Goal: Task Accomplishment & Management: Complete application form

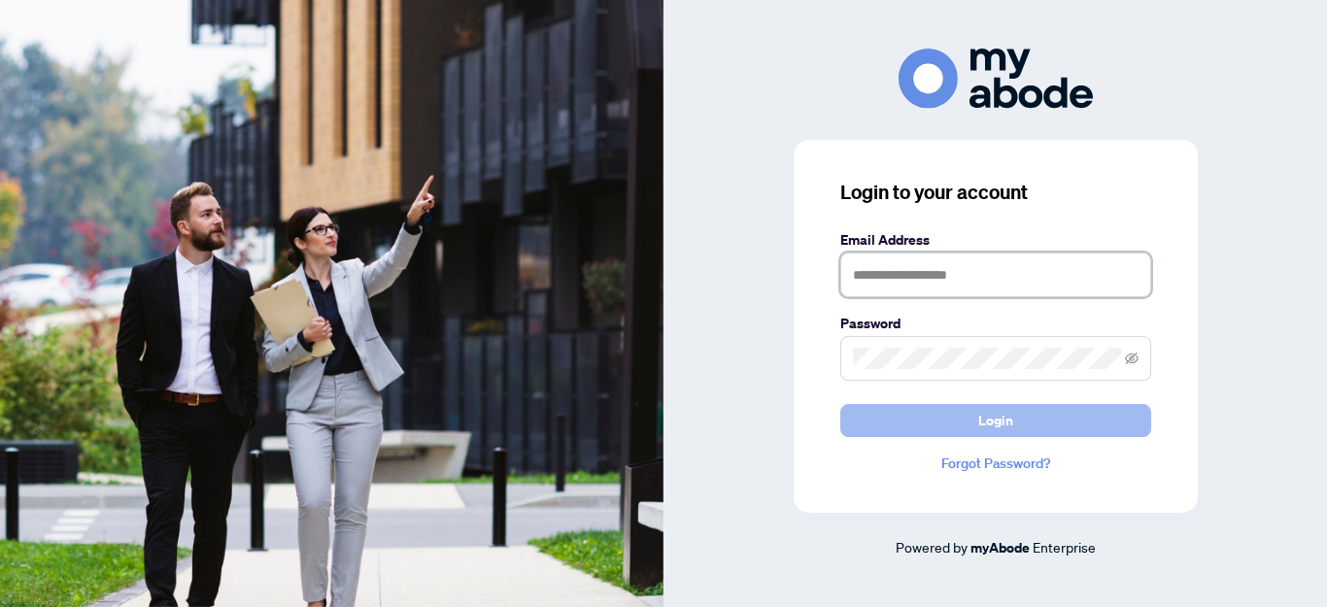
type input "**********"
click at [980, 419] on span "Login" at bounding box center [996, 420] width 35 height 31
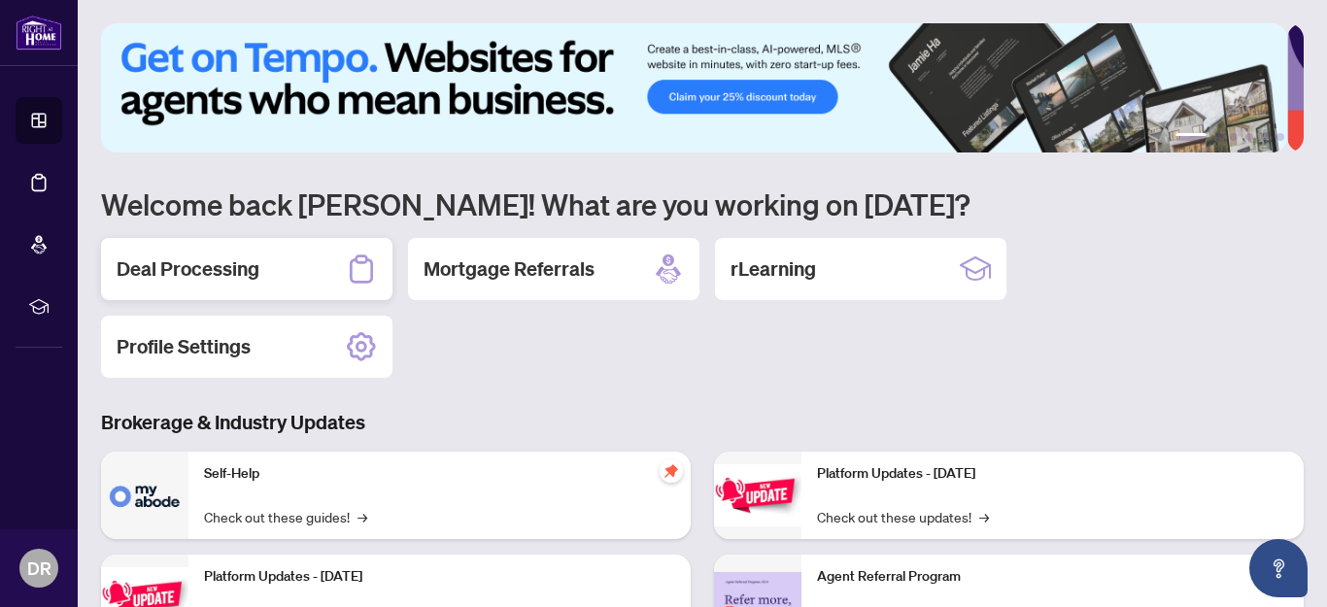
click at [237, 272] on h2 "Deal Processing" at bounding box center [188, 269] width 143 height 27
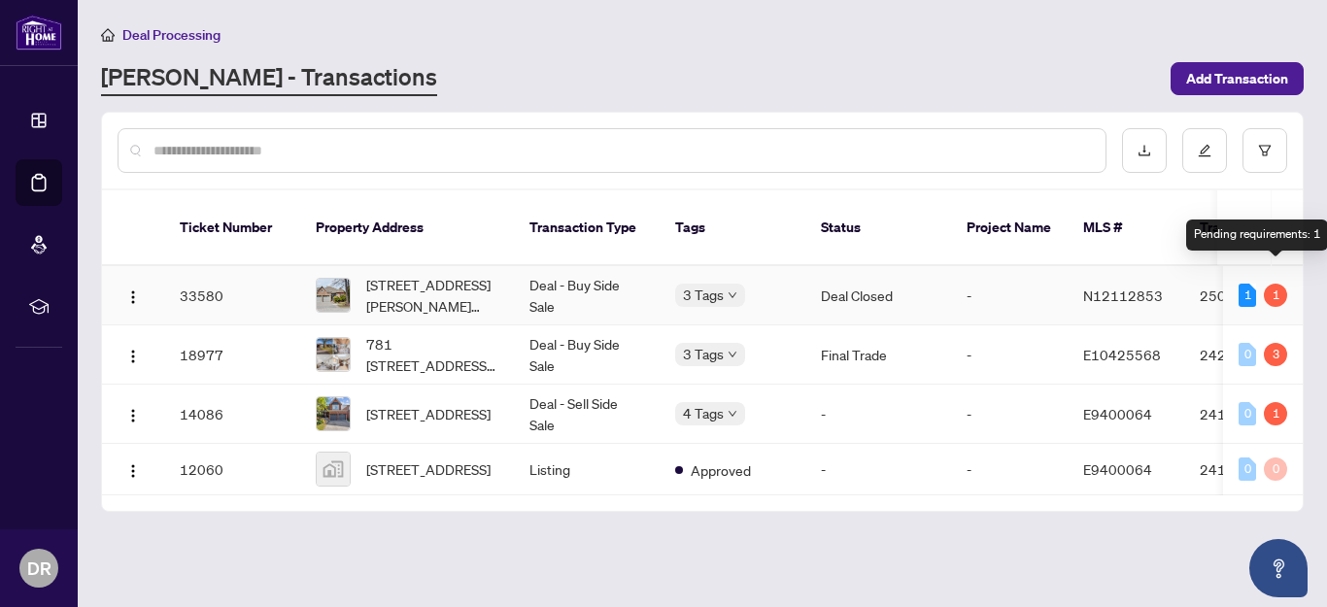
click at [1272, 284] on div "1" at bounding box center [1275, 295] width 23 height 23
click at [1247, 284] on div "1" at bounding box center [1247, 295] width 17 height 23
click at [1275, 284] on div "1" at bounding box center [1275, 295] width 23 height 23
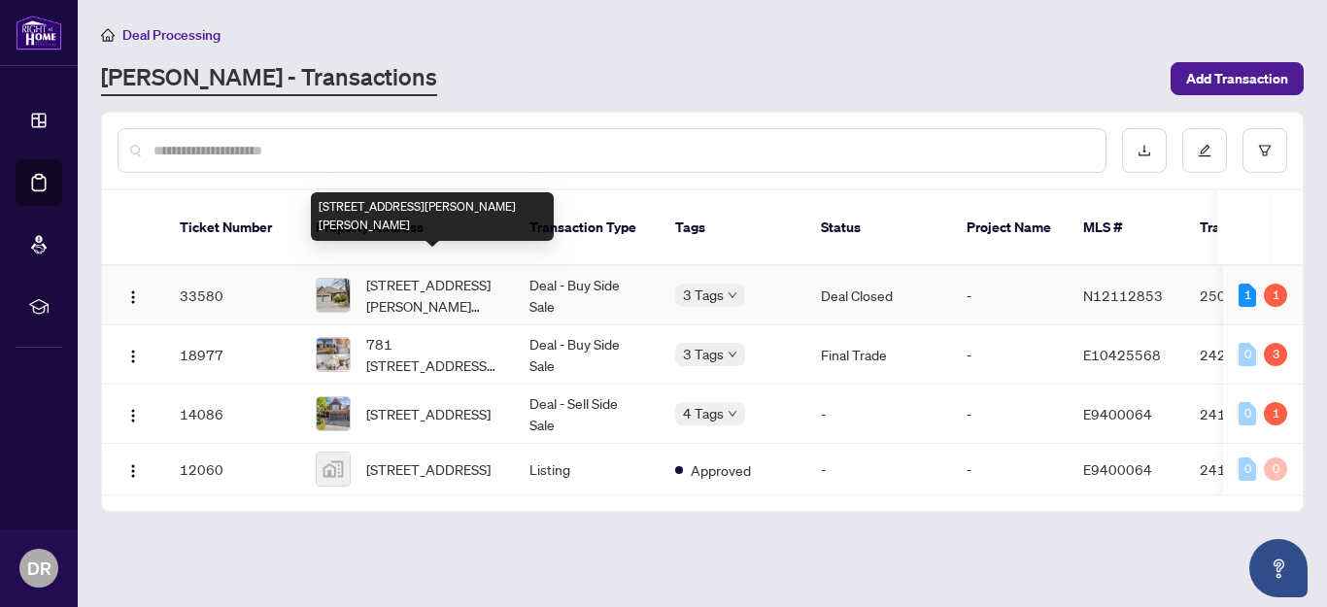
click at [438, 274] on span "[STREET_ADDRESS][PERSON_NAME][PERSON_NAME]" at bounding box center [432, 295] width 132 height 43
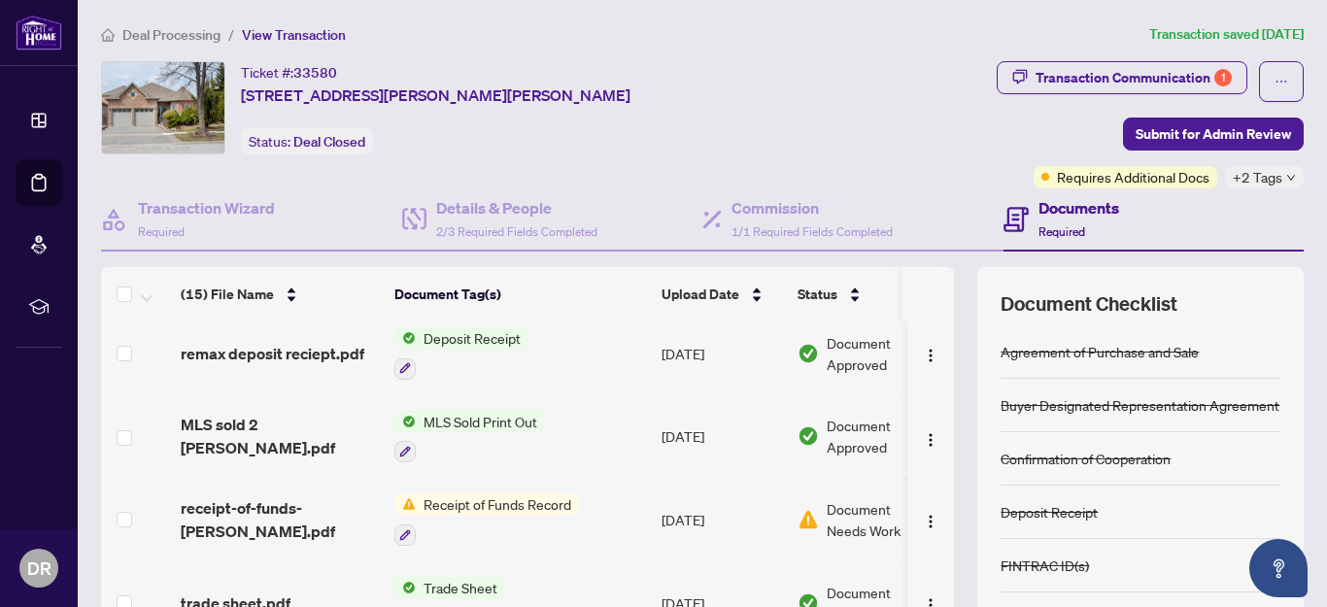
scroll to position [194, 0]
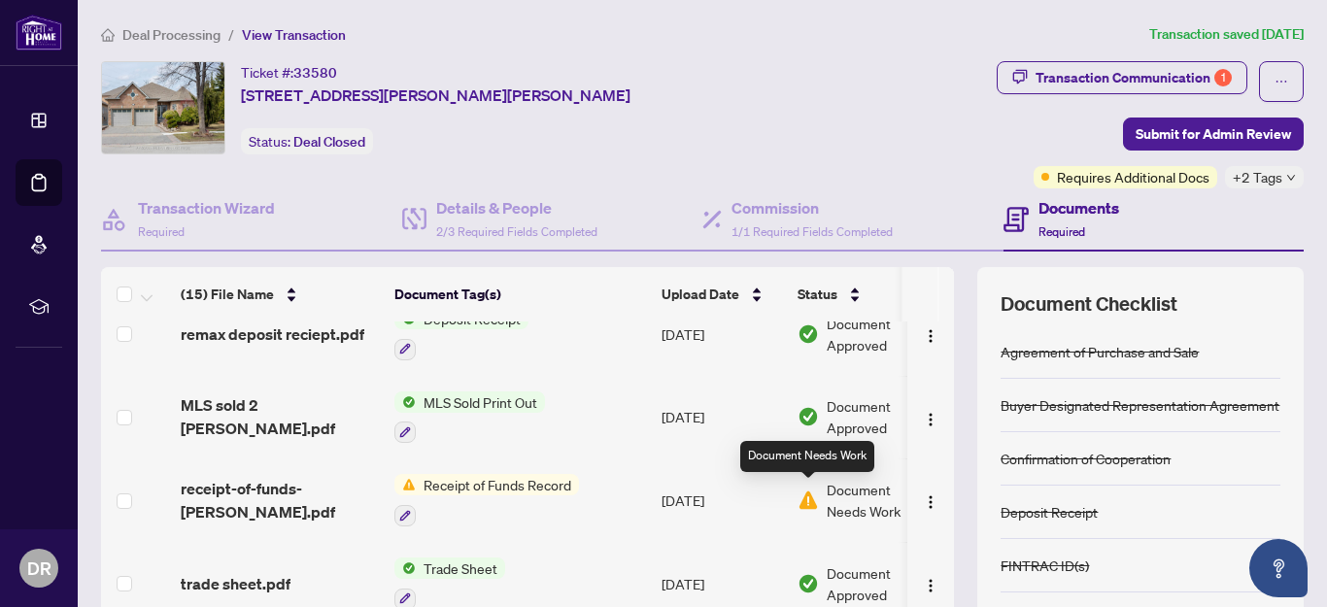
click at [812, 493] on img at bounding box center [808, 500] width 21 height 21
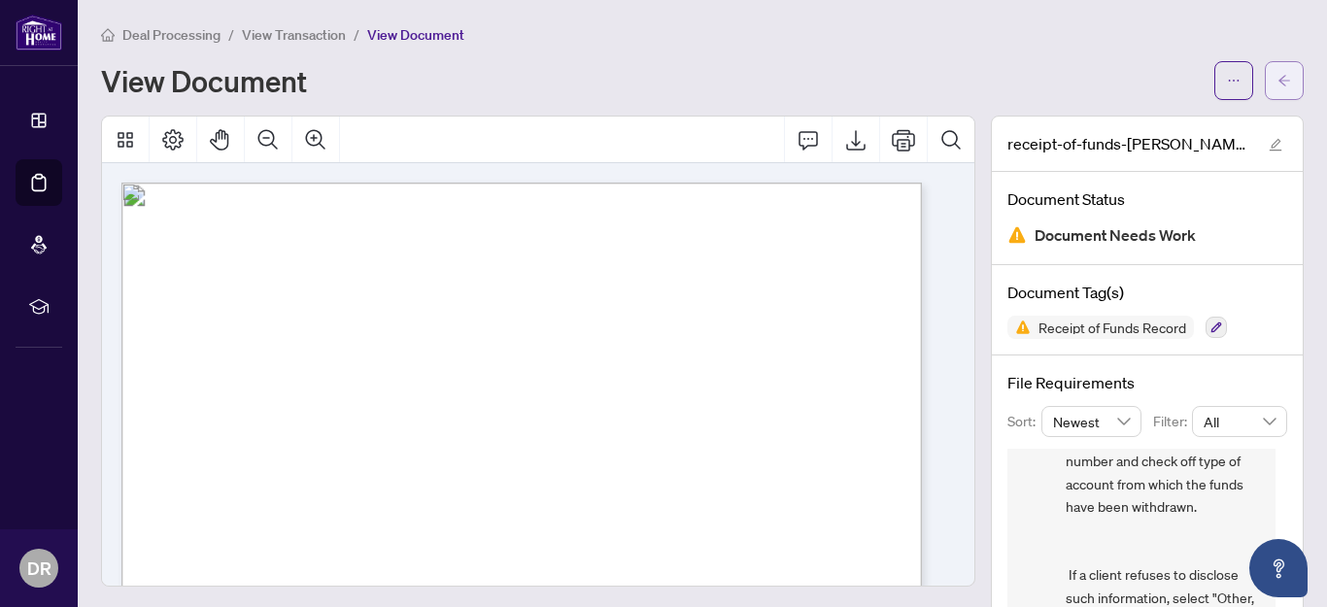
click at [1278, 71] on span "button" at bounding box center [1285, 80] width 14 height 31
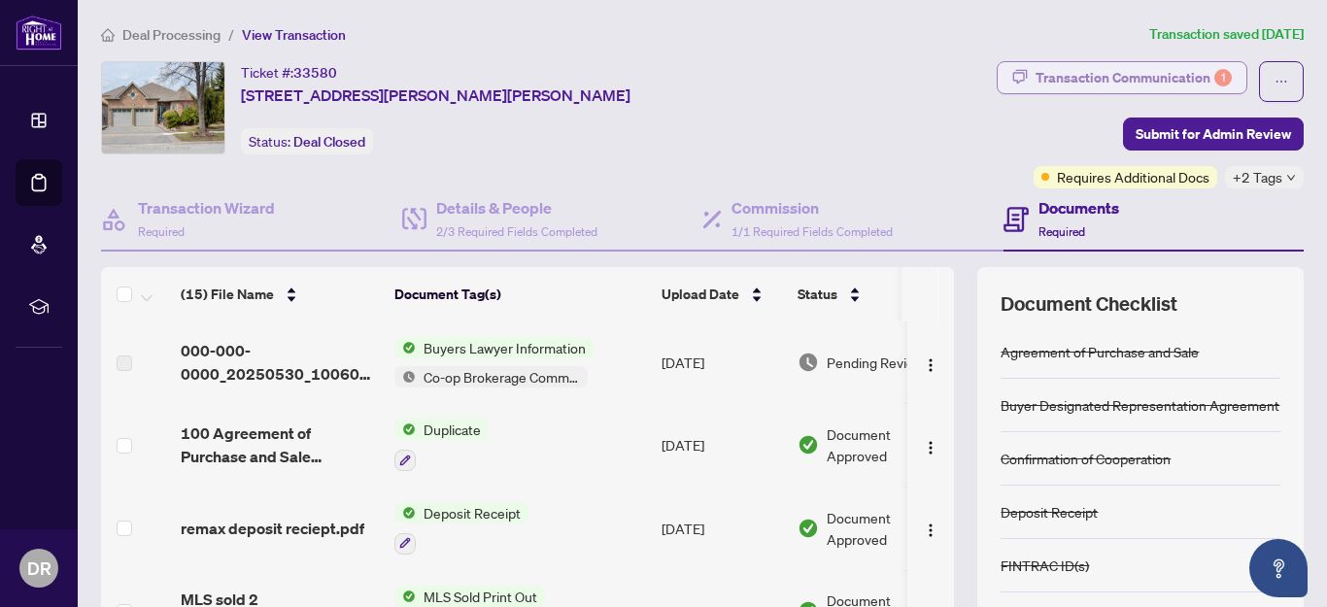
click at [1124, 79] on div "Transaction Communication 1" at bounding box center [1134, 77] width 196 height 31
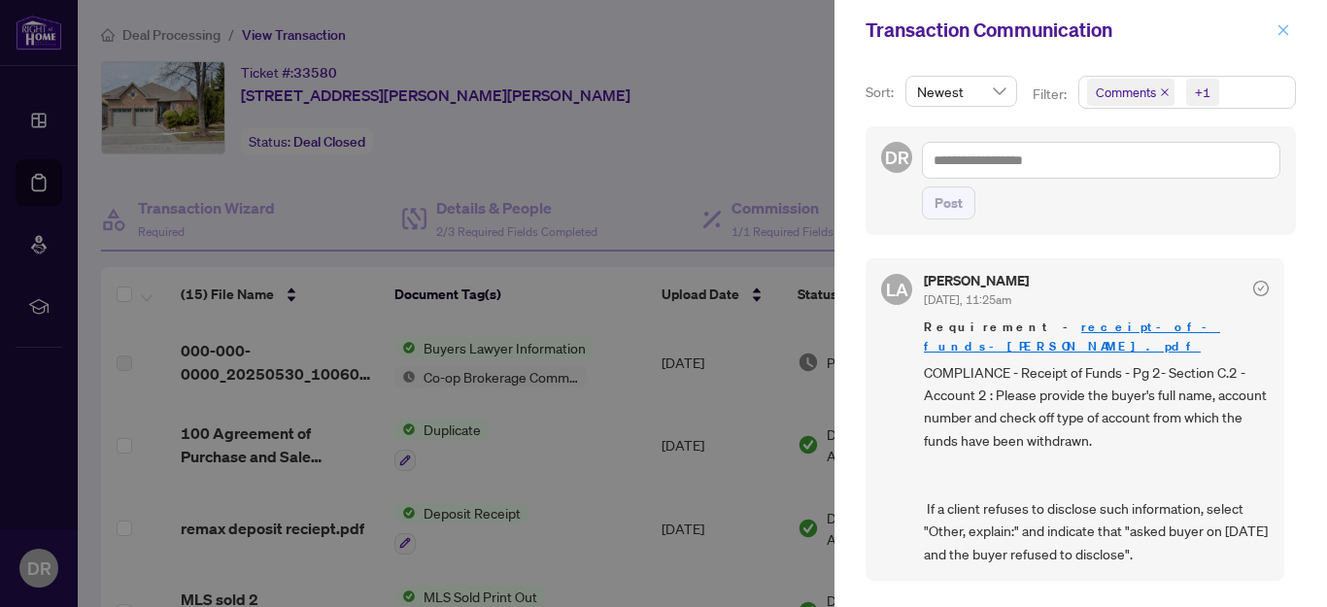
click at [1280, 27] on icon "close" at bounding box center [1284, 30] width 14 height 14
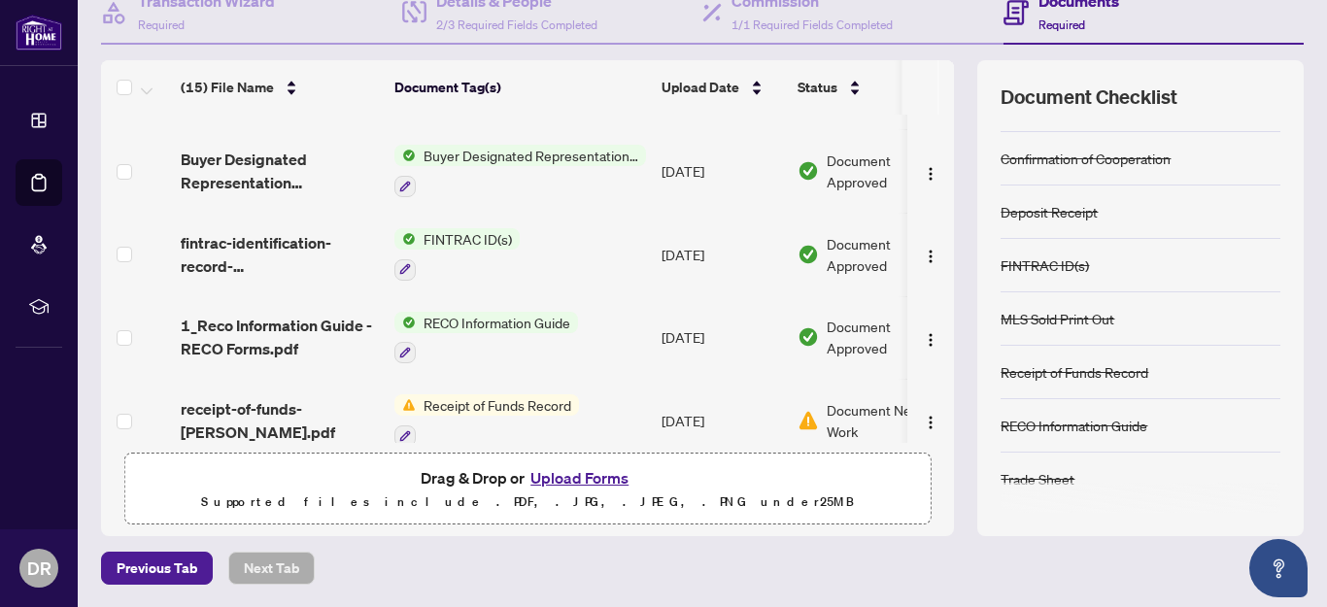
scroll to position [907, 0]
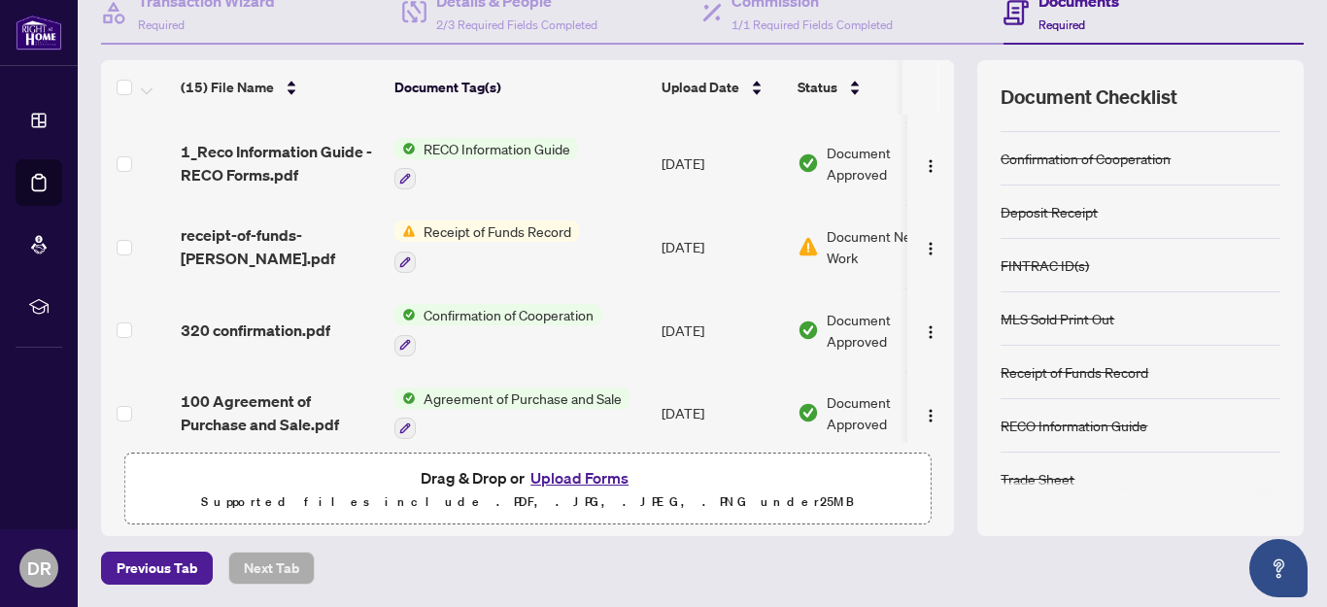
click at [562, 476] on button "Upload Forms" at bounding box center [580, 477] width 110 height 25
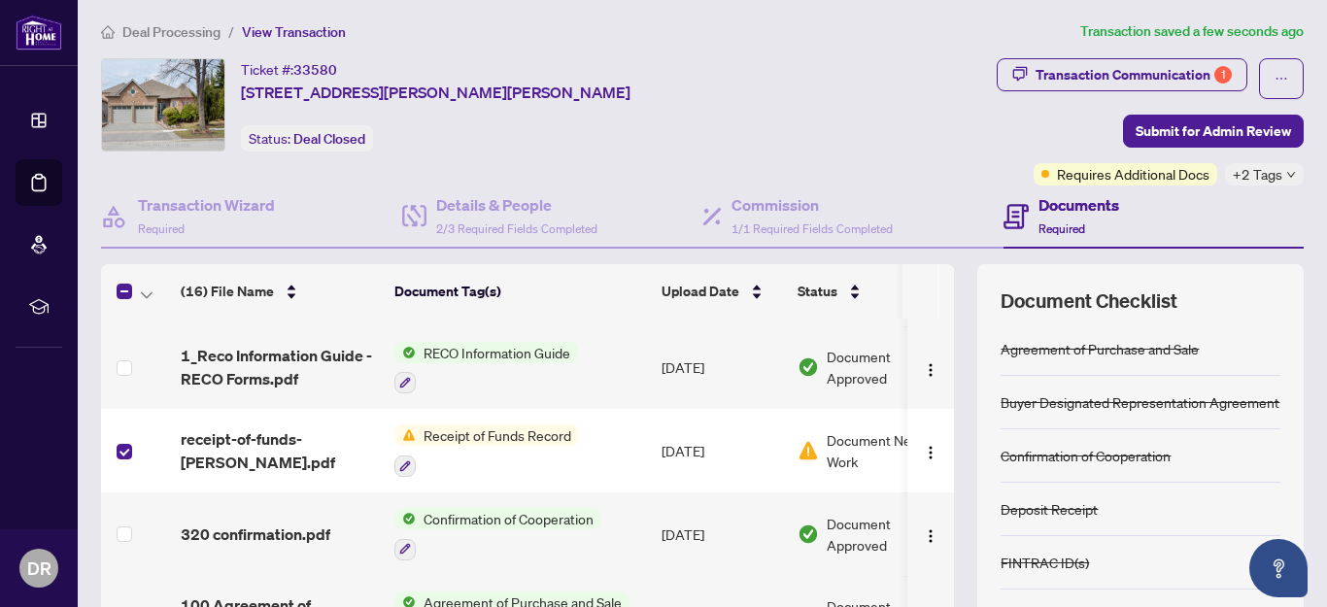
scroll to position [0, 0]
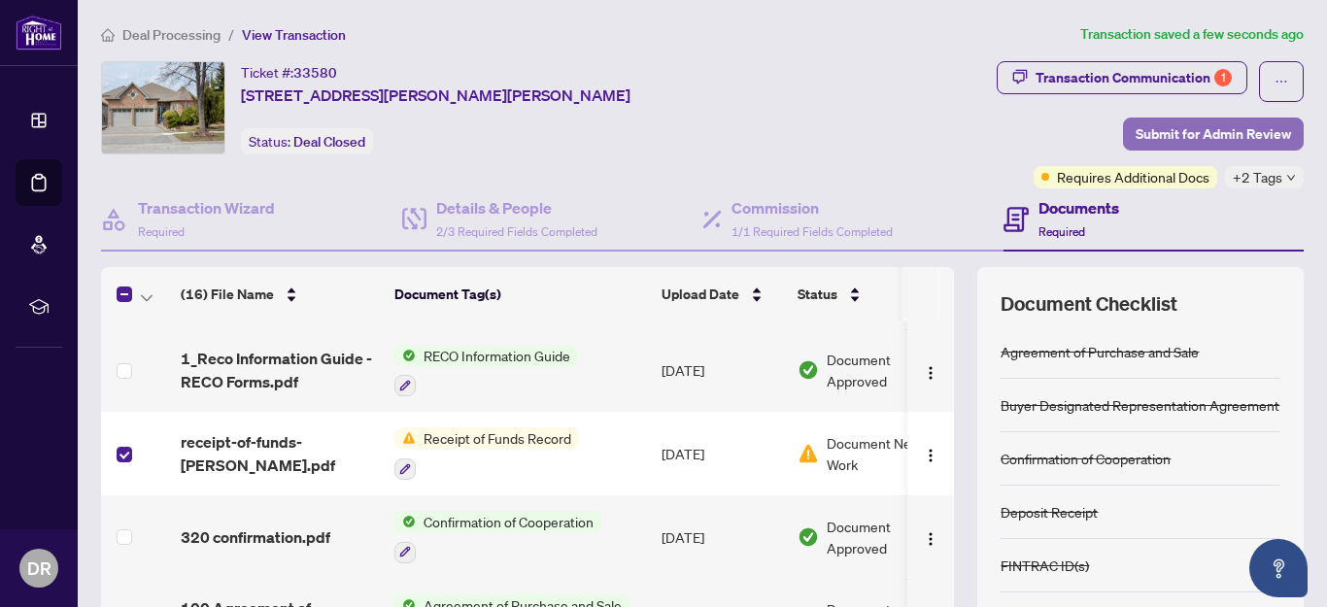
click at [1213, 131] on span "Submit for Admin Review" at bounding box center [1213, 134] width 155 height 31
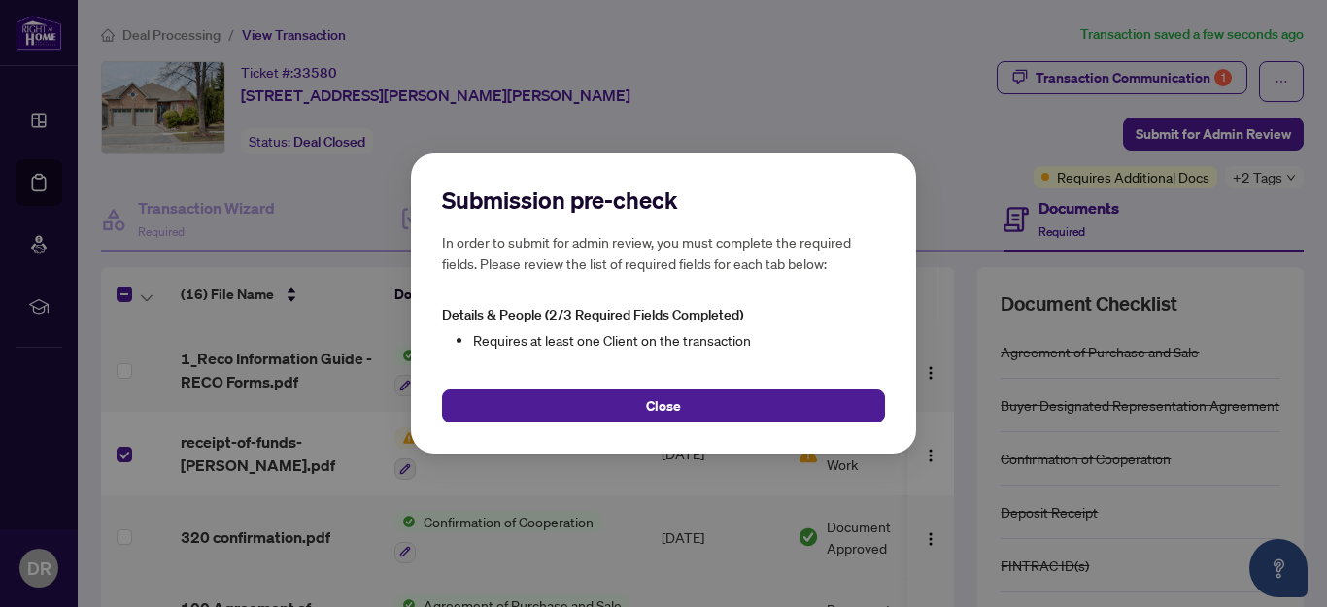
drag, startPoint x: 681, startPoint y: 397, endPoint x: 667, endPoint y: 395, distance: 14.9
click at [678, 395] on button "Close" at bounding box center [663, 406] width 443 height 33
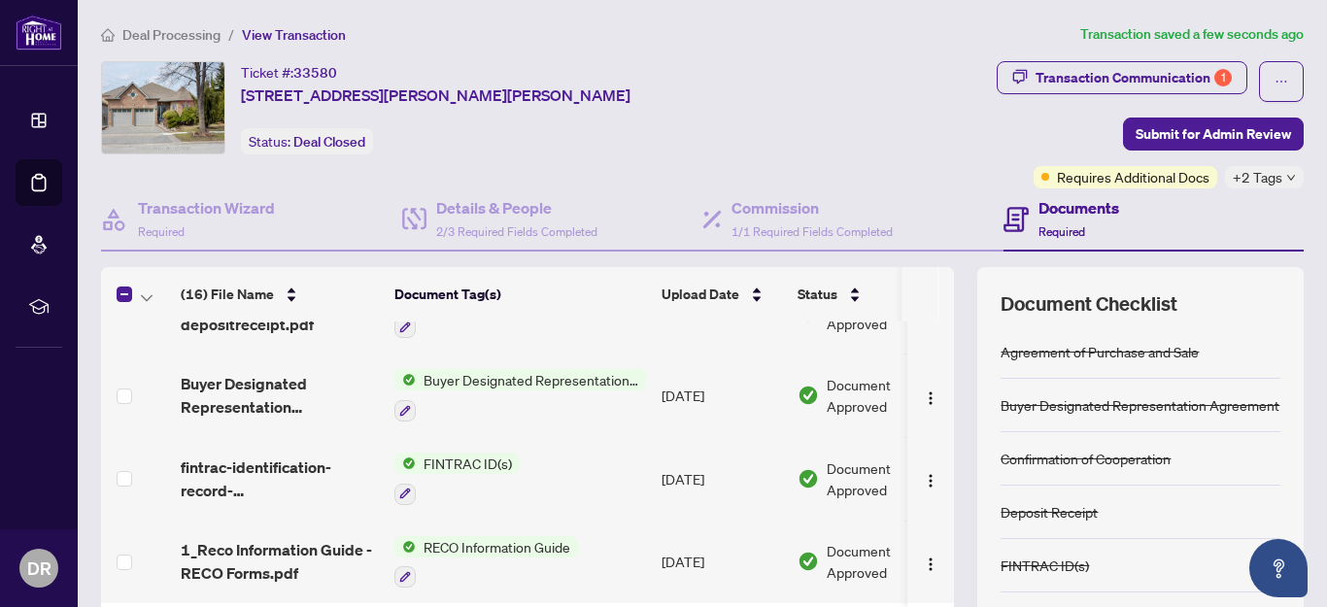
scroll to position [969, 0]
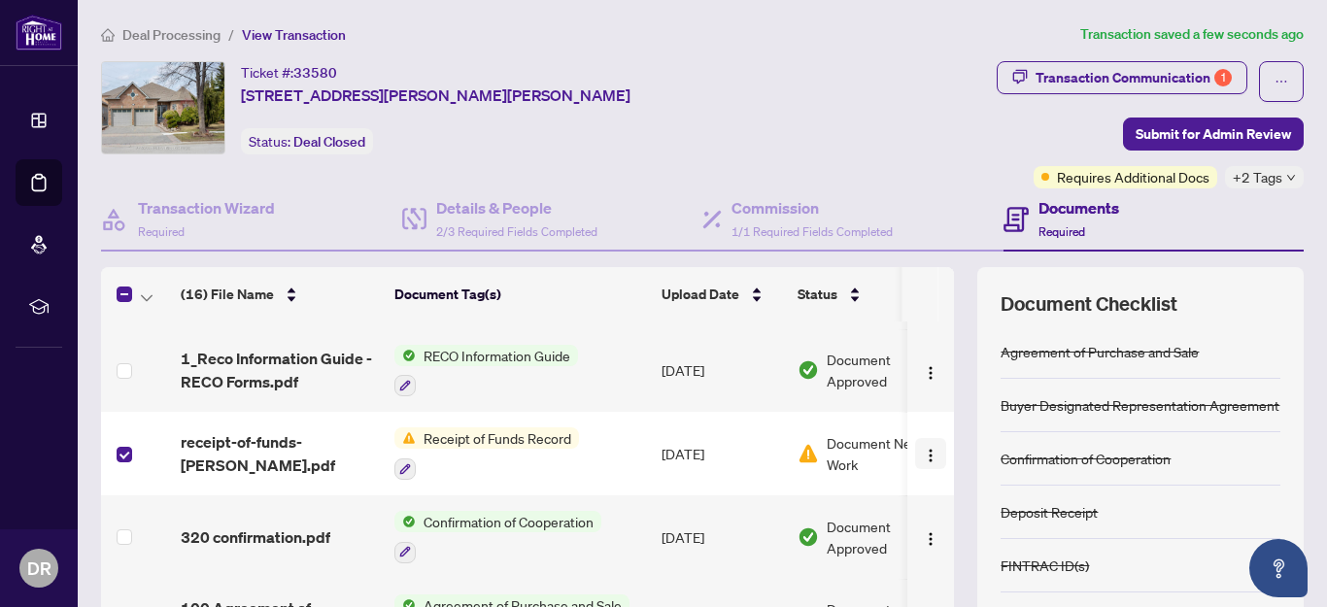
click at [923, 448] on img "button" at bounding box center [931, 456] width 16 height 16
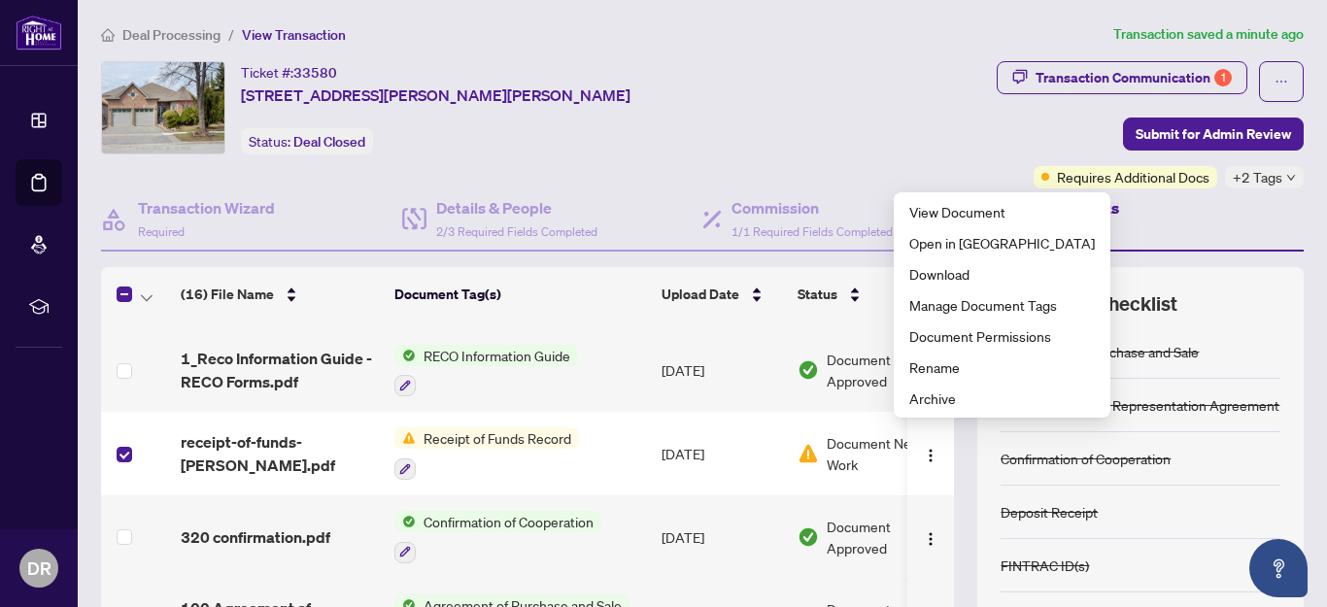
click at [818, 96] on div "Transaction Communication 1 Submit for Admin Review Requires Additional Docs +2…" at bounding box center [1061, 124] width 487 height 127
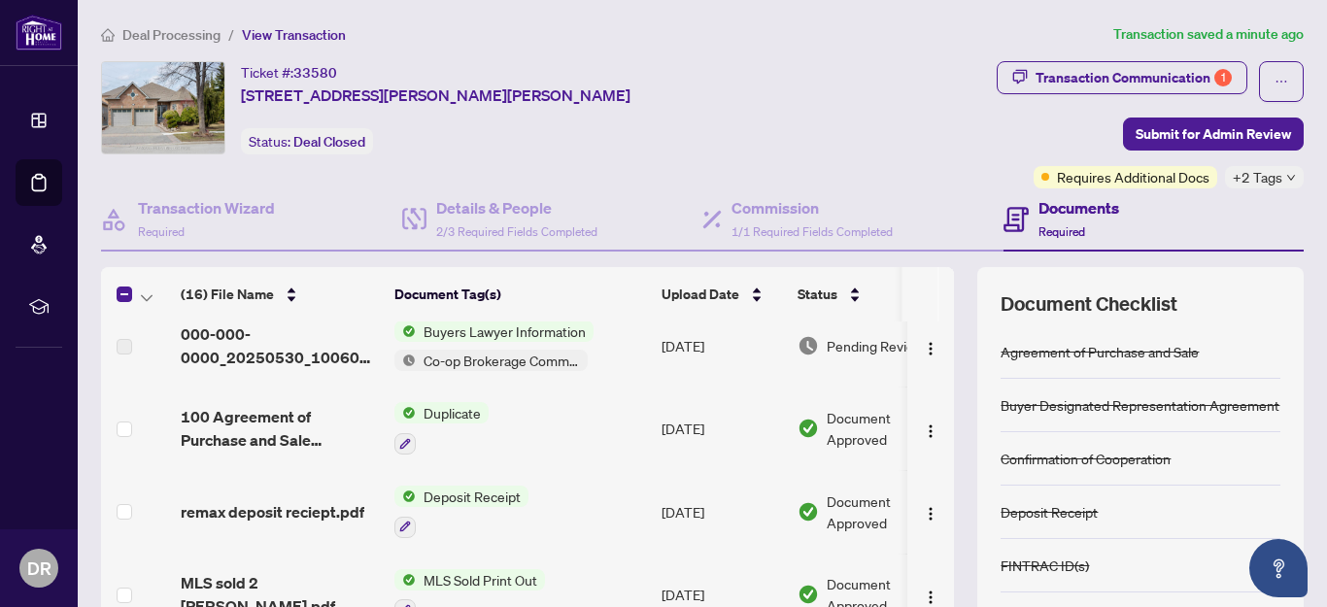
scroll to position [0, 0]
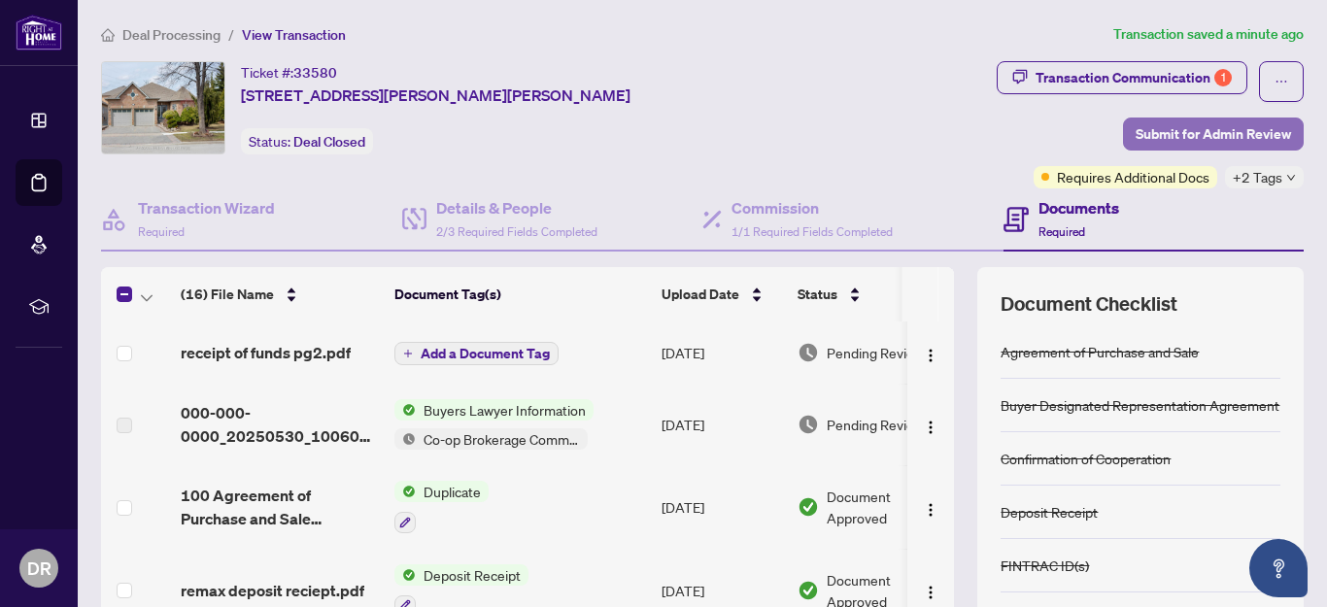
click at [1204, 133] on span "Submit for Admin Review" at bounding box center [1213, 134] width 155 height 31
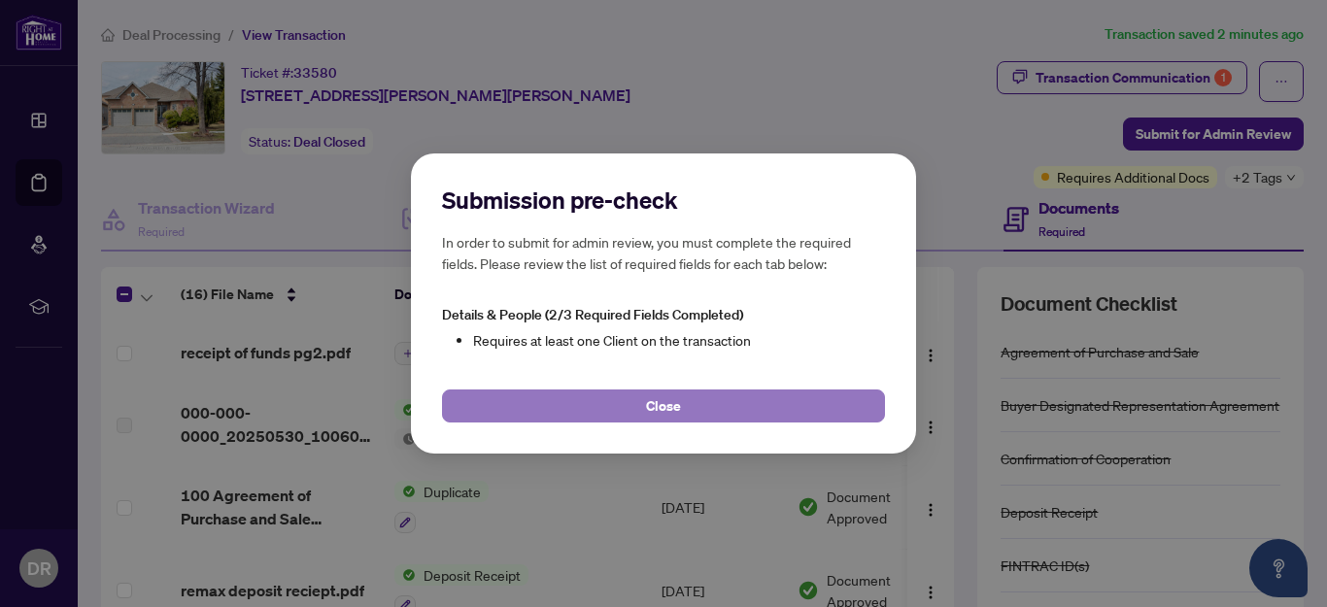
click at [697, 397] on button "Close" at bounding box center [663, 406] width 443 height 33
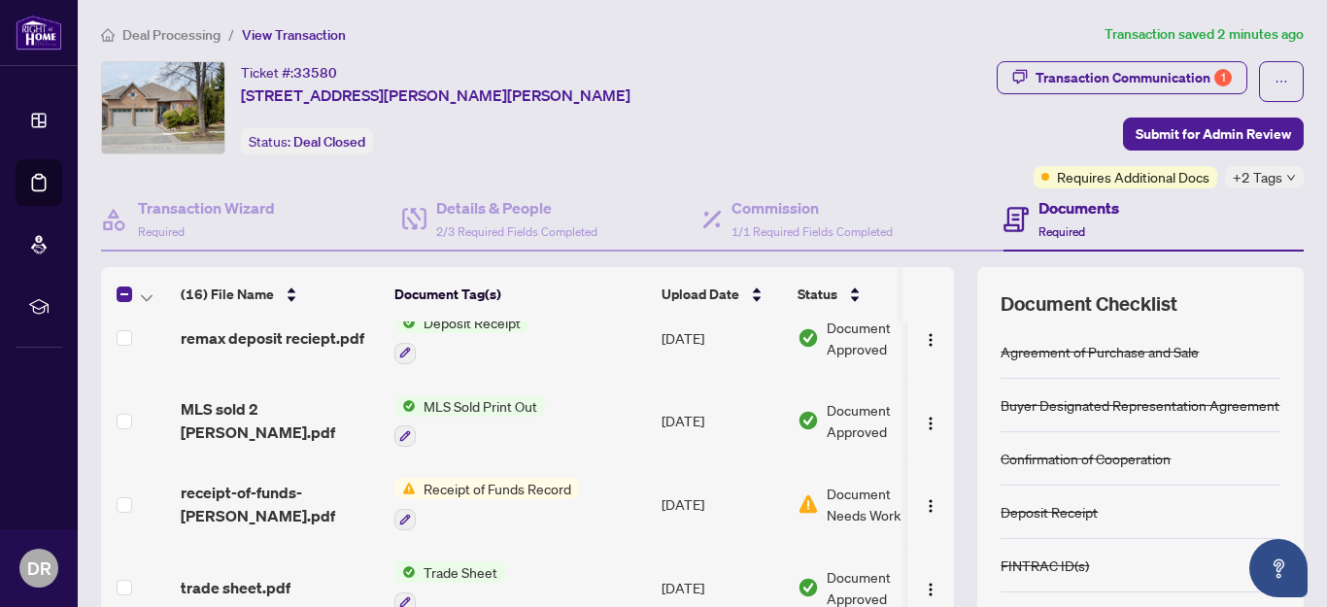
scroll to position [292, 0]
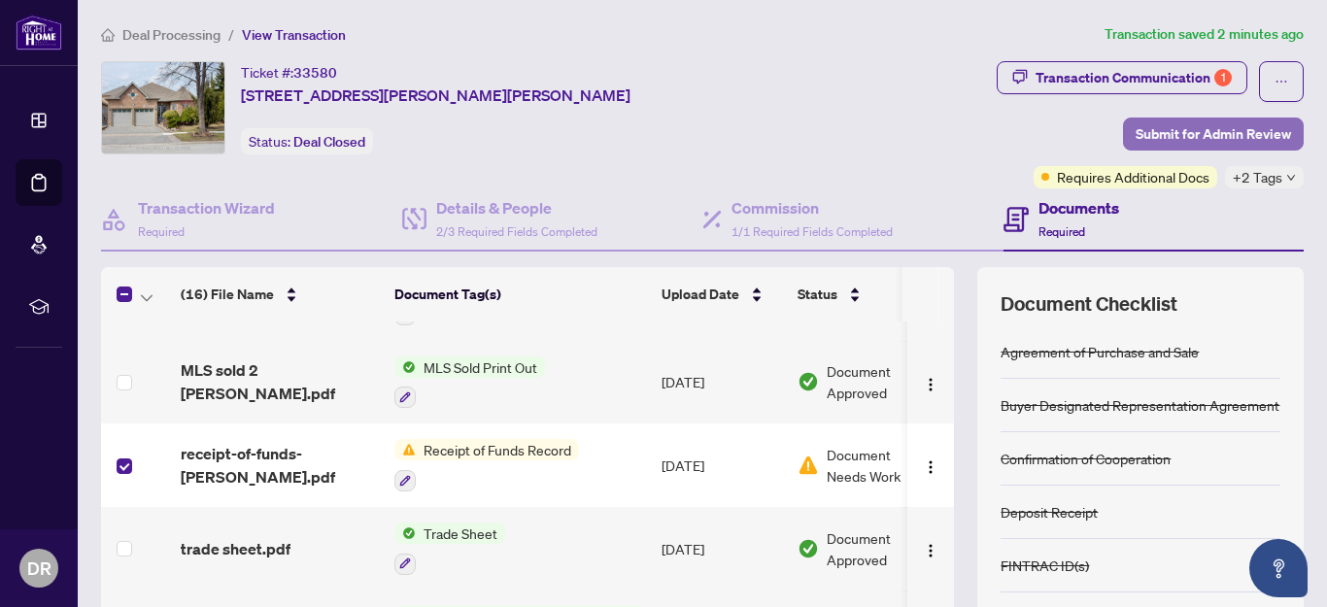
click at [1182, 129] on span "Submit for Admin Review" at bounding box center [1213, 134] width 155 height 31
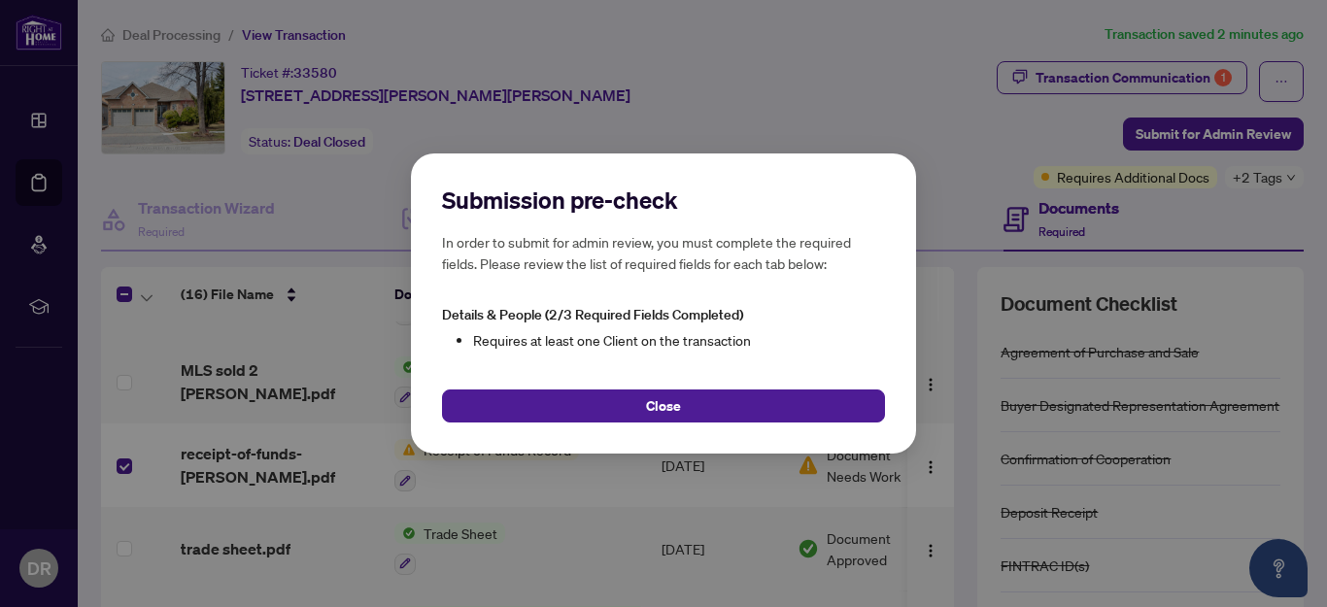
drag, startPoint x: 710, startPoint y: 398, endPoint x: 702, endPoint y: 393, distance: 10.5
click at [707, 397] on button "Close" at bounding box center [663, 406] width 443 height 33
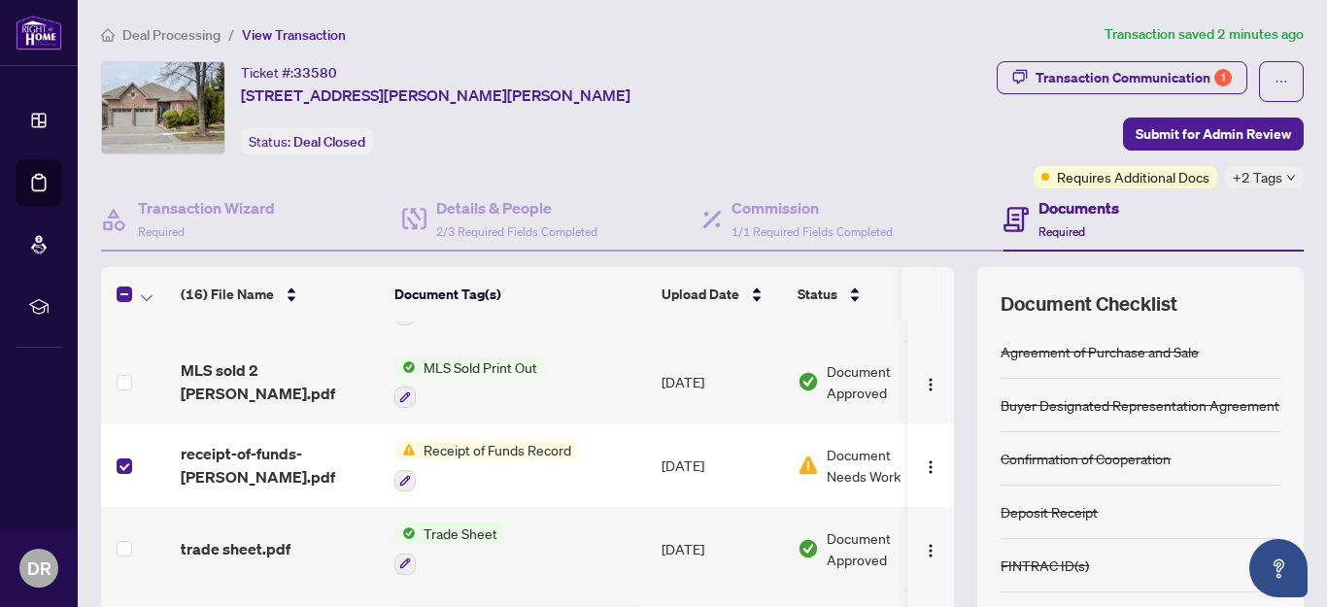
click at [845, 451] on span "Document Needs Work" at bounding box center [877, 465] width 101 height 43
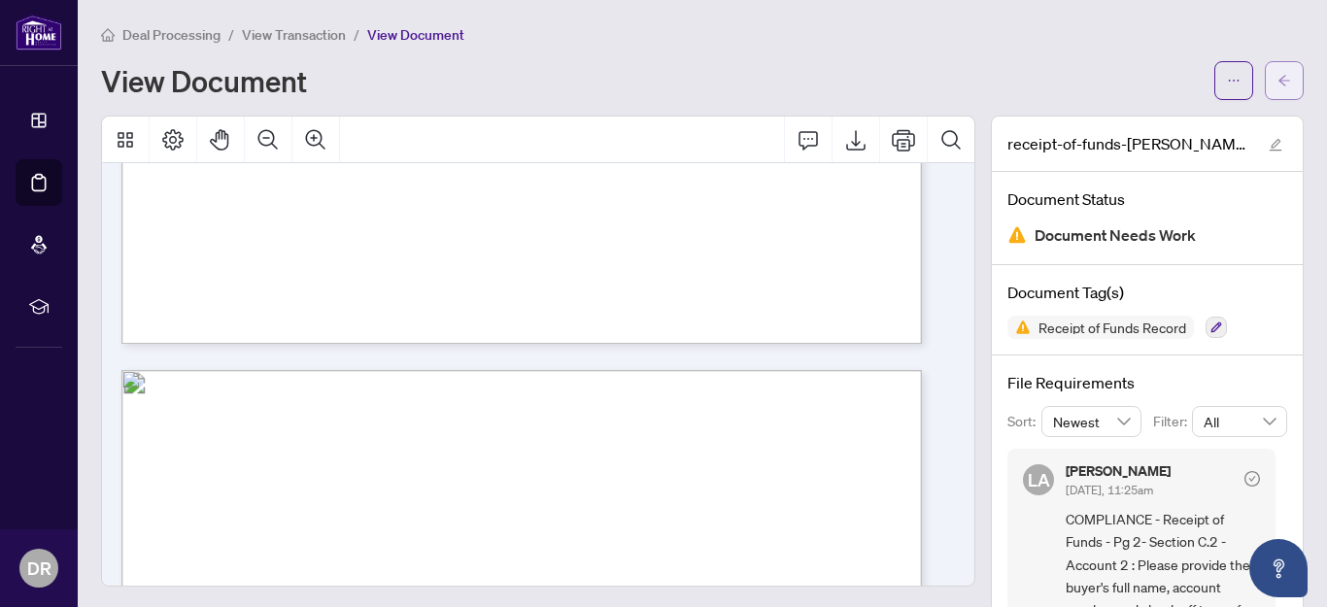
click at [1278, 71] on span "button" at bounding box center [1285, 80] width 14 height 31
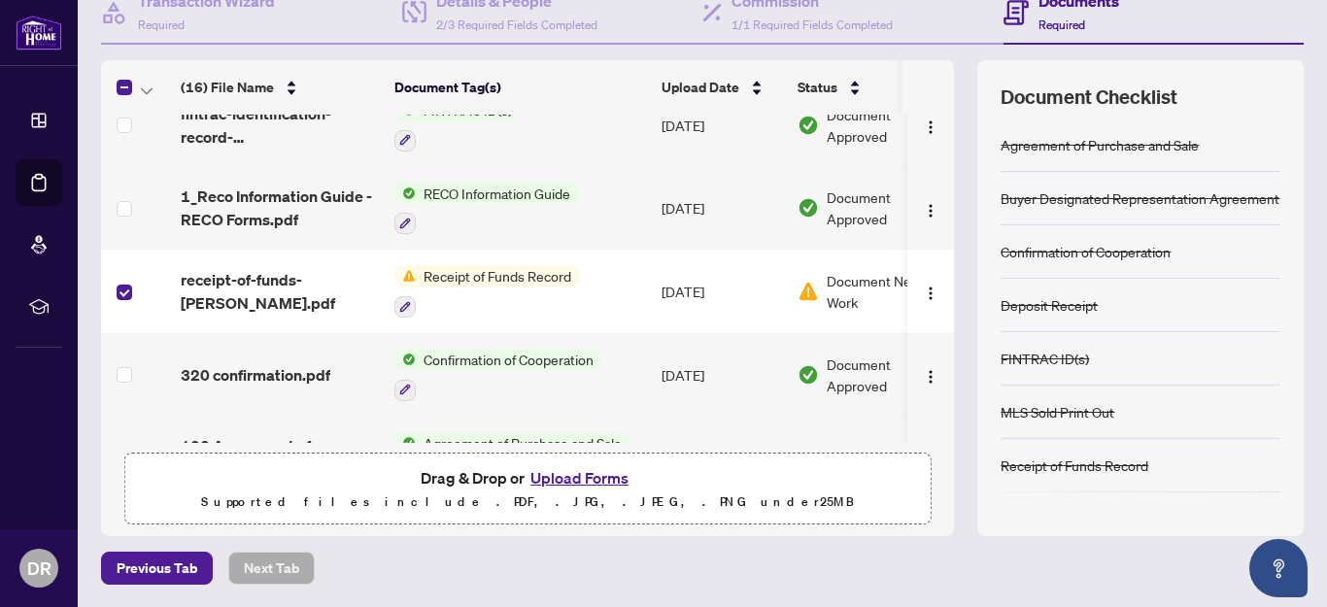
scroll to position [969, 0]
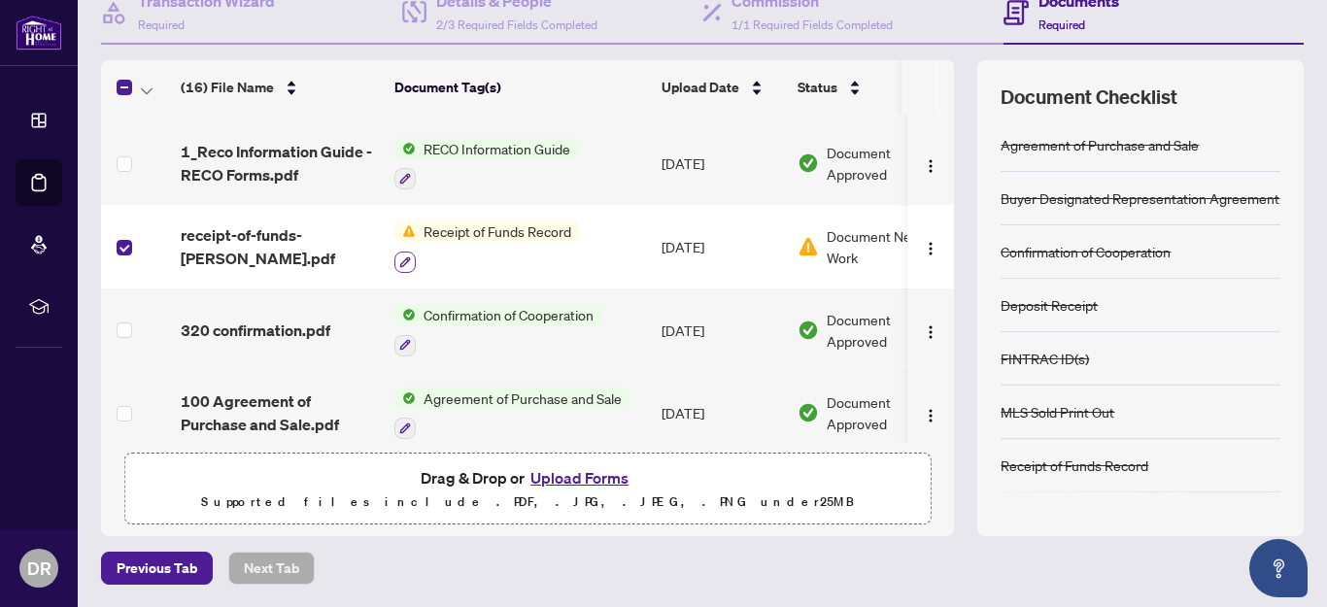
click at [402, 257] on icon "button" at bounding box center [405, 263] width 12 height 12
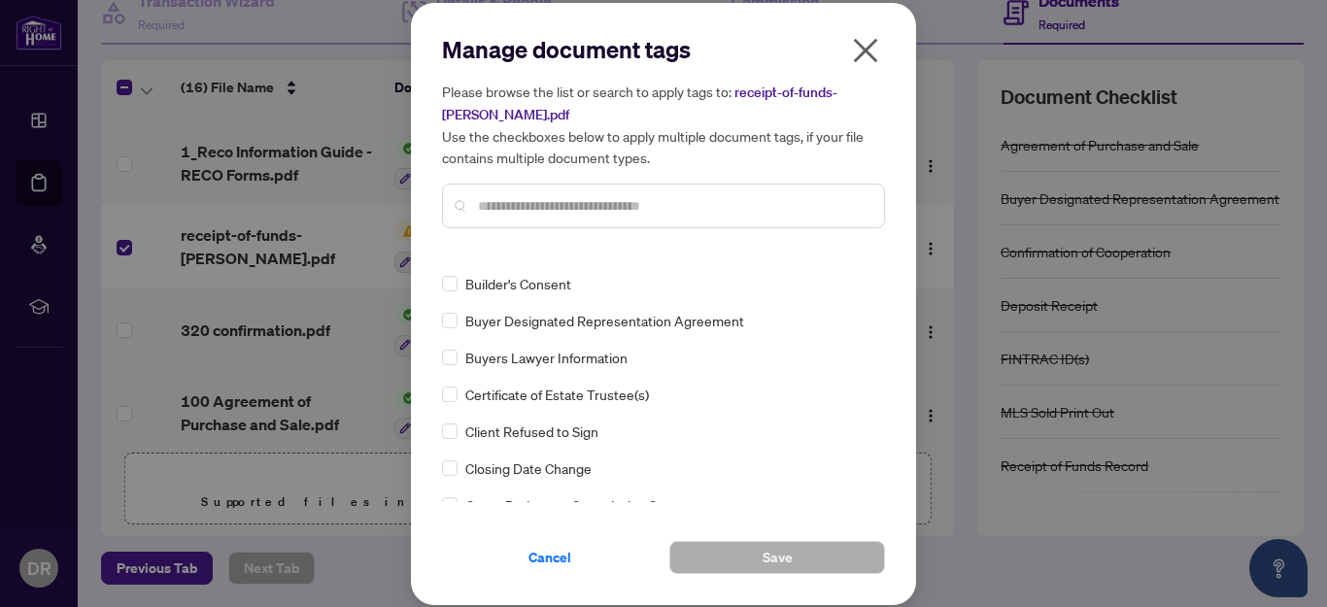
scroll to position [680, 0]
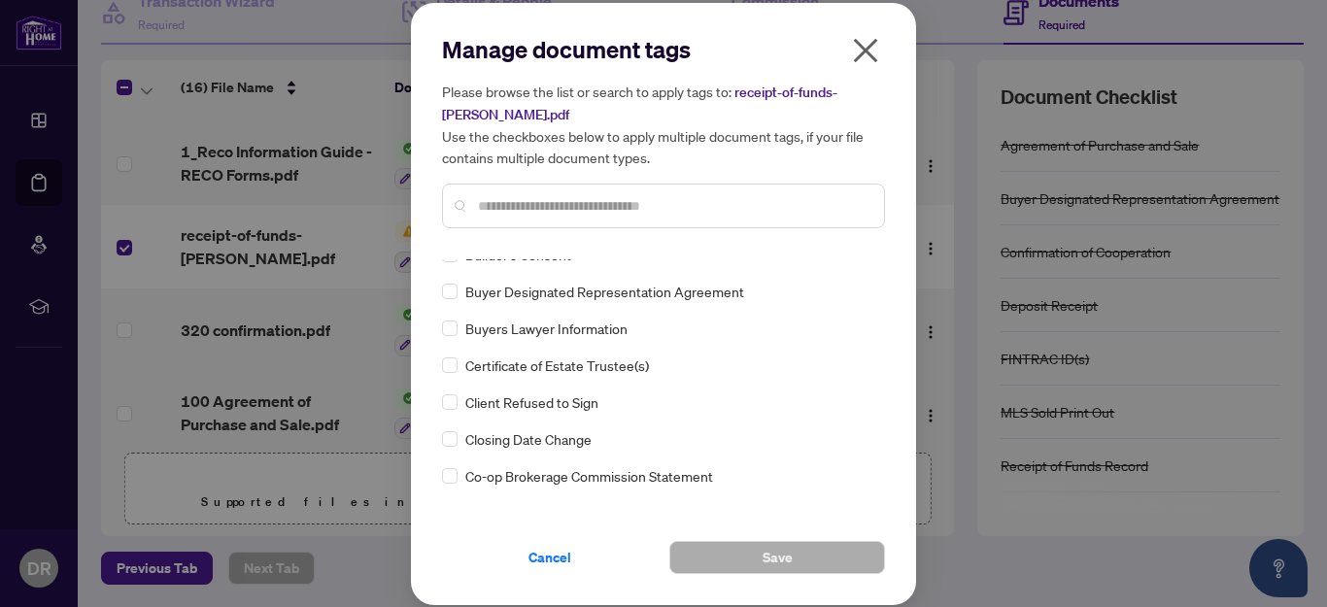
click at [868, 52] on icon "close" at bounding box center [866, 50] width 24 height 24
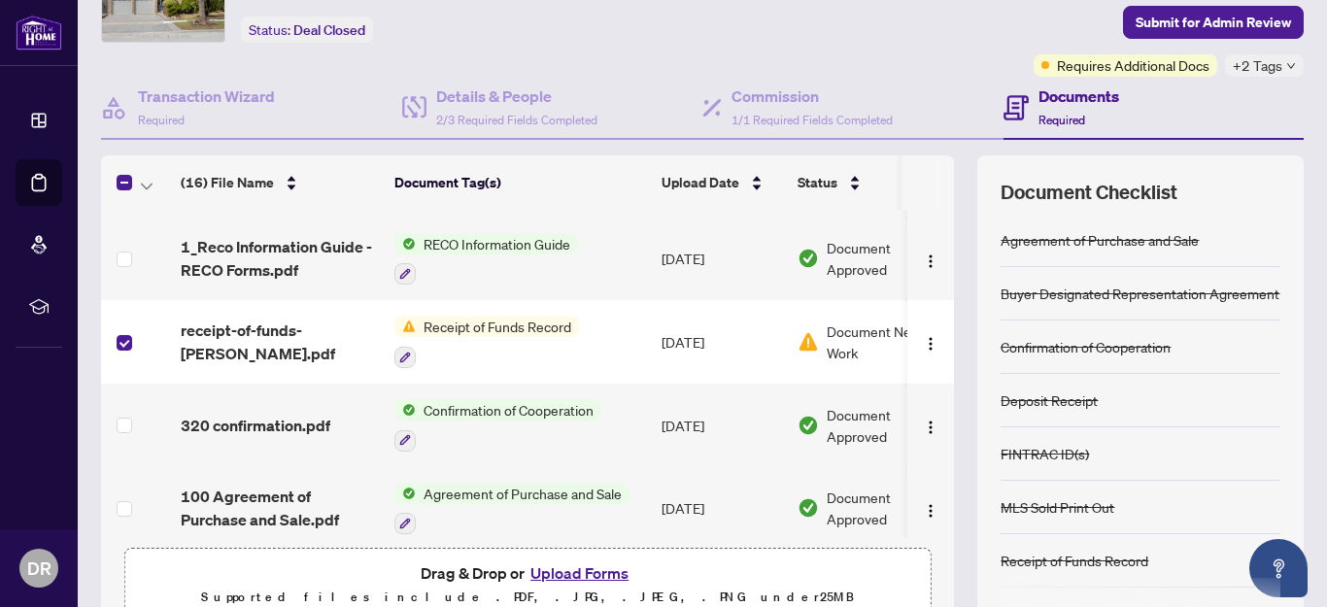
scroll to position [0, 0]
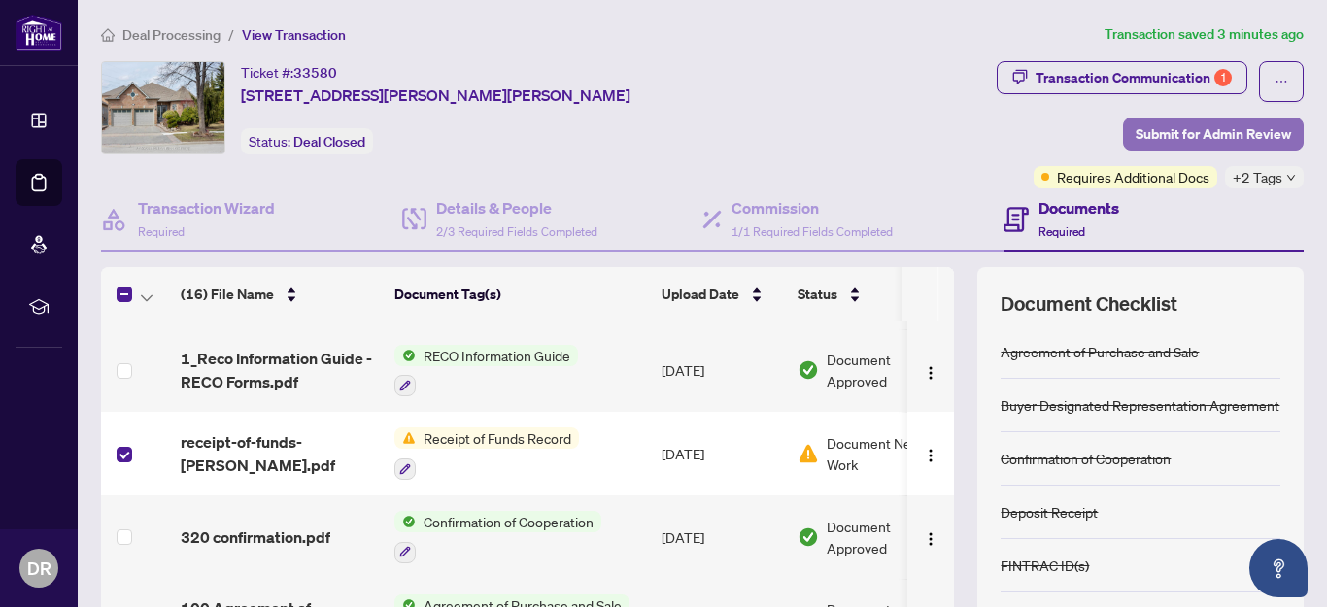
click at [1205, 128] on span "Submit for Admin Review" at bounding box center [1213, 134] width 155 height 31
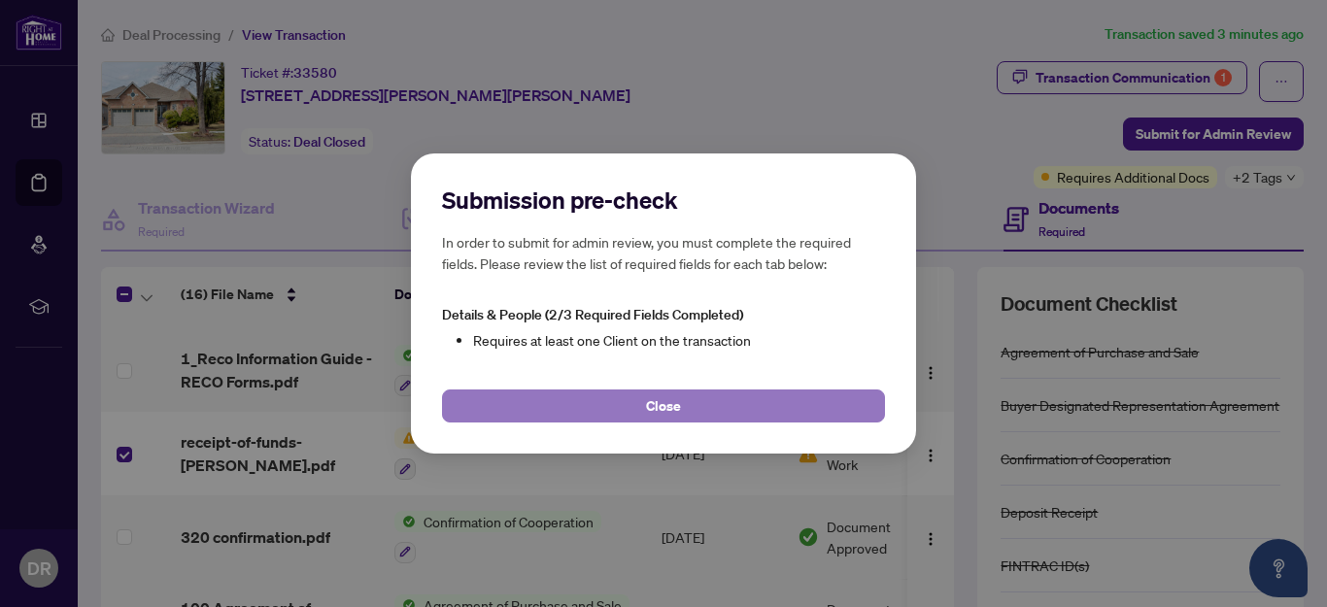
click at [653, 409] on span "Close" at bounding box center [663, 406] width 35 height 31
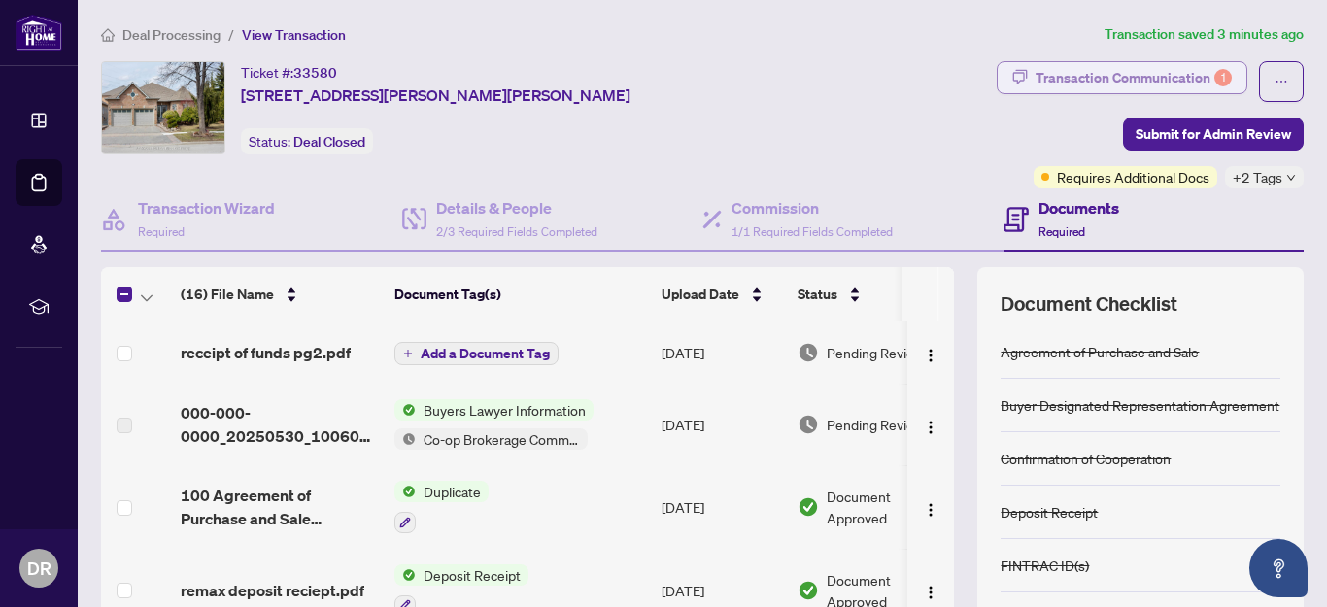
click at [1190, 79] on div "Transaction Communication 1" at bounding box center [1134, 77] width 196 height 31
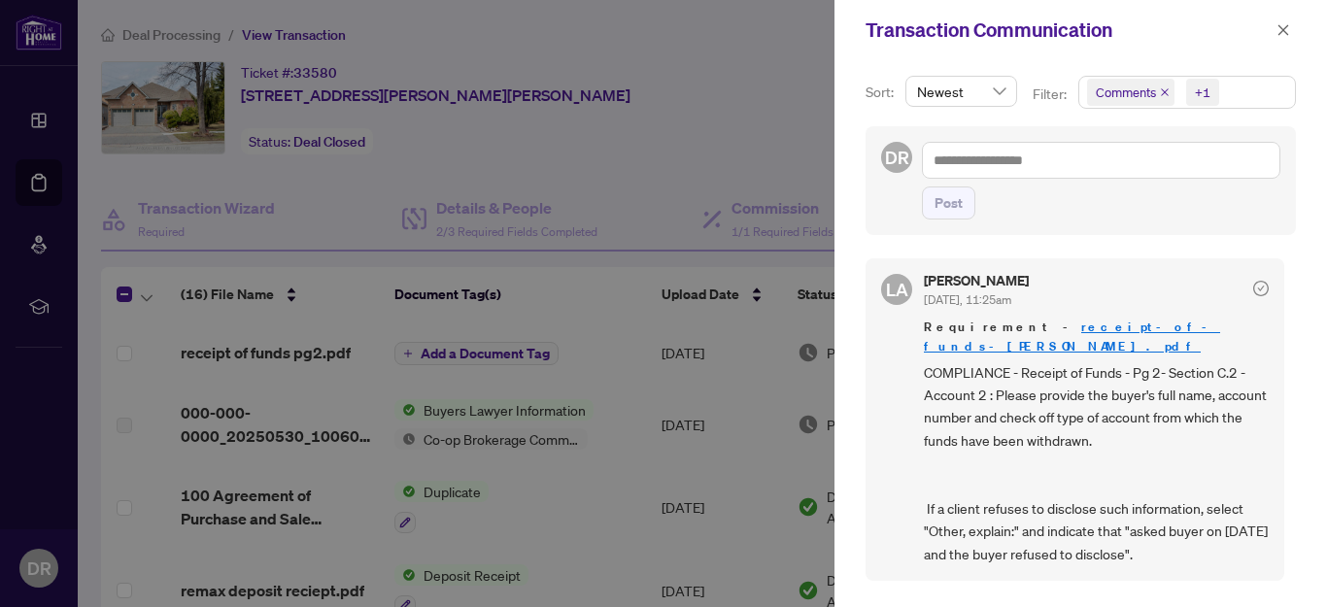
click at [1254, 294] on icon "check-circle" at bounding box center [1262, 289] width 16 height 16
click at [1258, 287] on icon "check-circle" at bounding box center [1261, 290] width 7 height 6
click at [1282, 32] on icon "close" at bounding box center [1284, 30] width 14 height 14
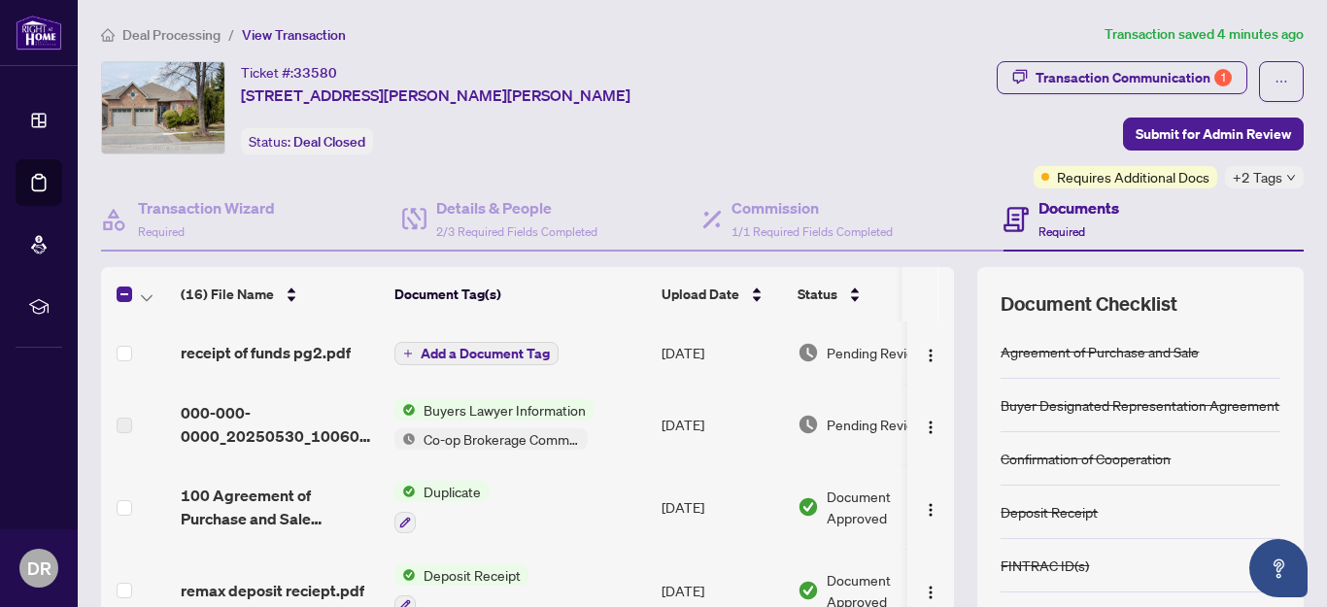
click at [1267, 182] on div "+2 Tags" at bounding box center [1264, 177] width 79 height 22
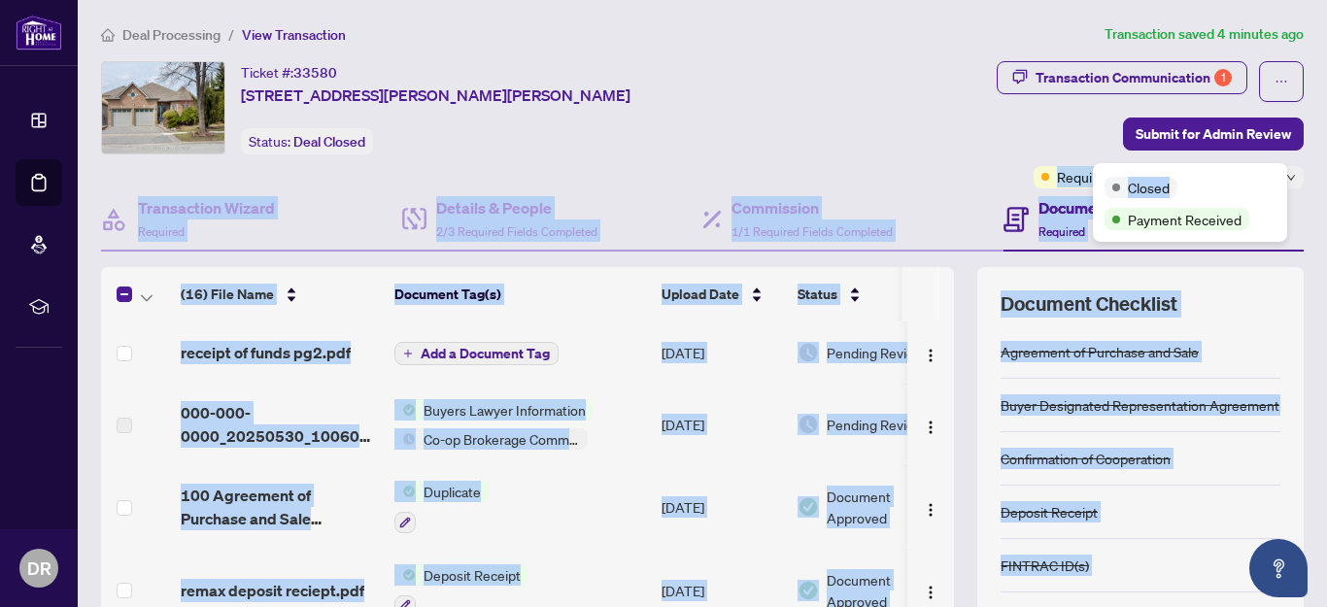
drag, startPoint x: 1241, startPoint y: 183, endPoint x: 863, endPoint y: 102, distance: 386.5
click at [863, 101] on body "Dashboard Deal Processing Mortgage Referrals rLearning [PERSON_NAME] [EMAIL_ADD…" at bounding box center [663, 303] width 1327 height 607
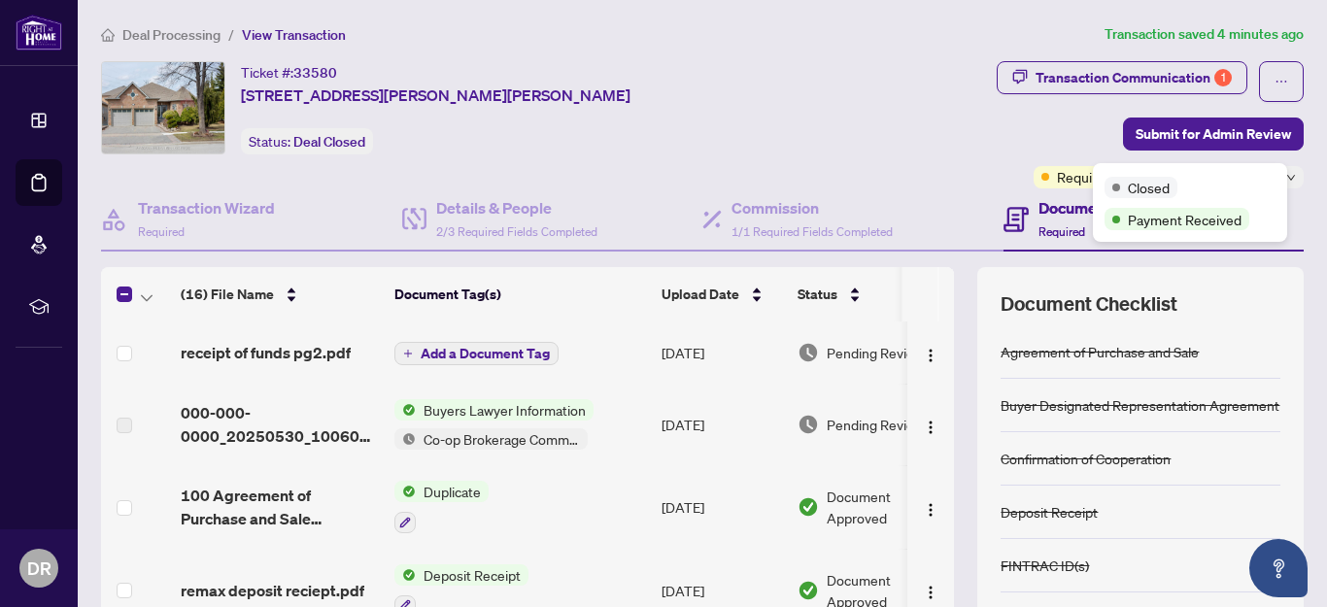
click at [863, 103] on div "Transaction Communication 1 Submit for Admin Review Requires Additional Docs +2…" at bounding box center [1061, 124] width 487 height 127
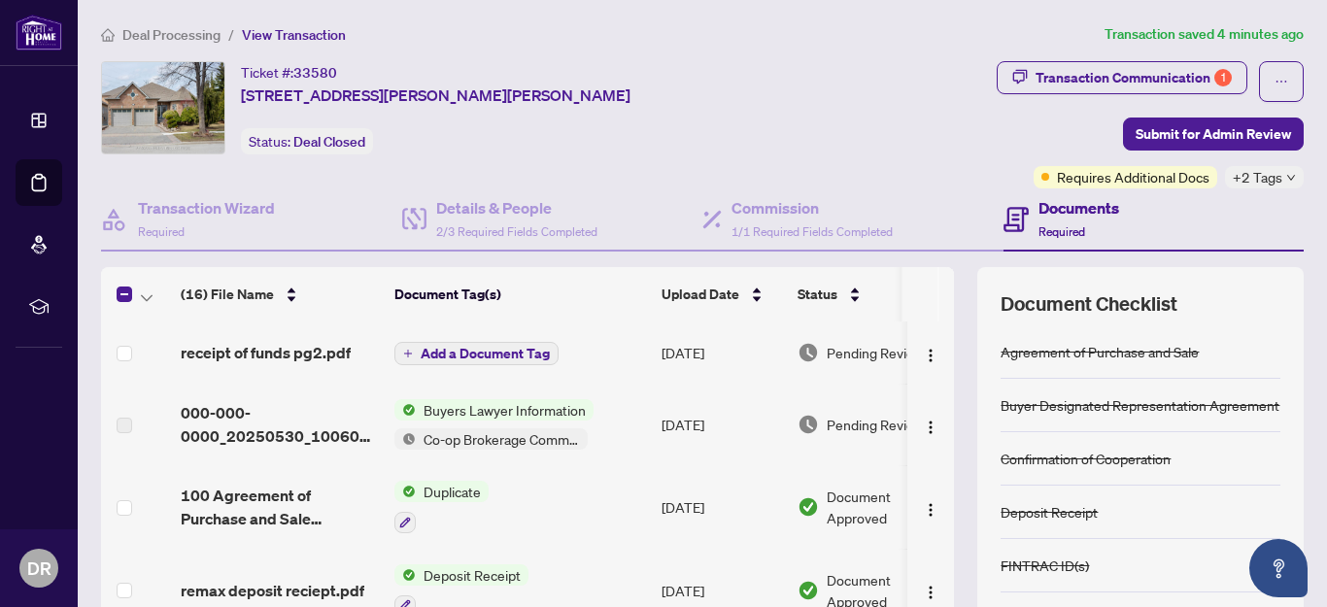
click at [1243, 176] on span "+2 Tags" at bounding box center [1258, 177] width 50 height 22
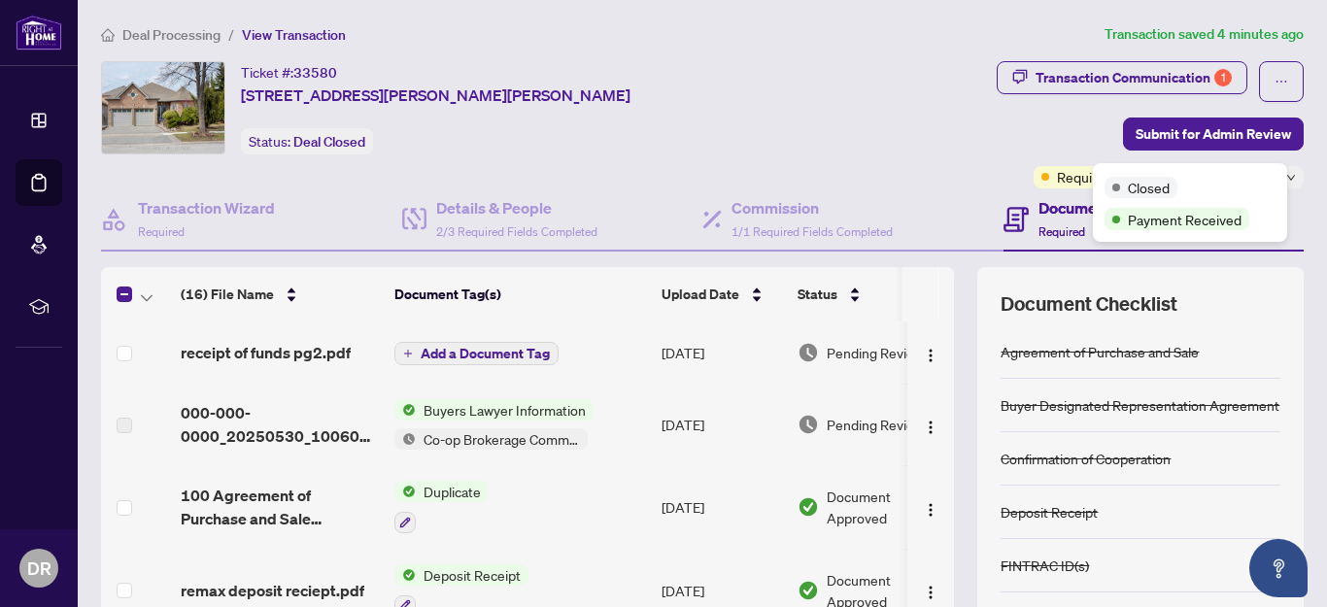
drag, startPoint x: 1202, startPoint y: 192, endPoint x: 1155, endPoint y: 199, distance: 47.1
click at [1201, 192] on div "Closed" at bounding box center [1190, 186] width 171 height 23
click at [1142, 193] on span "Closed" at bounding box center [1149, 187] width 42 height 21
click at [1126, 185] on div "Closed" at bounding box center [1141, 187] width 73 height 21
click at [922, 135] on div "Transaction Communication 1 Submit for Admin Review Requires Additional Docs +2…" at bounding box center [1061, 124] width 487 height 127
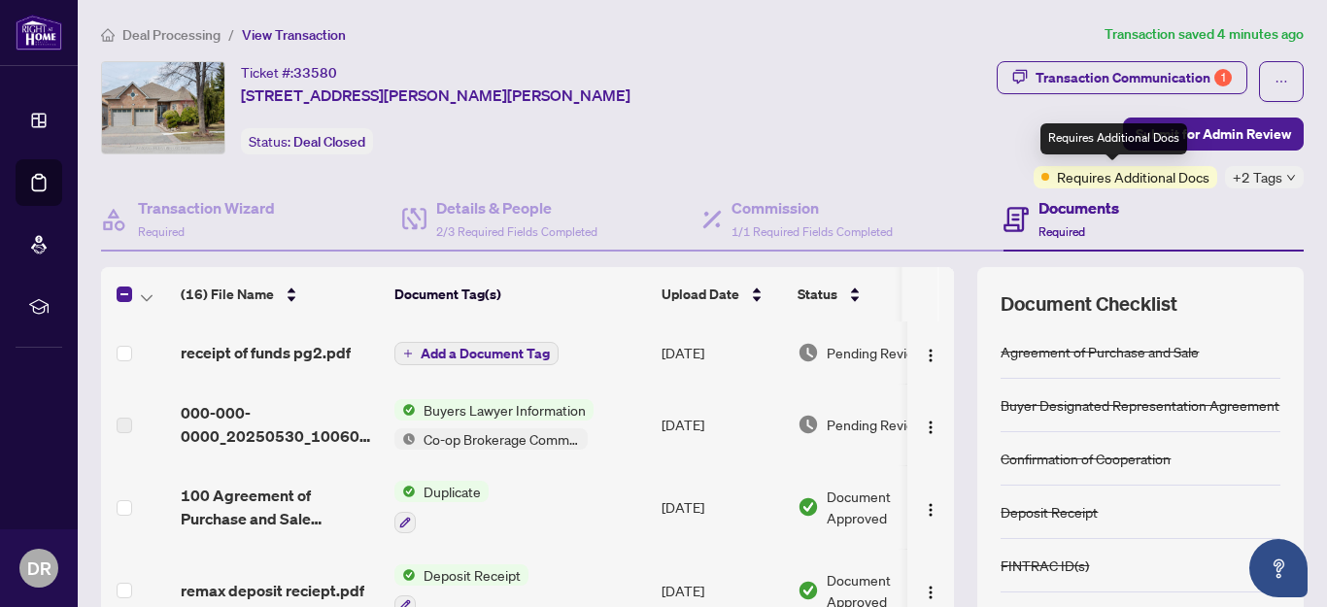
click at [1039, 175] on div "Requires Additional Docs" at bounding box center [1126, 177] width 184 height 22
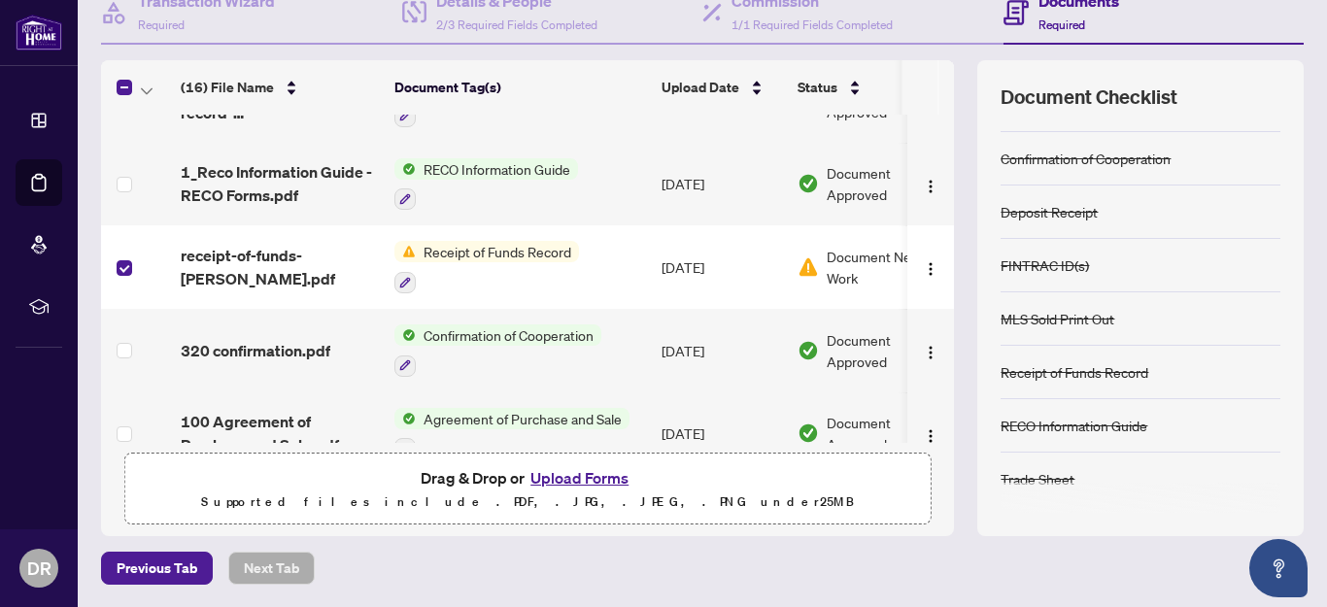
scroll to position [969, 0]
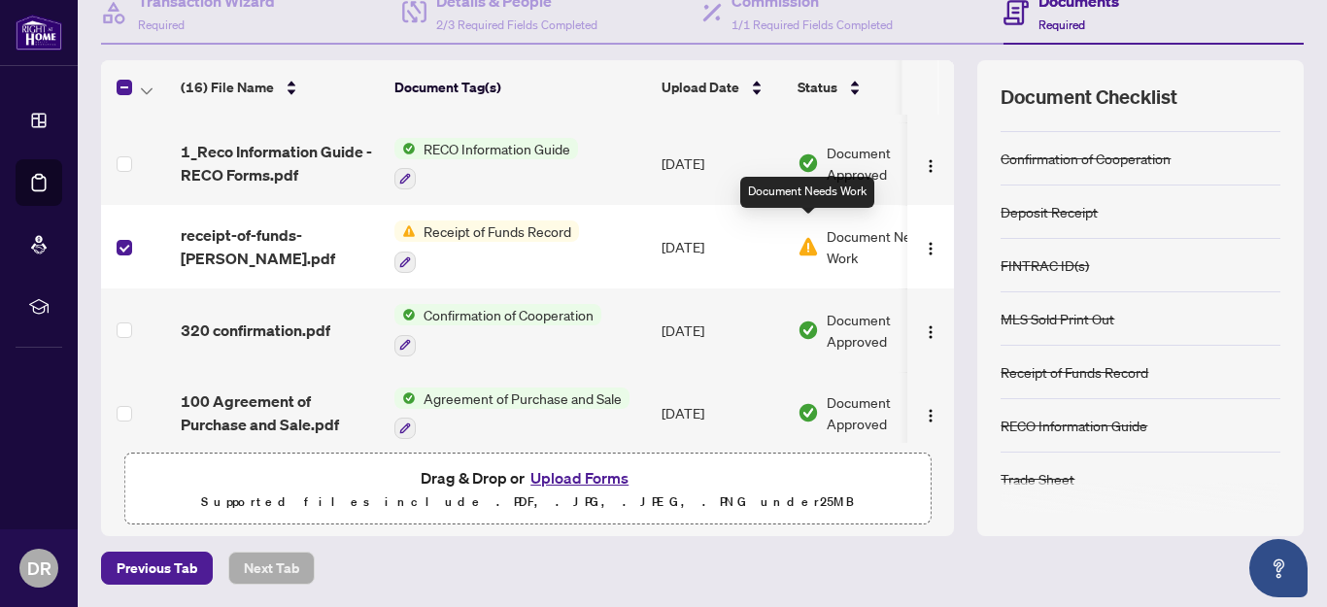
click at [807, 236] on img at bounding box center [808, 246] width 21 height 21
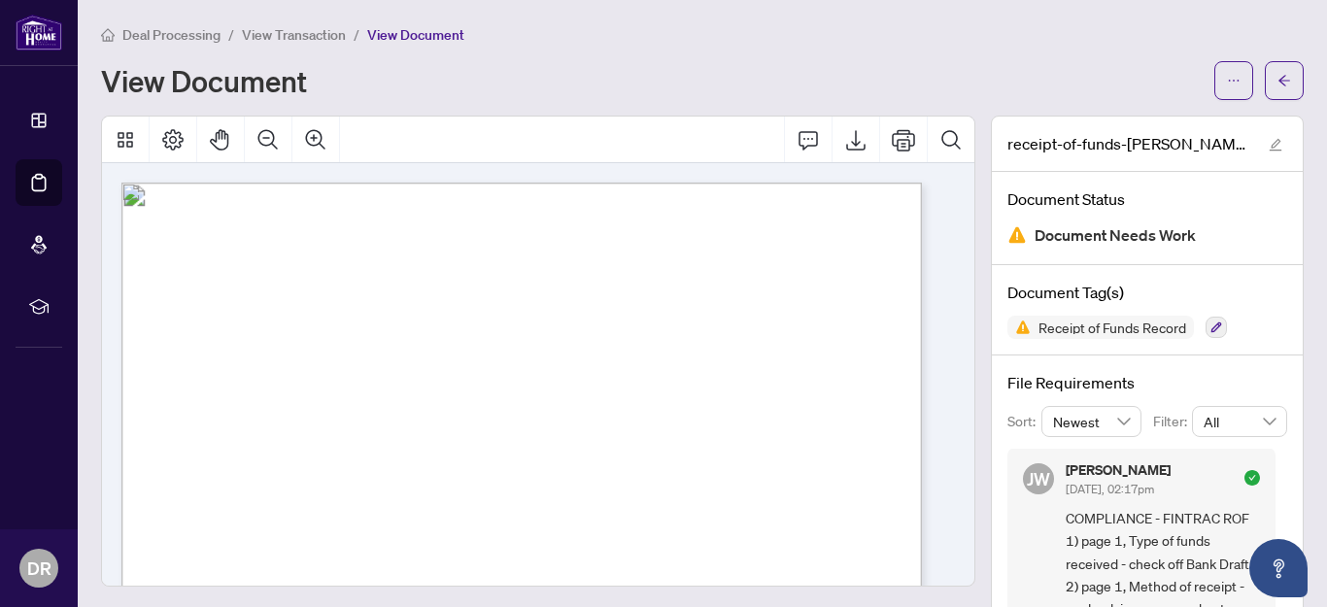
click at [1278, 90] on span "button" at bounding box center [1285, 80] width 14 height 31
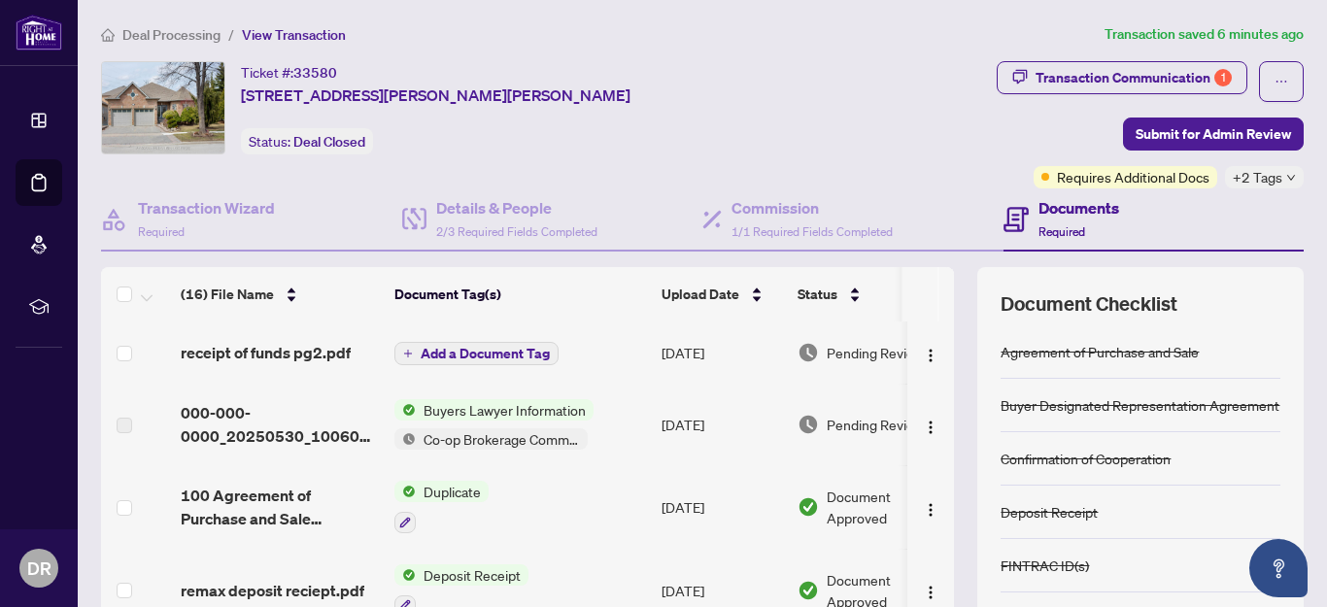
click at [850, 346] on span "Pending Review" at bounding box center [875, 352] width 97 height 21
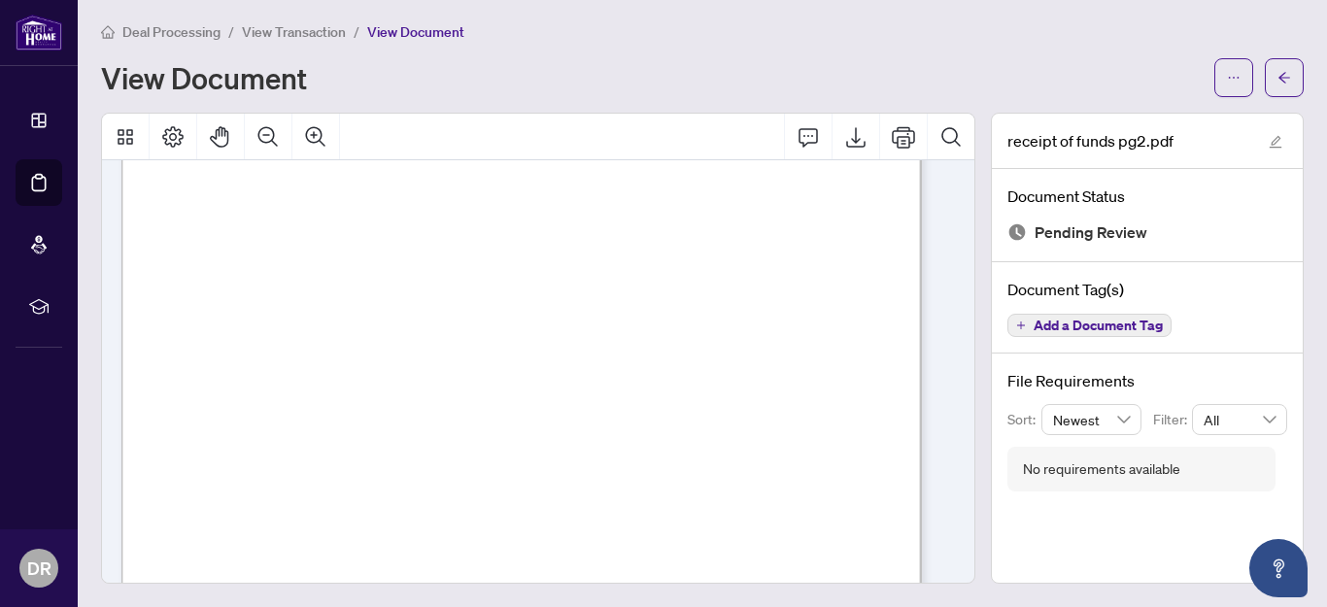
scroll to position [194, 0]
click at [1278, 75] on icon "arrow-left" at bounding box center [1285, 78] width 14 height 14
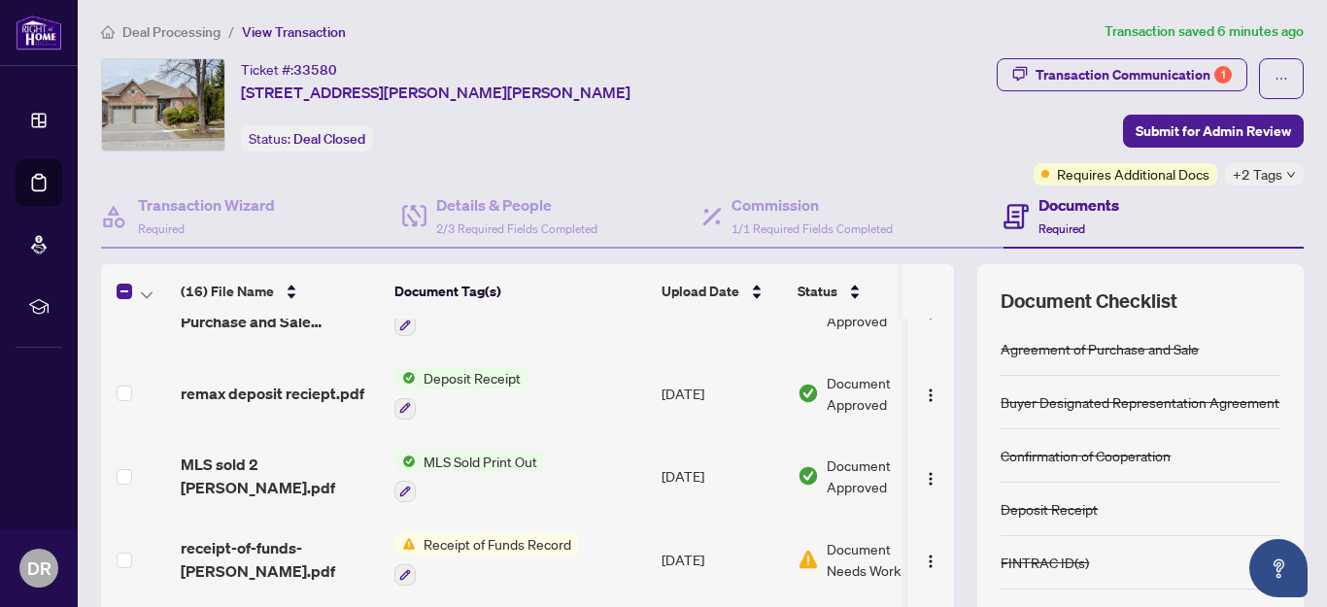
scroll to position [292, 0]
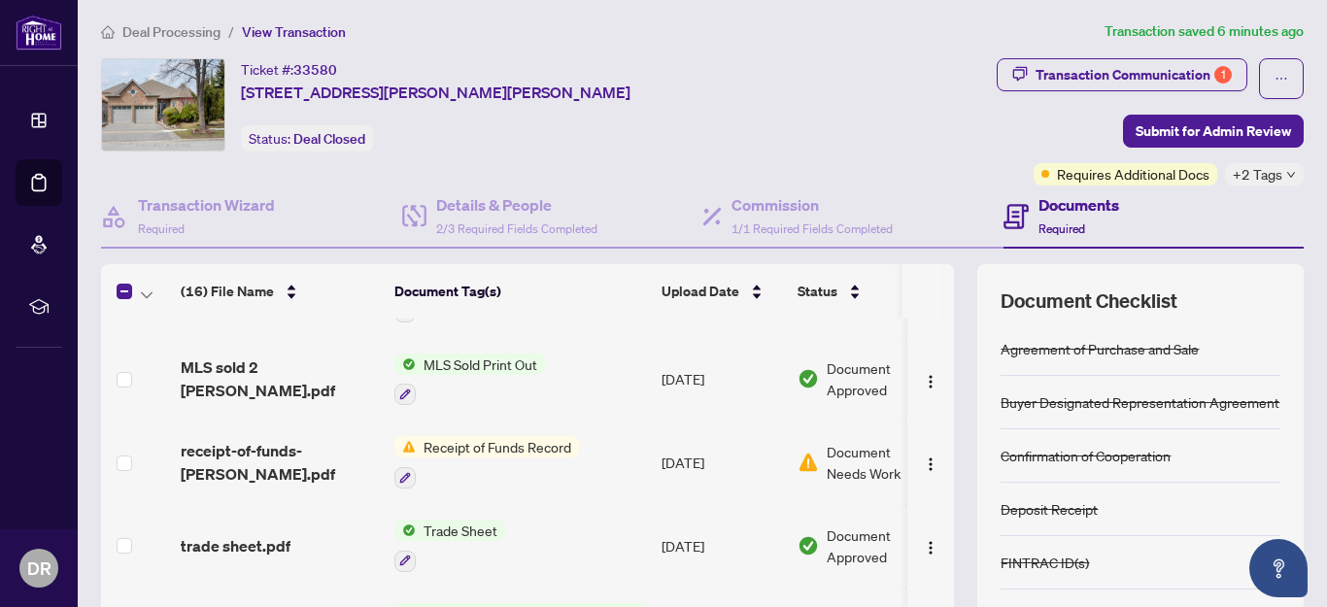
click at [488, 438] on span "Receipt of Funds Record" at bounding box center [497, 446] width 163 height 21
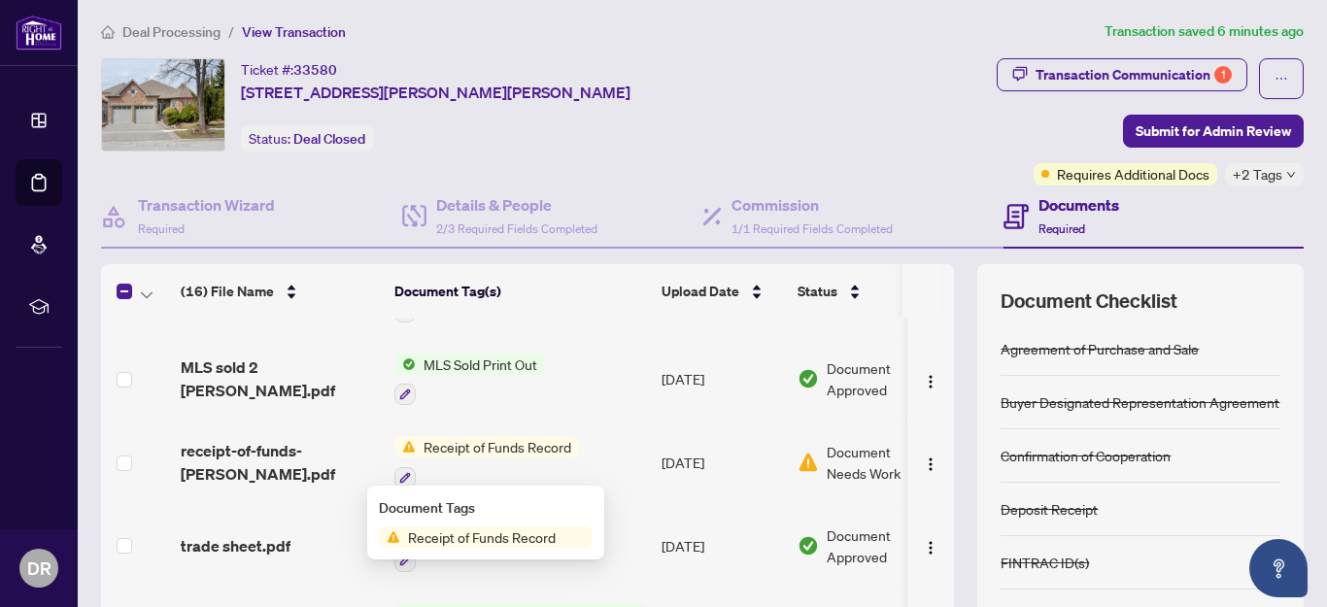
click at [513, 540] on span "Receipt of Funds Record" at bounding box center [481, 537] width 163 height 21
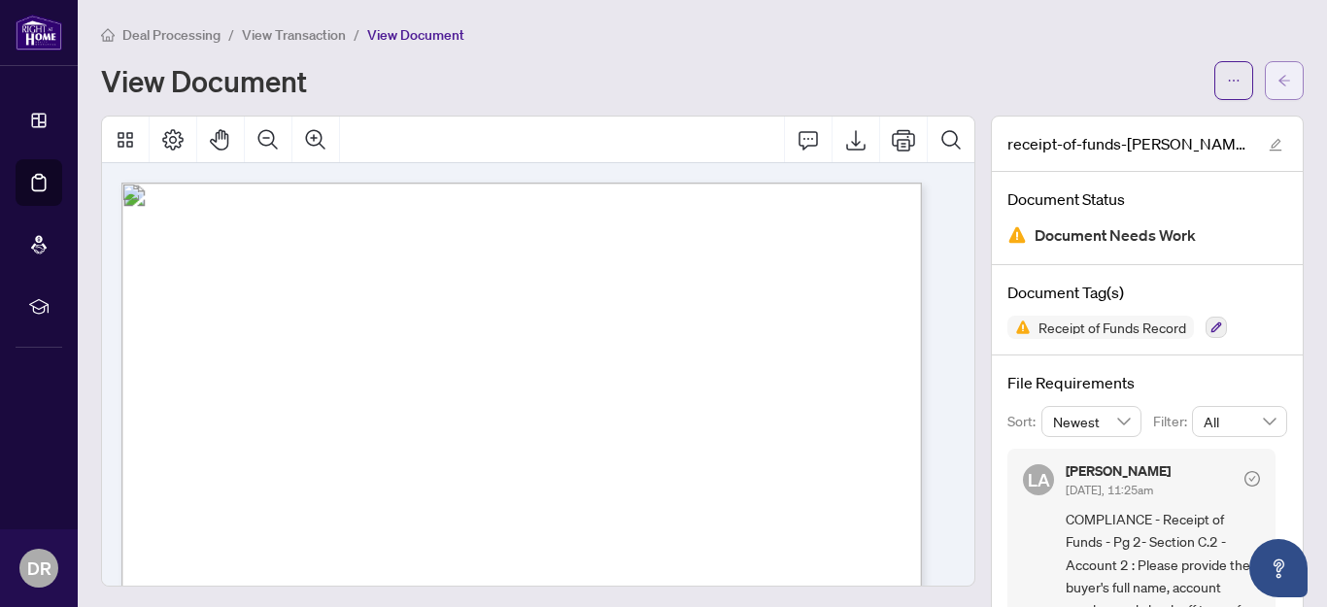
click at [1278, 74] on button "button" at bounding box center [1284, 80] width 39 height 39
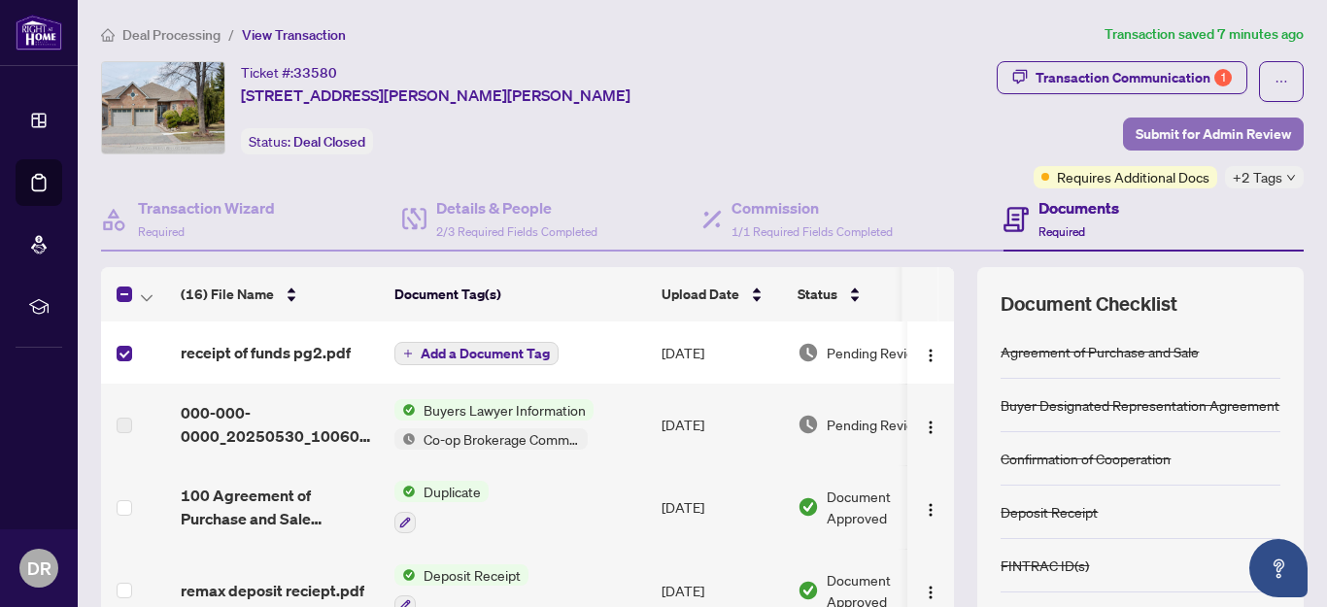
click at [1190, 135] on span "Submit for Admin Review" at bounding box center [1213, 134] width 155 height 31
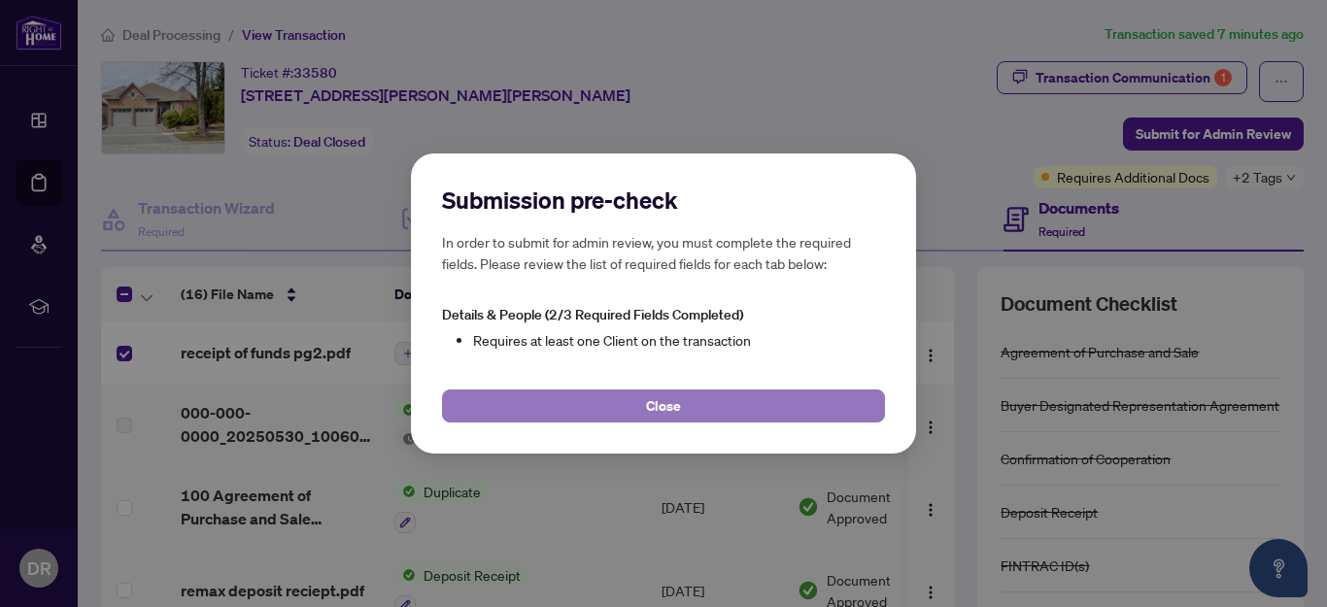
click at [660, 405] on span "Close" at bounding box center [663, 406] width 35 height 31
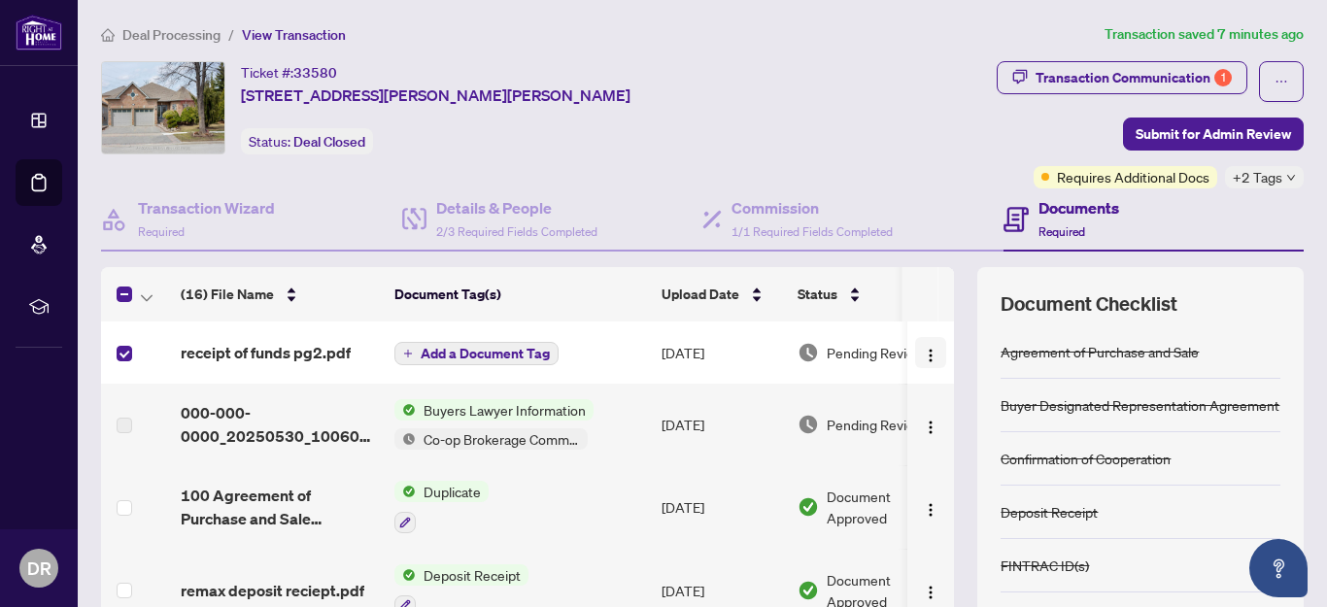
click at [923, 357] on img "button" at bounding box center [931, 356] width 16 height 16
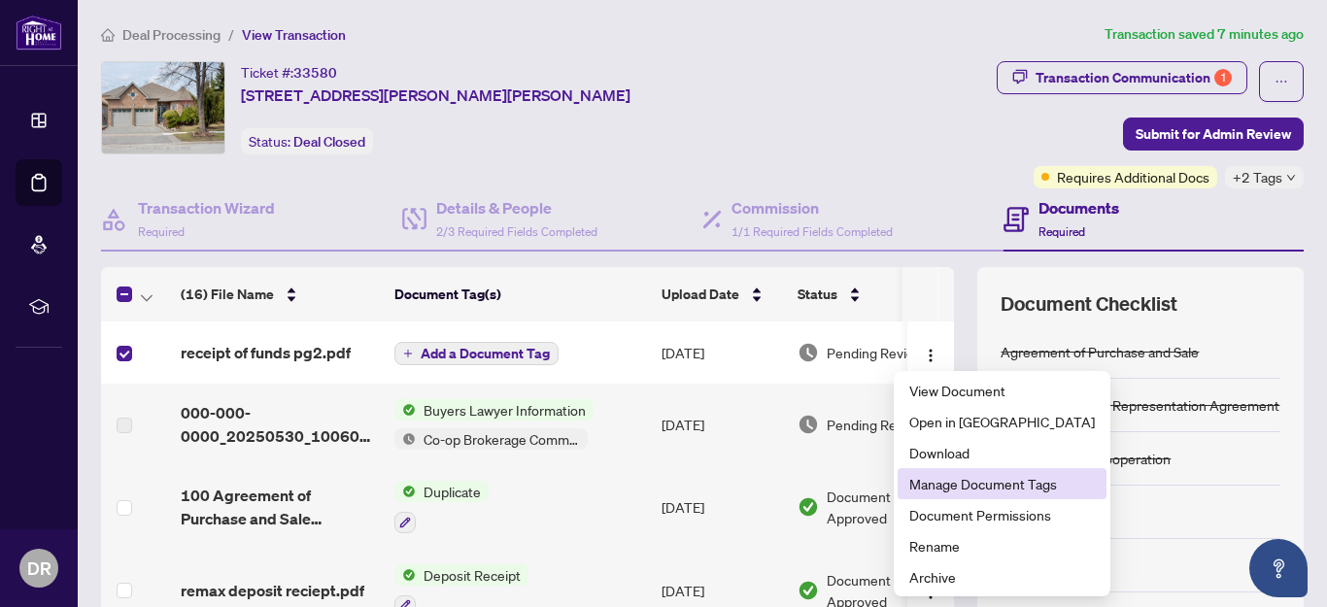
click at [948, 484] on span "Manage Document Tags" at bounding box center [1003, 483] width 186 height 21
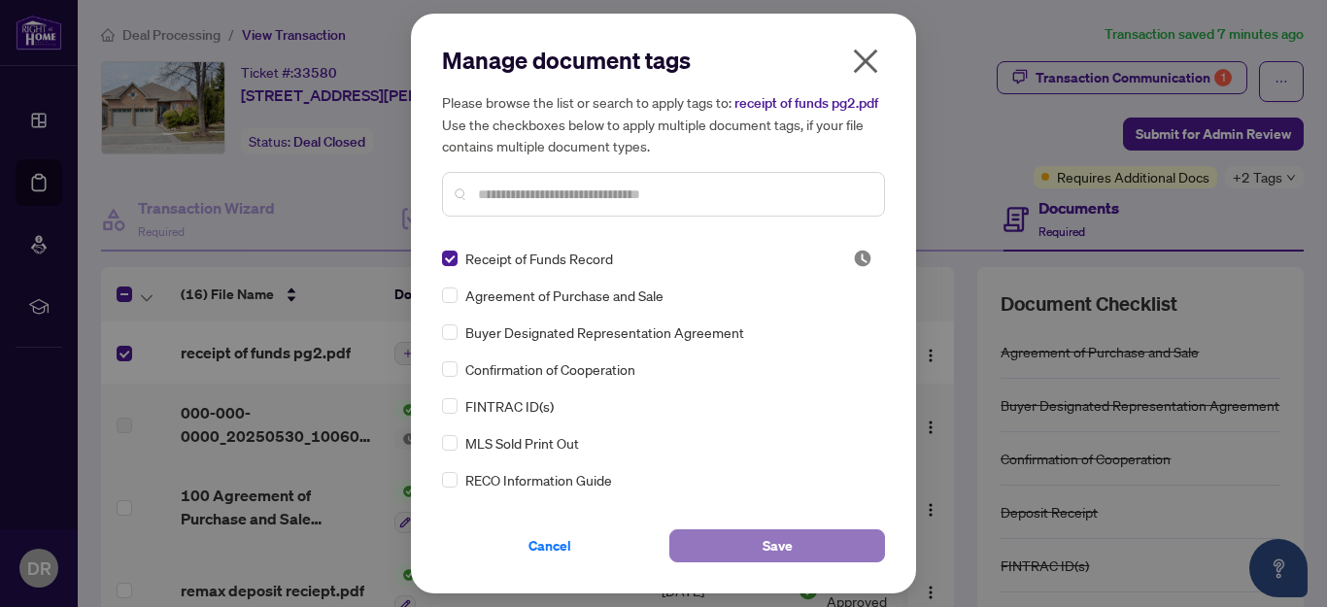
click at [756, 554] on button "Save" at bounding box center [778, 546] width 216 height 33
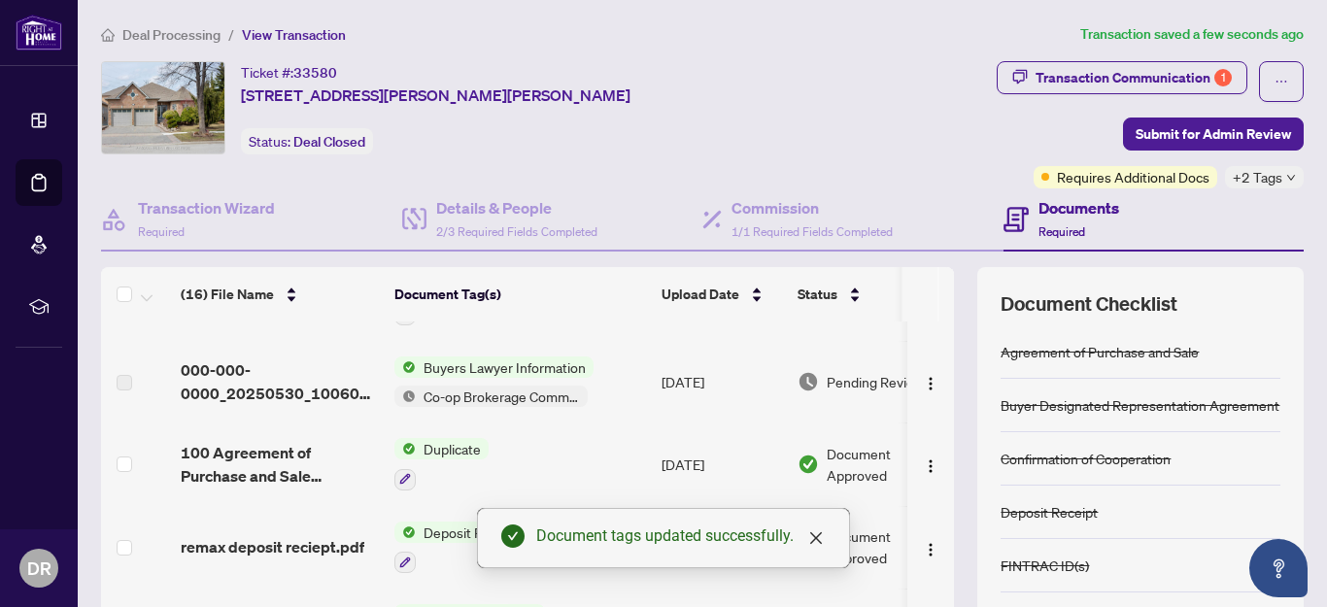
scroll to position [97, 0]
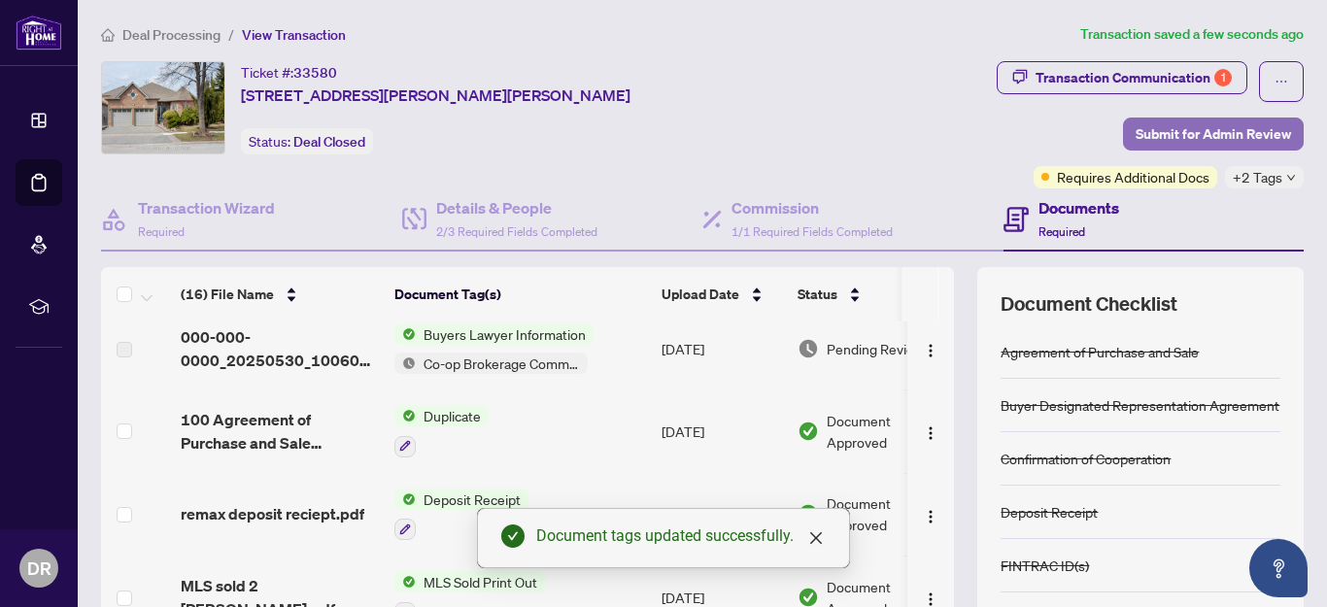
click at [1180, 130] on span "Submit for Admin Review" at bounding box center [1213, 134] width 155 height 31
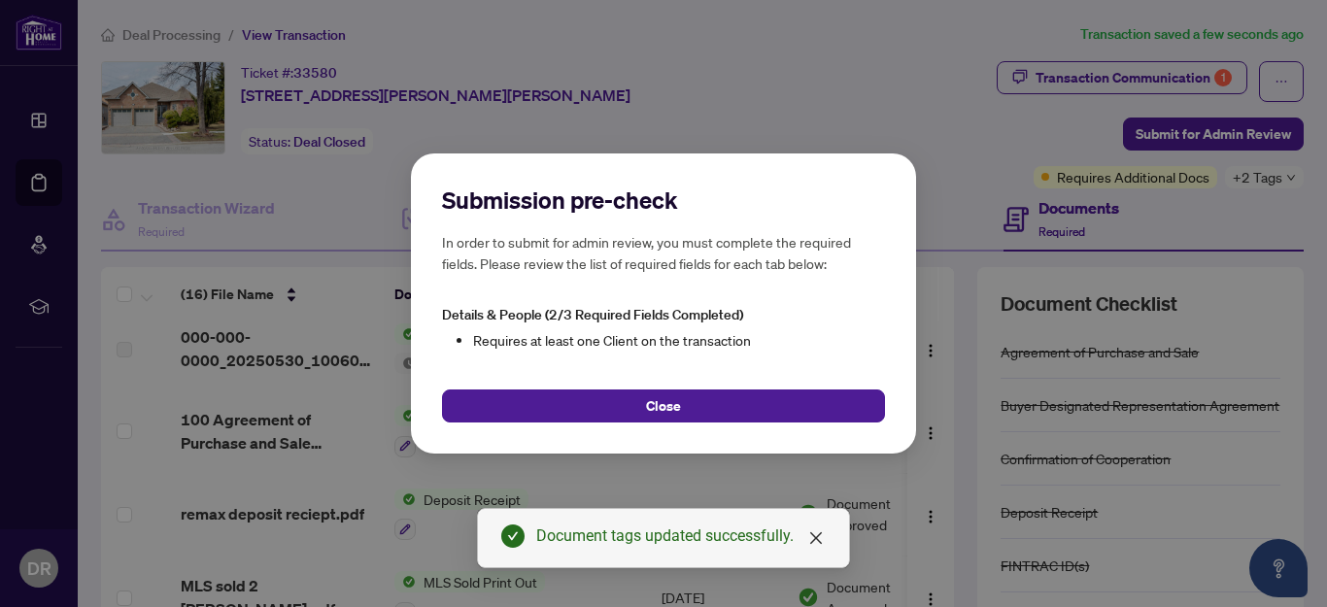
drag, startPoint x: 651, startPoint y: 412, endPoint x: 546, endPoint y: 373, distance: 111.9
click at [650, 409] on span "Close" at bounding box center [663, 406] width 35 height 31
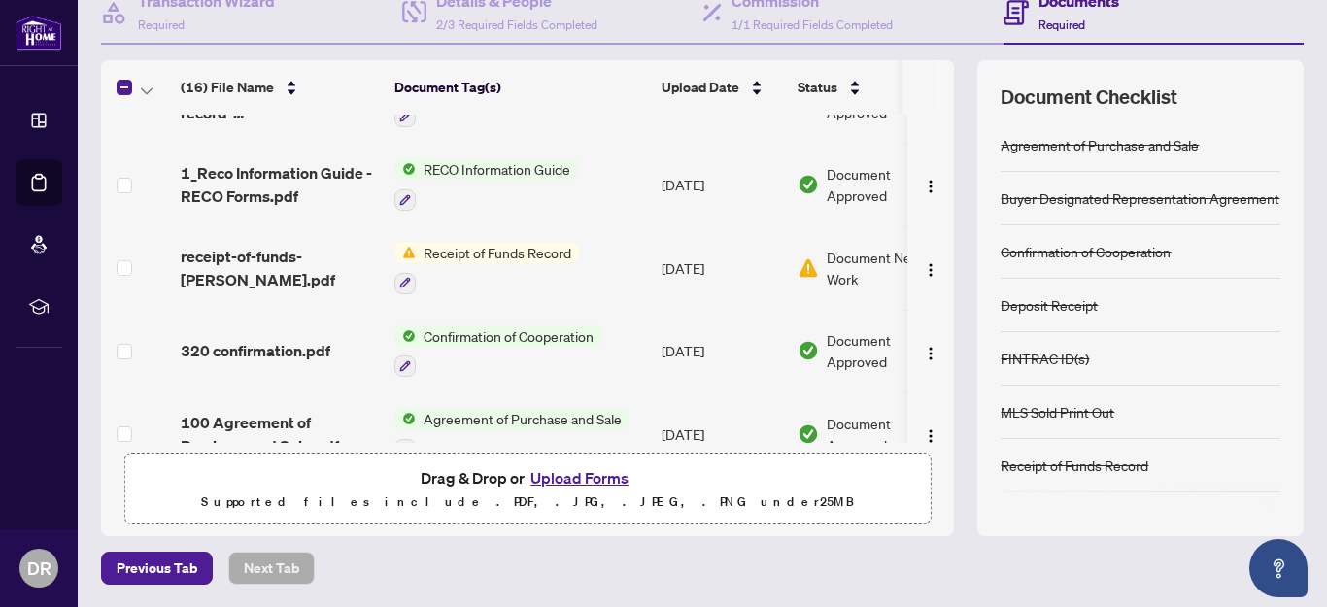
scroll to position [988, 0]
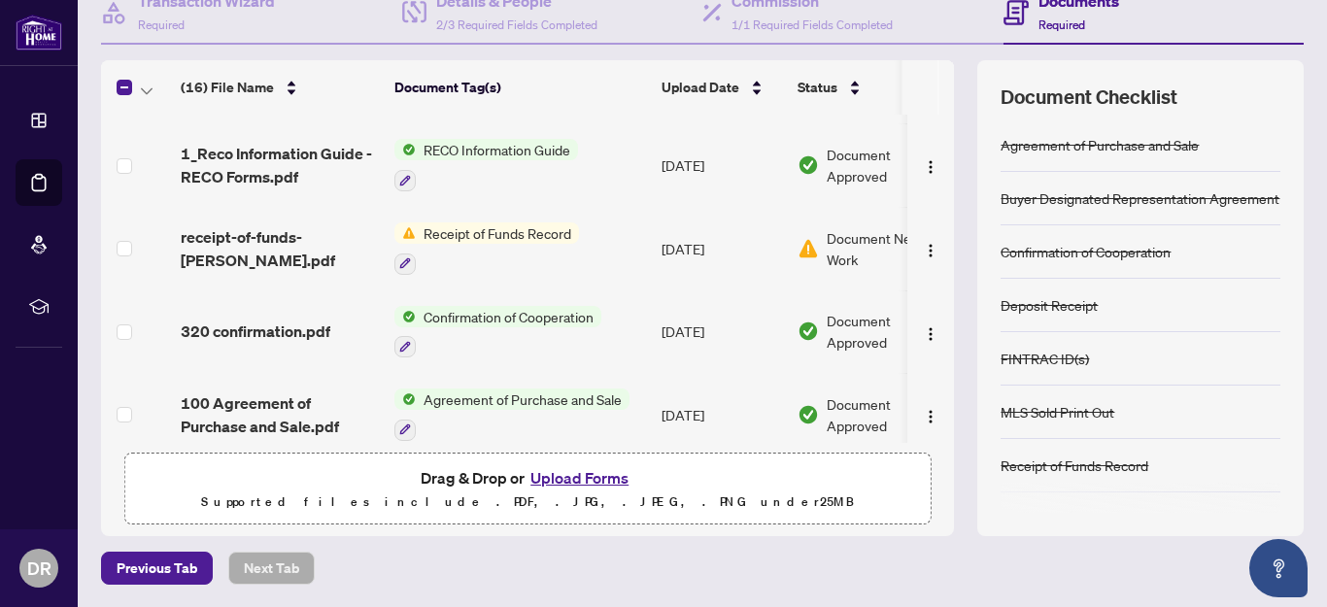
click at [841, 230] on span "Document Needs Work" at bounding box center [887, 248] width 120 height 43
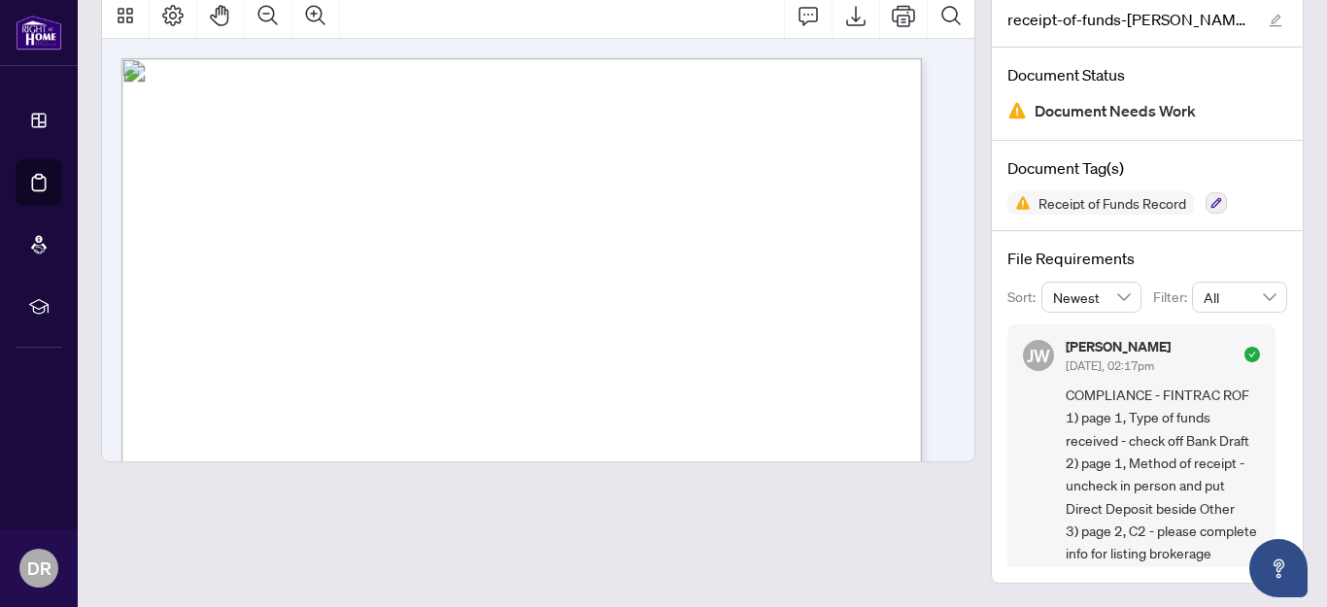
scroll to position [27, 0]
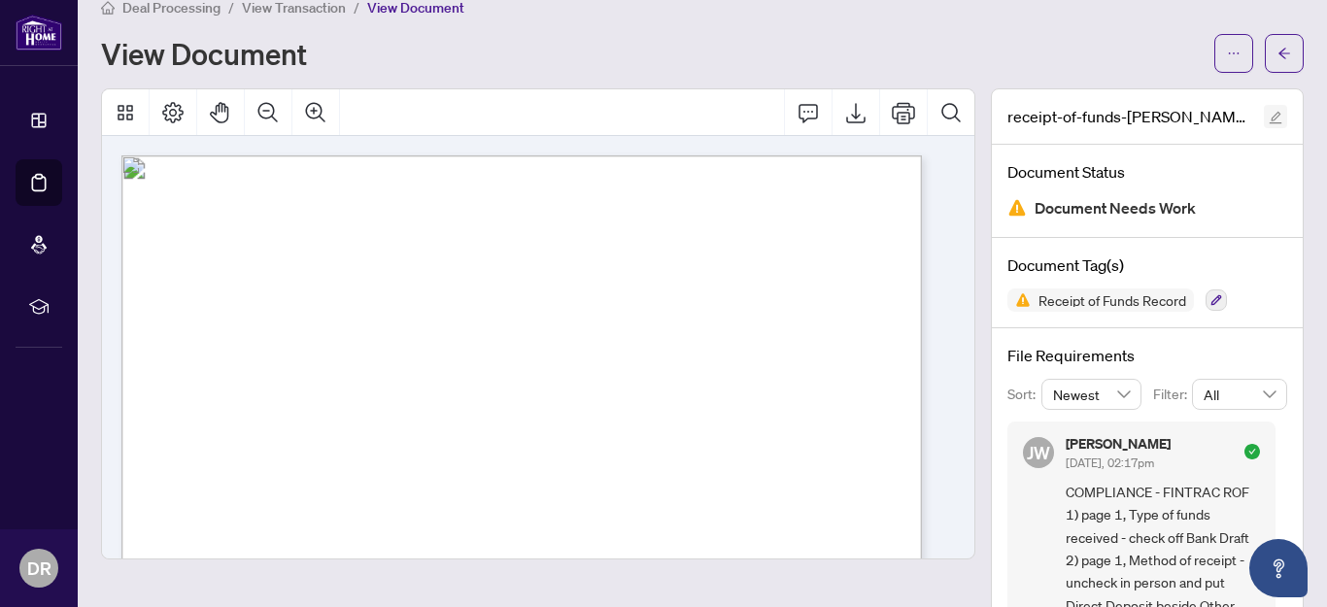
click at [1270, 118] on icon "edit" at bounding box center [1276, 118] width 13 height 13
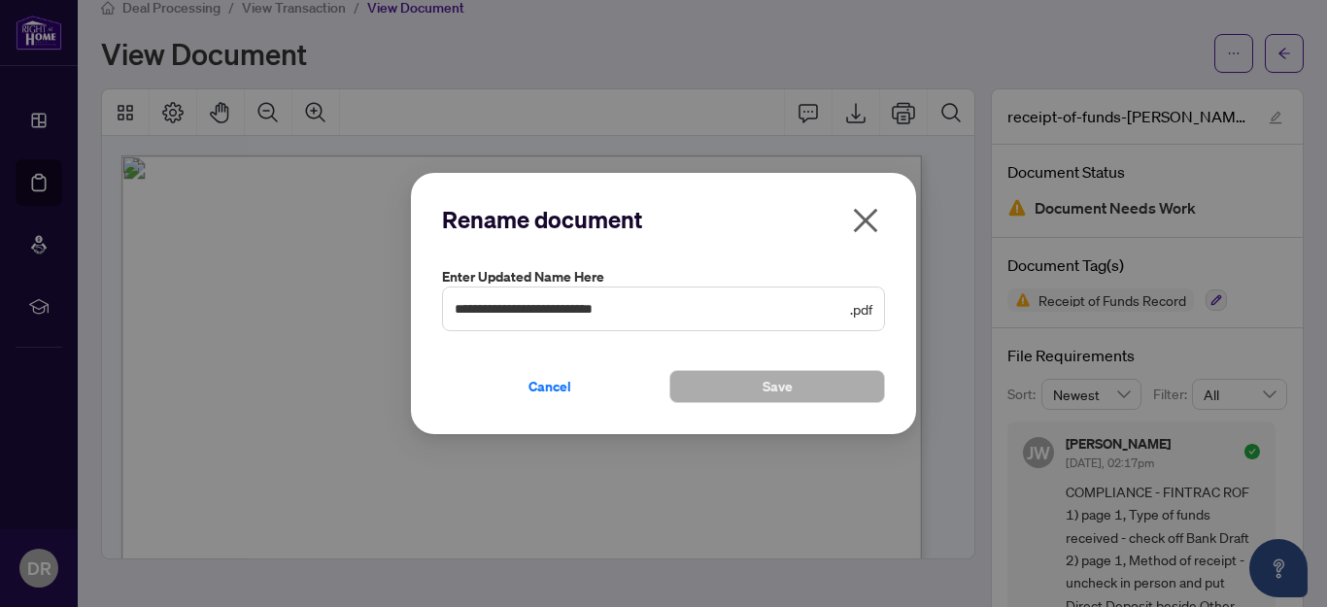
drag, startPoint x: 873, startPoint y: 215, endPoint x: 617, endPoint y: 299, distance: 269.2
click at [641, 155] on div "**********" at bounding box center [663, 303] width 1327 height 607
click at [556, 386] on span "Cancel" at bounding box center [550, 386] width 43 height 31
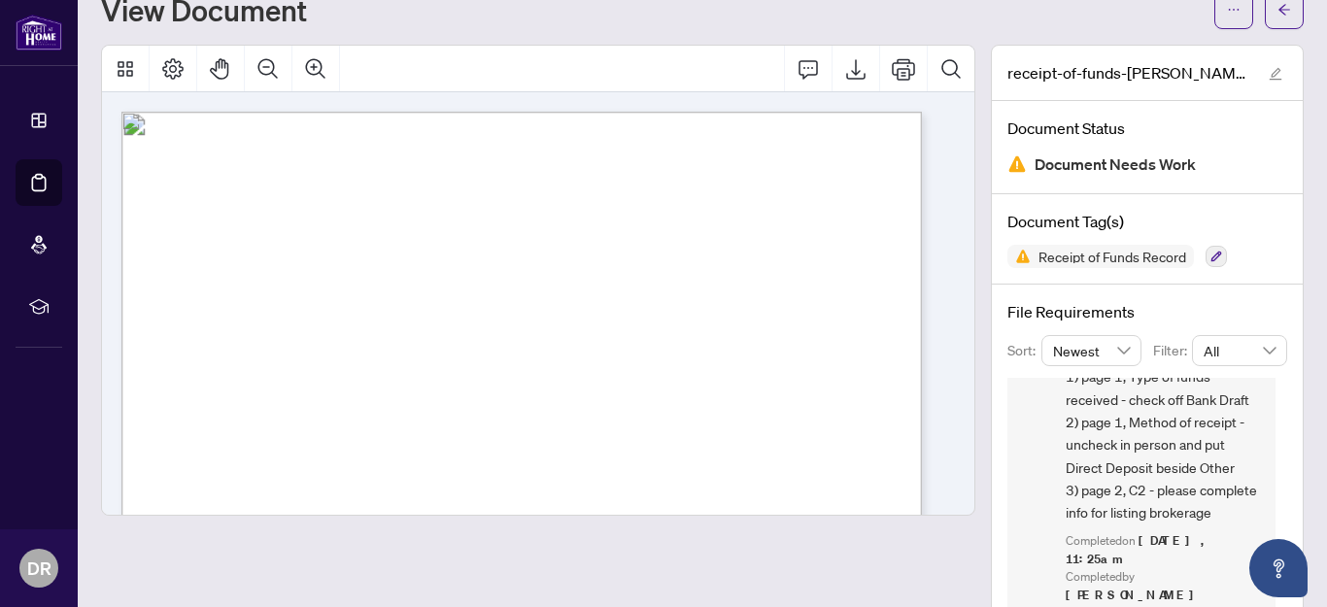
scroll to position [0, 0]
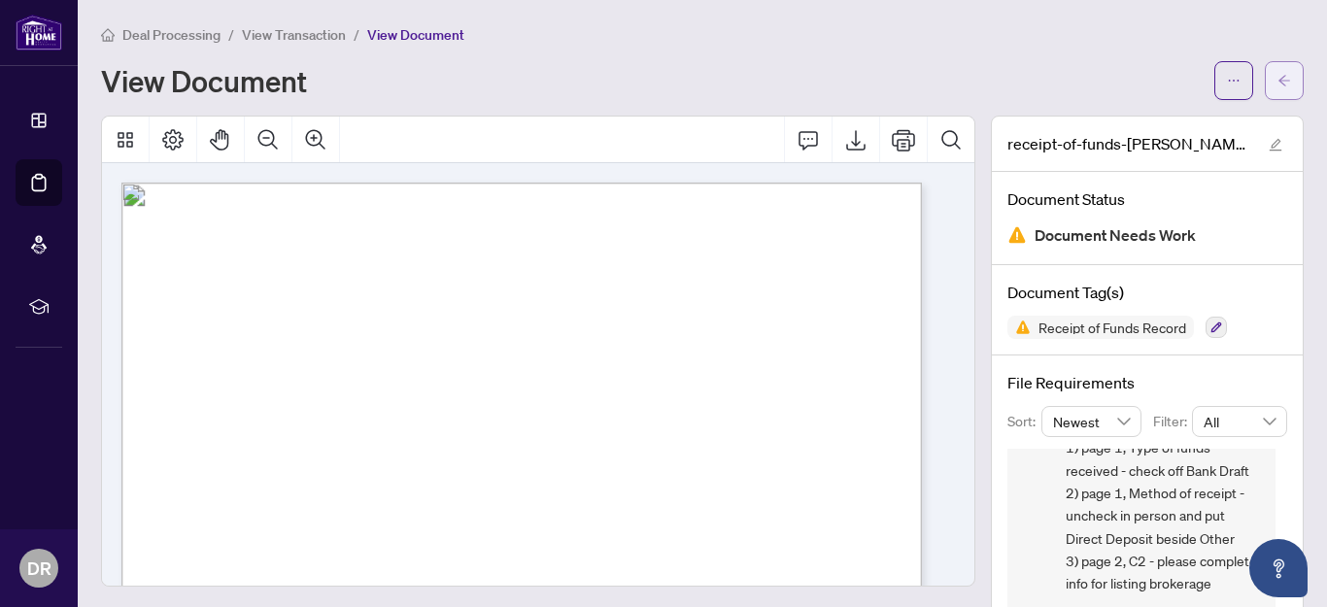
click at [1279, 84] on icon "arrow-left" at bounding box center [1285, 80] width 12 height 11
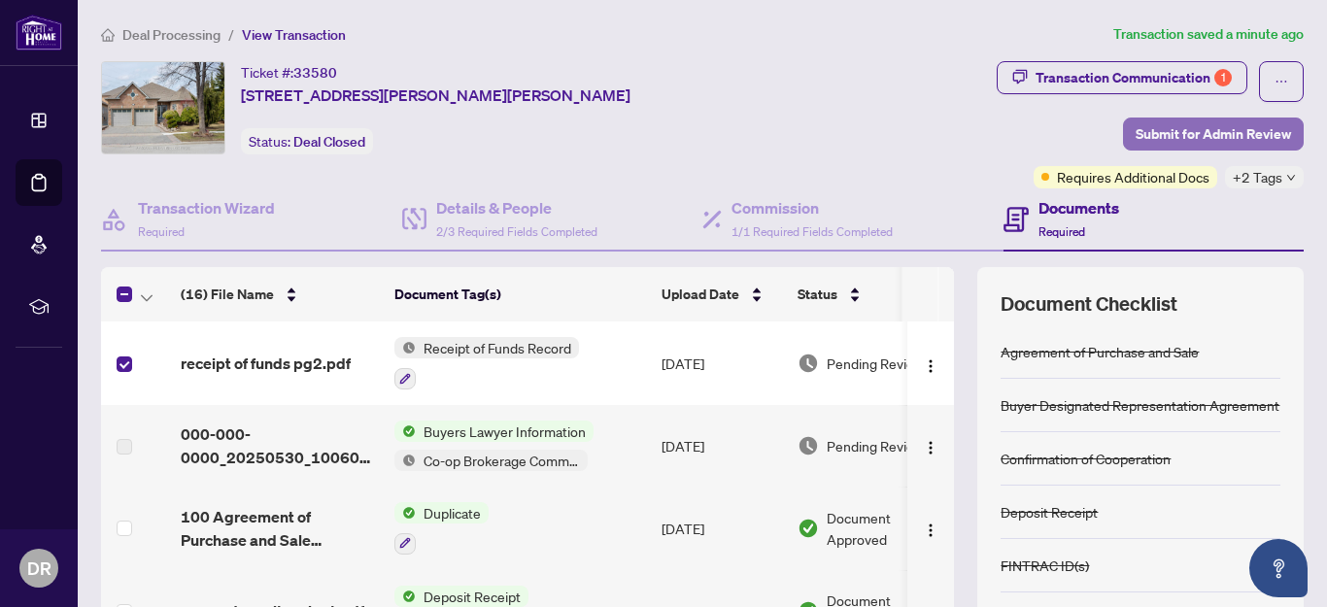
click at [1157, 120] on span "Submit for Admin Review" at bounding box center [1213, 134] width 155 height 31
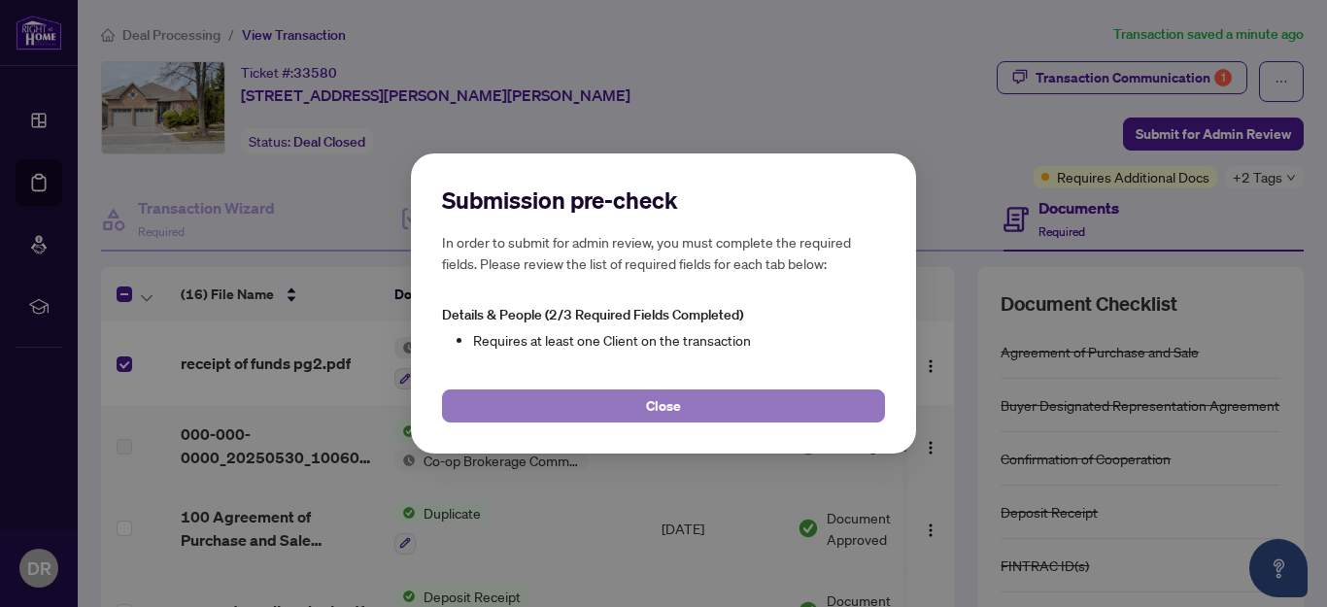
click at [704, 401] on button "Close" at bounding box center [663, 406] width 443 height 33
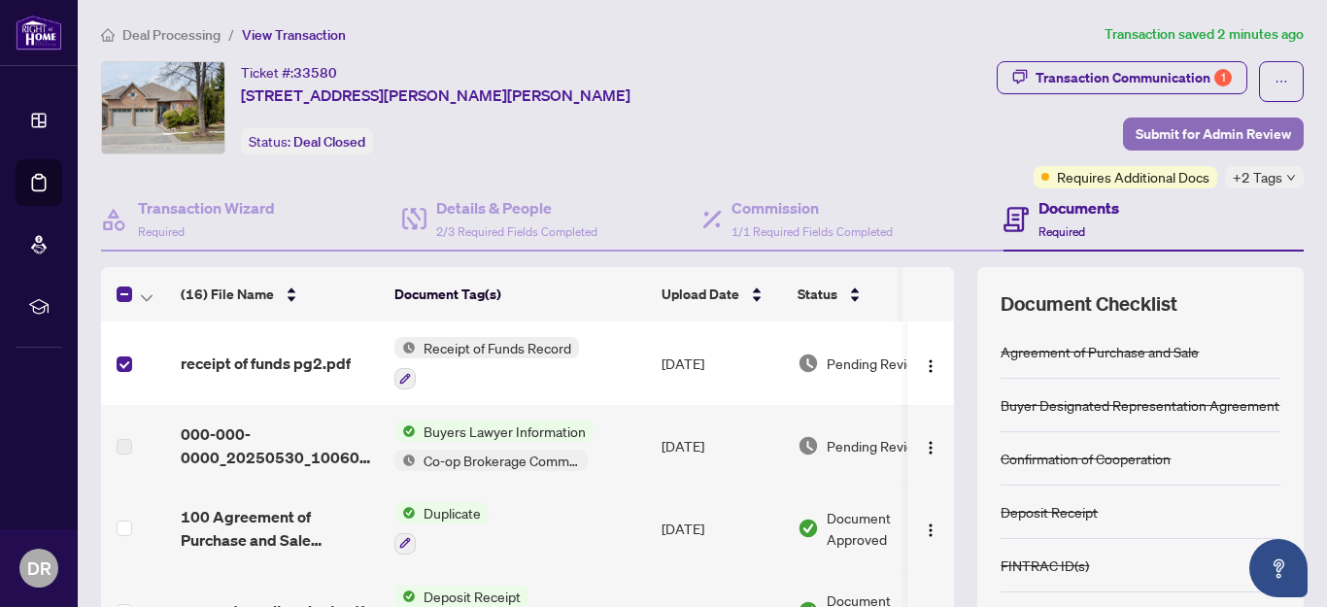
click at [1165, 127] on span "Submit for Admin Review" at bounding box center [1213, 134] width 155 height 31
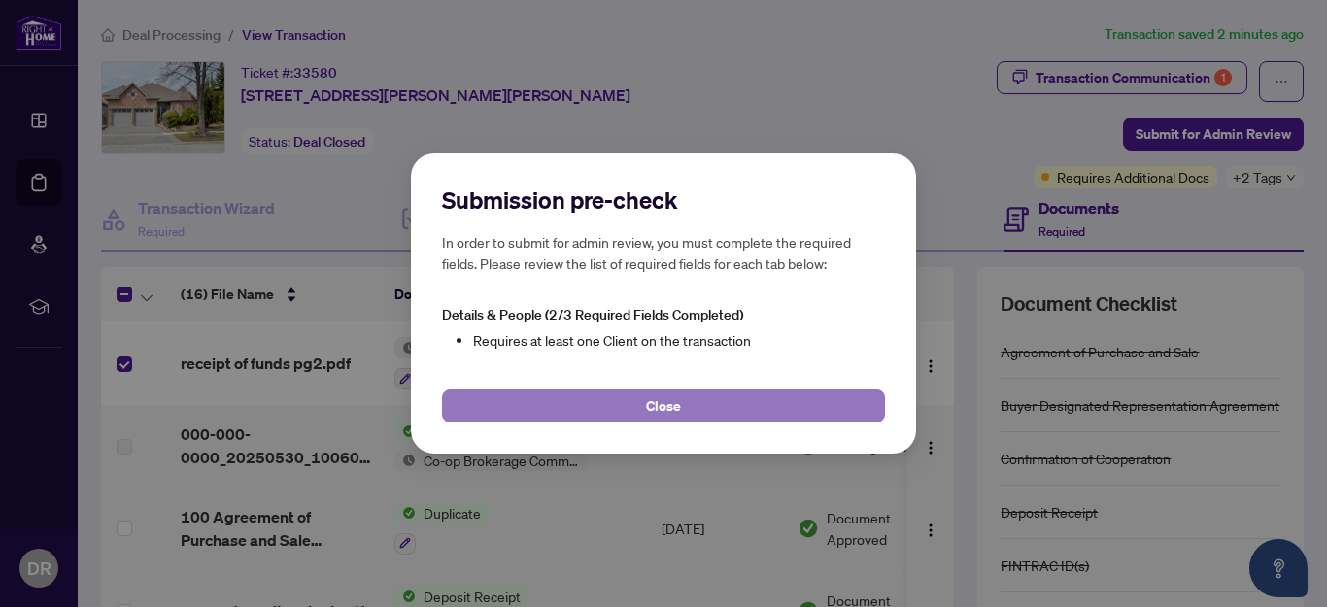
click at [754, 406] on button "Close" at bounding box center [663, 406] width 443 height 33
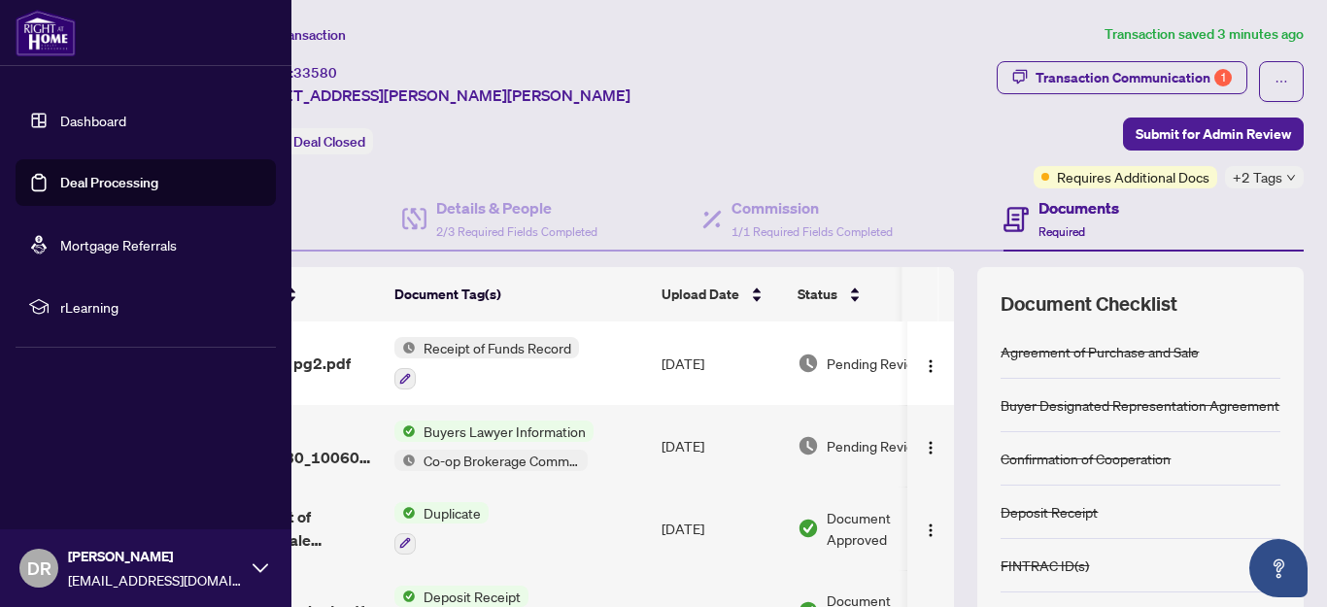
click at [51, 33] on img at bounding box center [46, 33] width 60 height 47
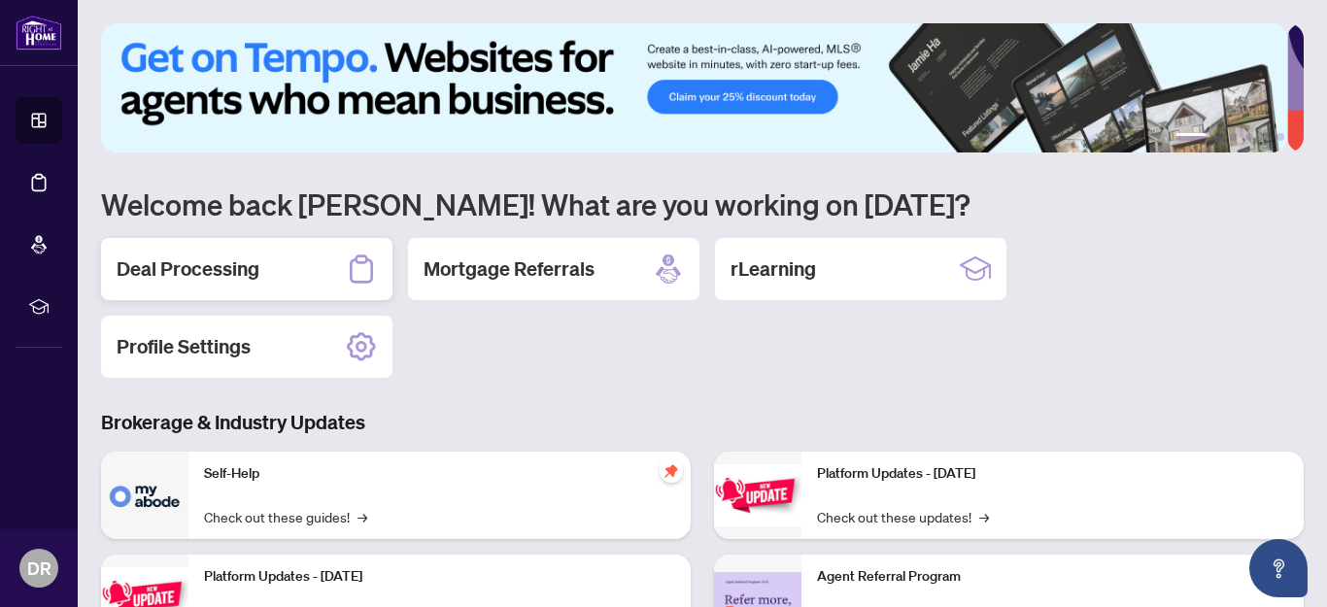
click at [219, 262] on h2 "Deal Processing" at bounding box center [188, 269] width 143 height 27
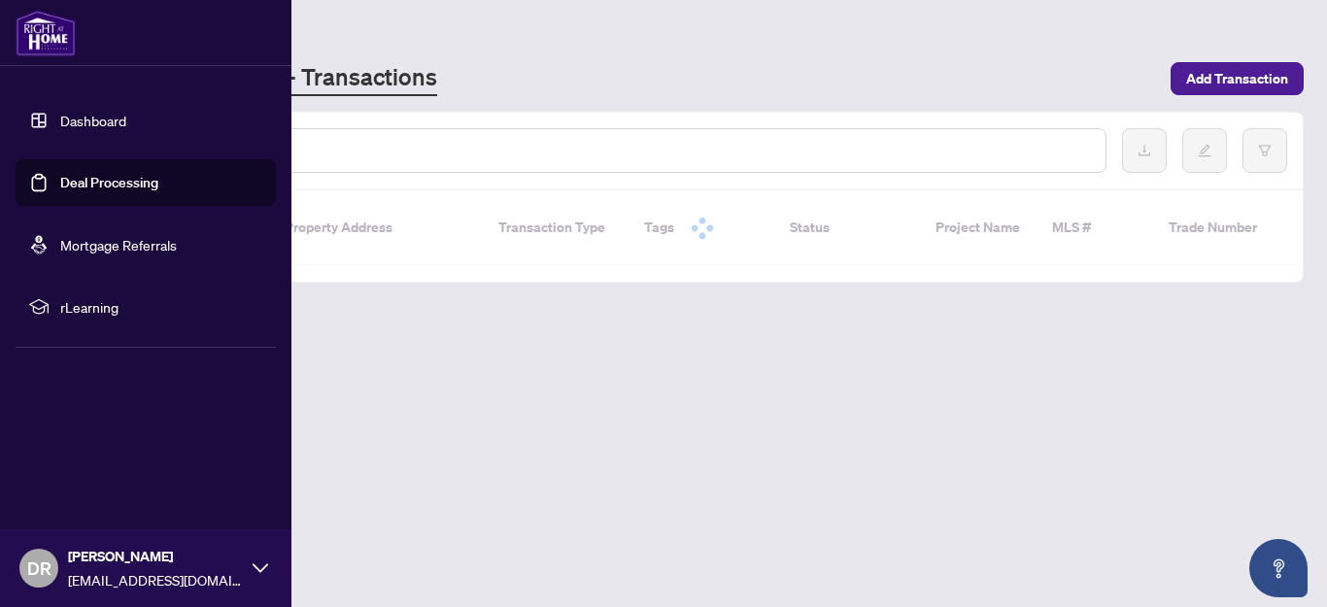
click at [78, 185] on link "Deal Processing" at bounding box center [109, 182] width 98 height 17
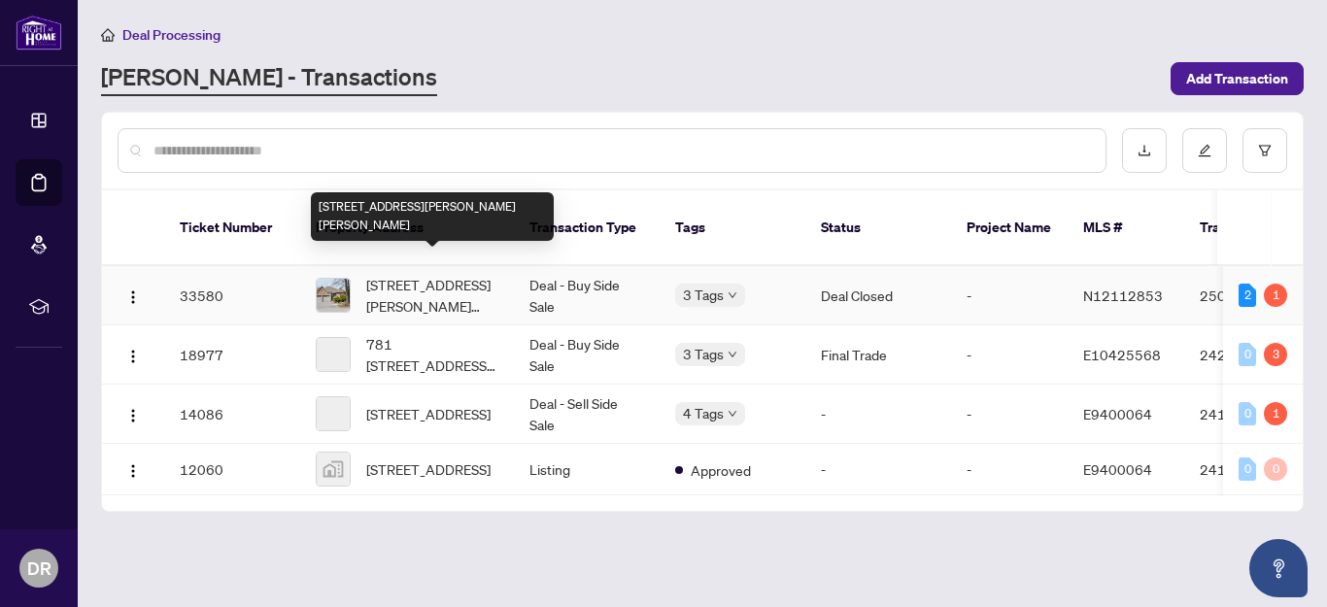
click at [436, 274] on span "[STREET_ADDRESS][PERSON_NAME][PERSON_NAME]" at bounding box center [432, 295] width 132 height 43
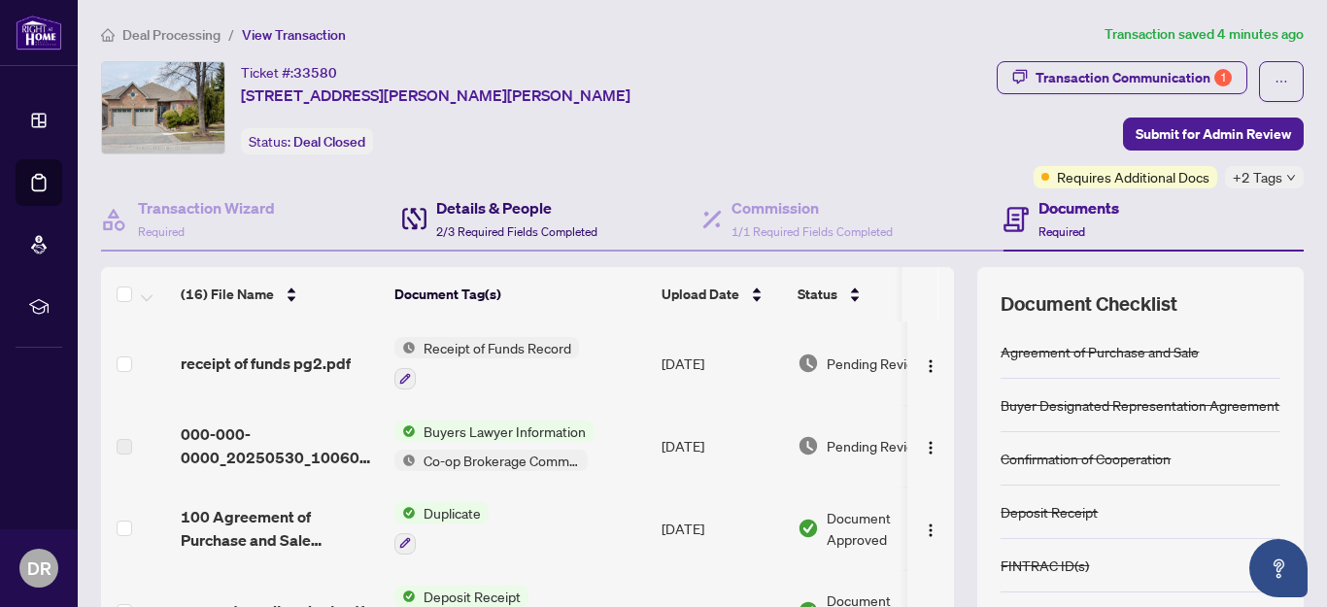
drag, startPoint x: 487, startPoint y: 217, endPoint x: 476, endPoint y: 216, distance: 10.7
click at [490, 218] on h4 "Details & People" at bounding box center [516, 207] width 161 height 23
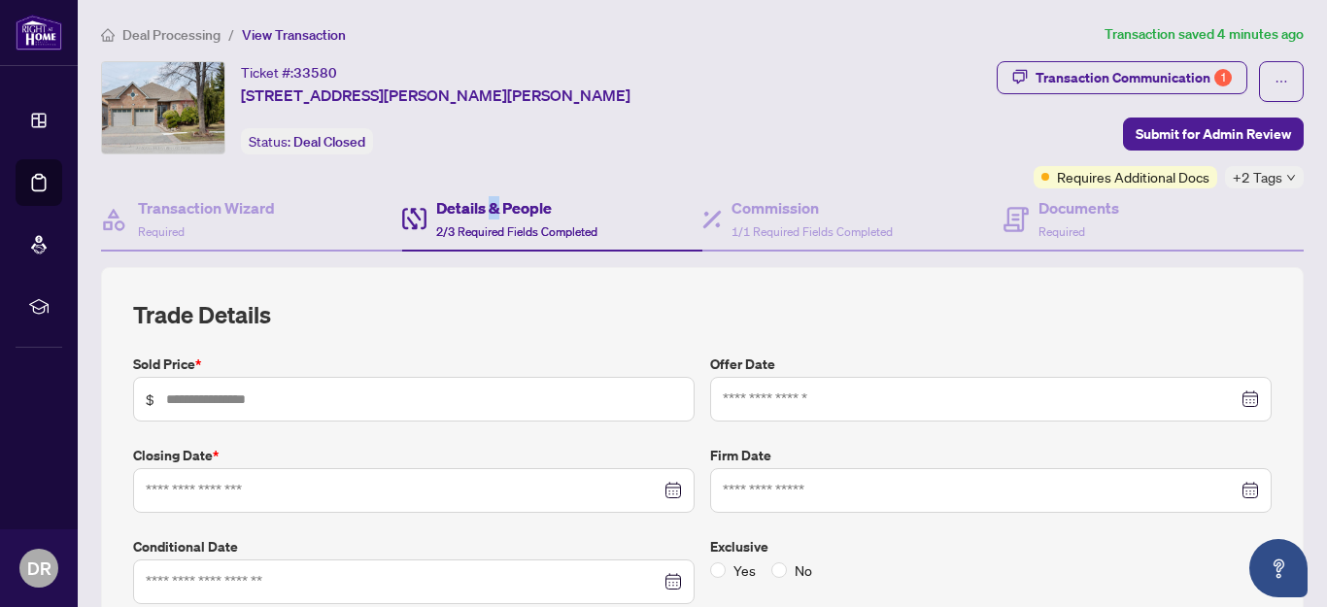
type input "*********"
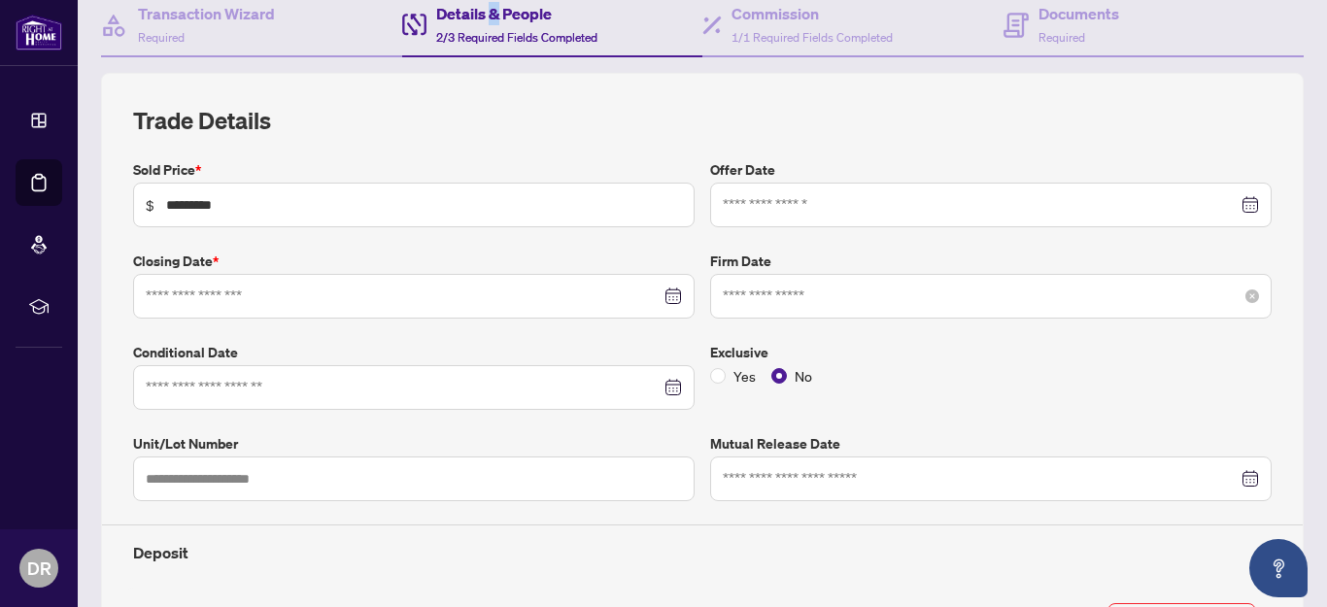
type input "**********"
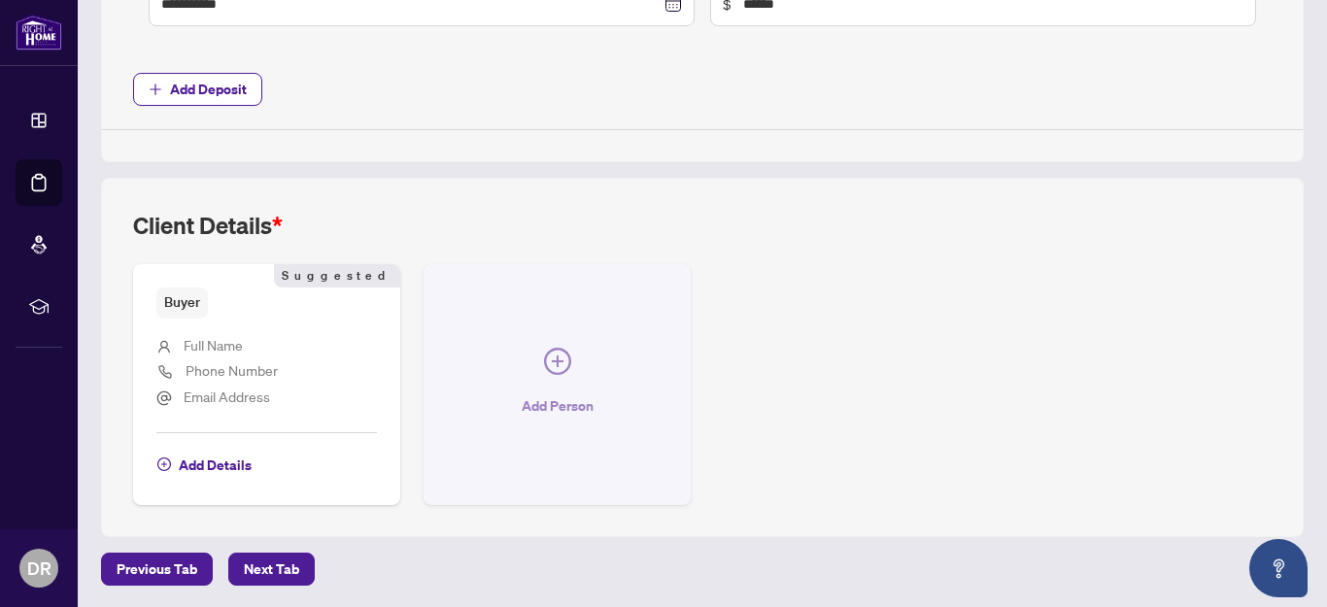
scroll to position [974, 0]
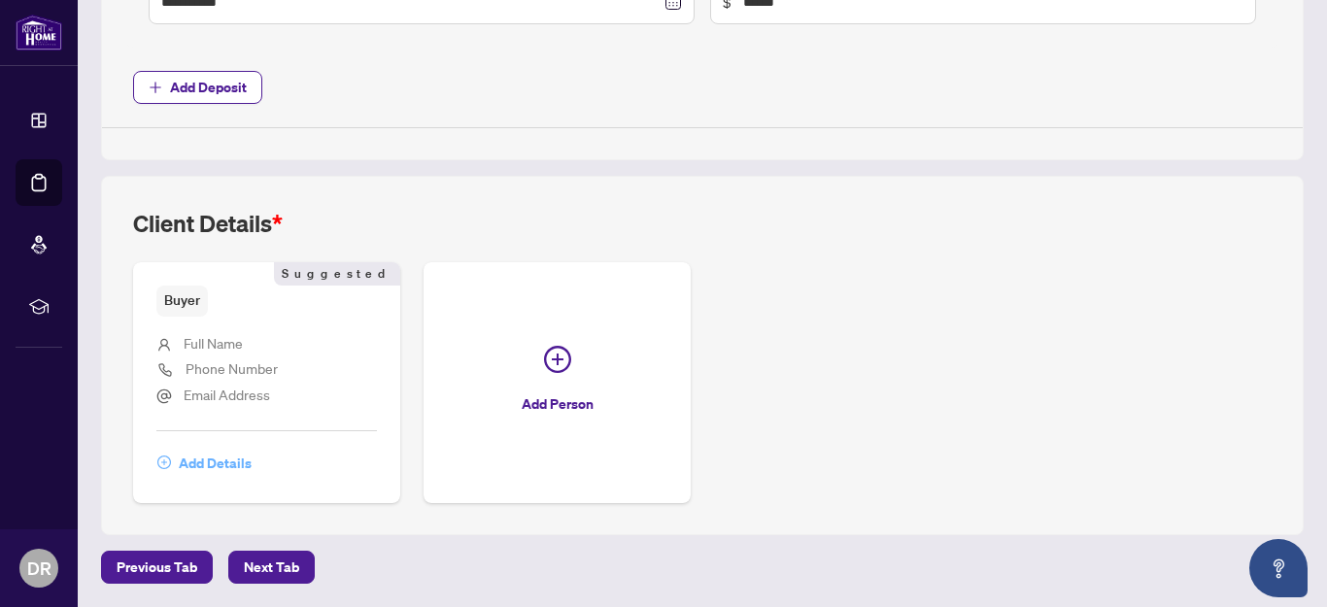
click at [224, 455] on span "Add Details" at bounding box center [215, 463] width 73 height 31
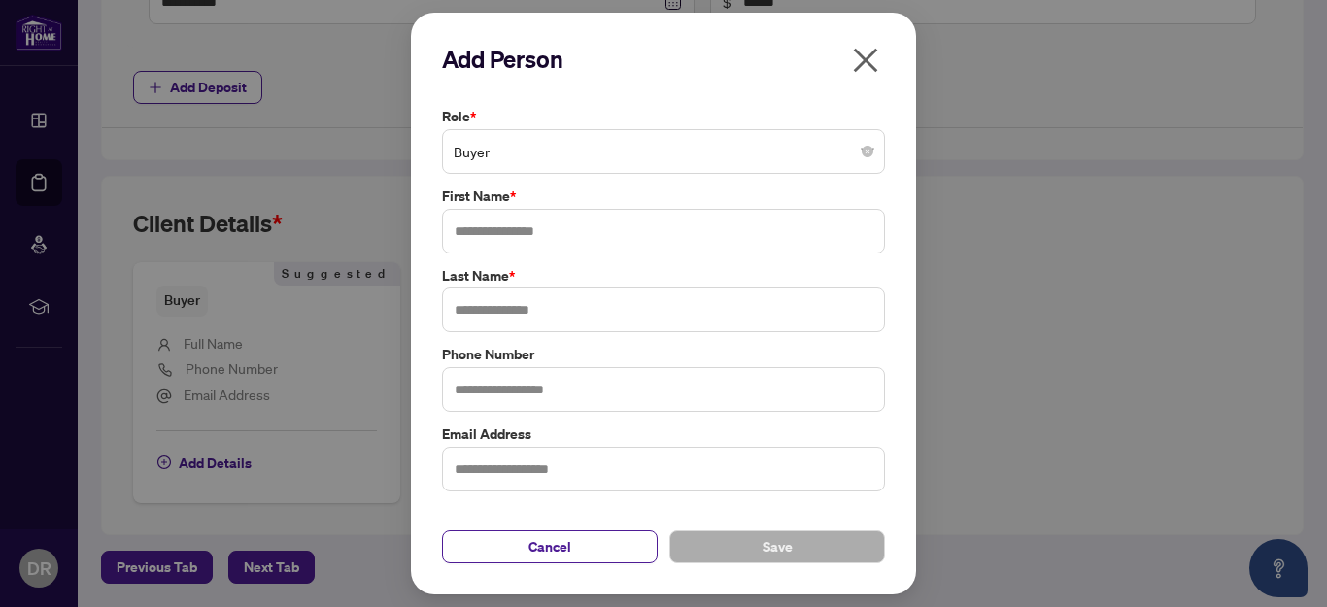
click at [533, 155] on span "Buyer" at bounding box center [664, 151] width 420 height 37
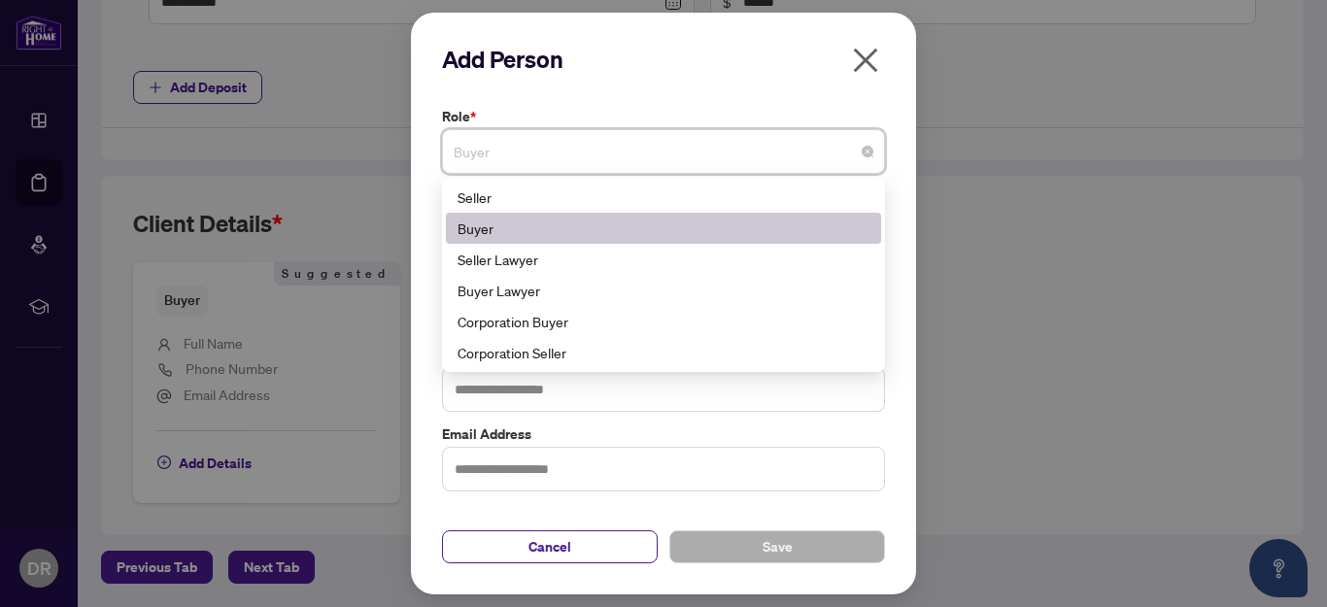
click at [544, 236] on div "Buyer" at bounding box center [664, 228] width 412 height 21
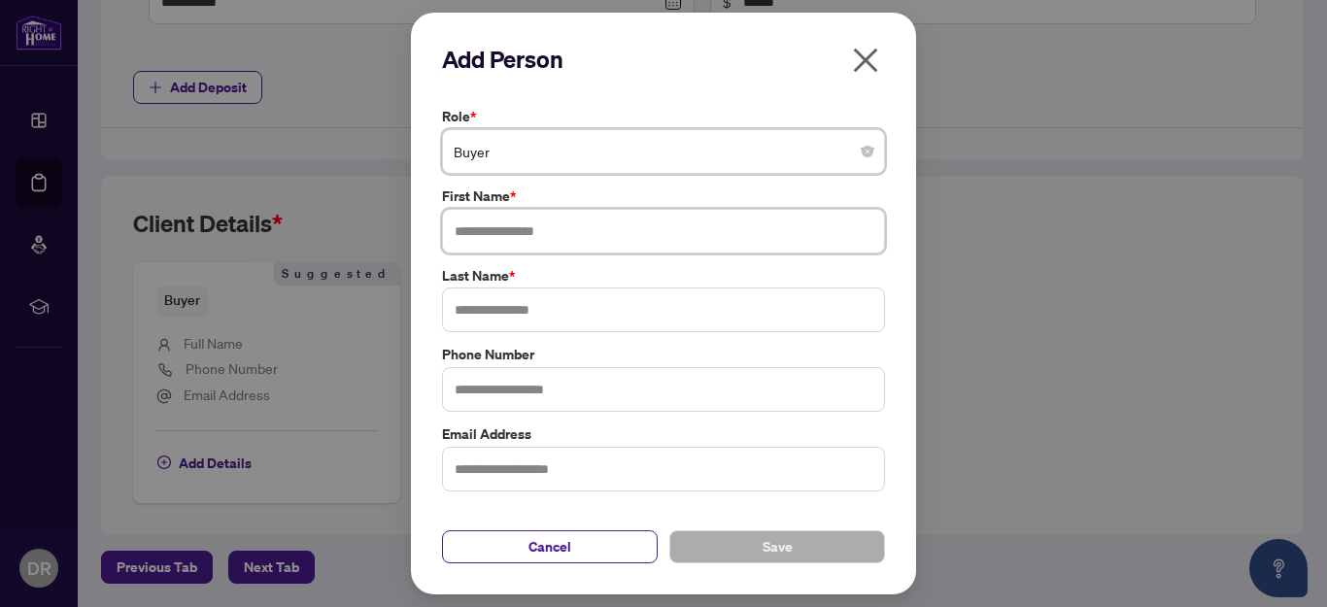
click at [543, 240] on input "text" at bounding box center [663, 231] width 443 height 45
click at [526, 223] on input "****" at bounding box center [663, 231] width 443 height 45
type input "****"
click at [593, 309] on input "text" at bounding box center [663, 310] width 443 height 45
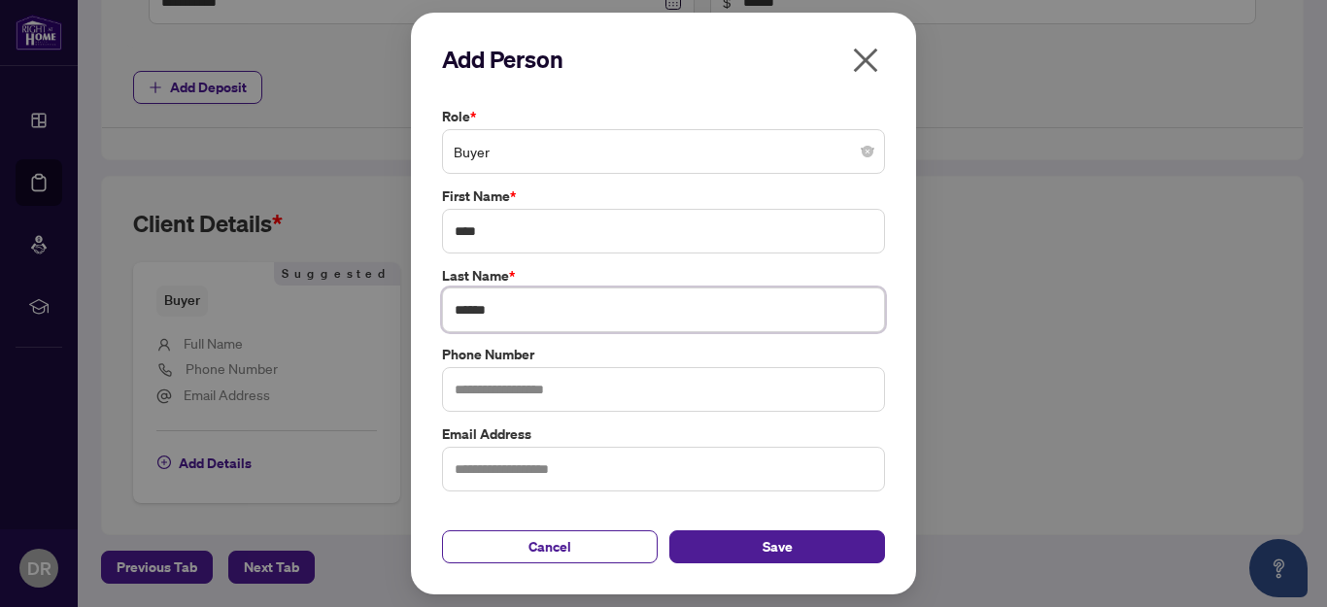
type input "******"
click at [573, 399] on input "text" at bounding box center [663, 389] width 443 height 45
type input "**********"
click at [533, 464] on input "text" at bounding box center [663, 469] width 443 height 45
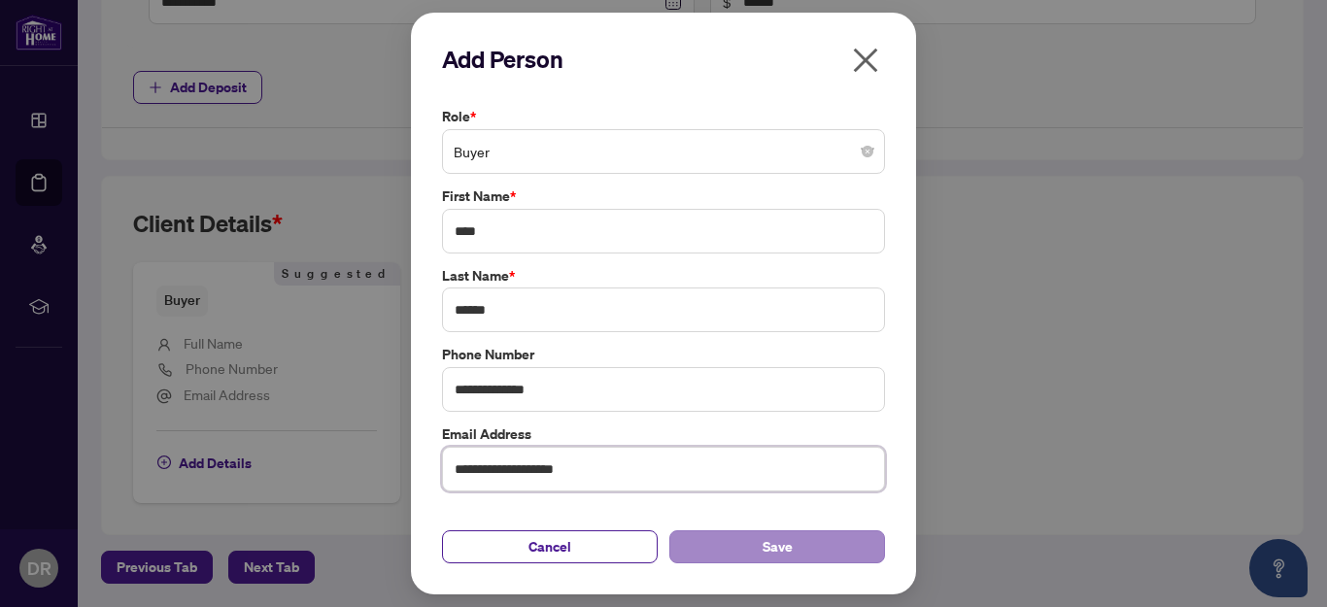
type input "**********"
click at [808, 536] on button "Save" at bounding box center [778, 547] width 216 height 33
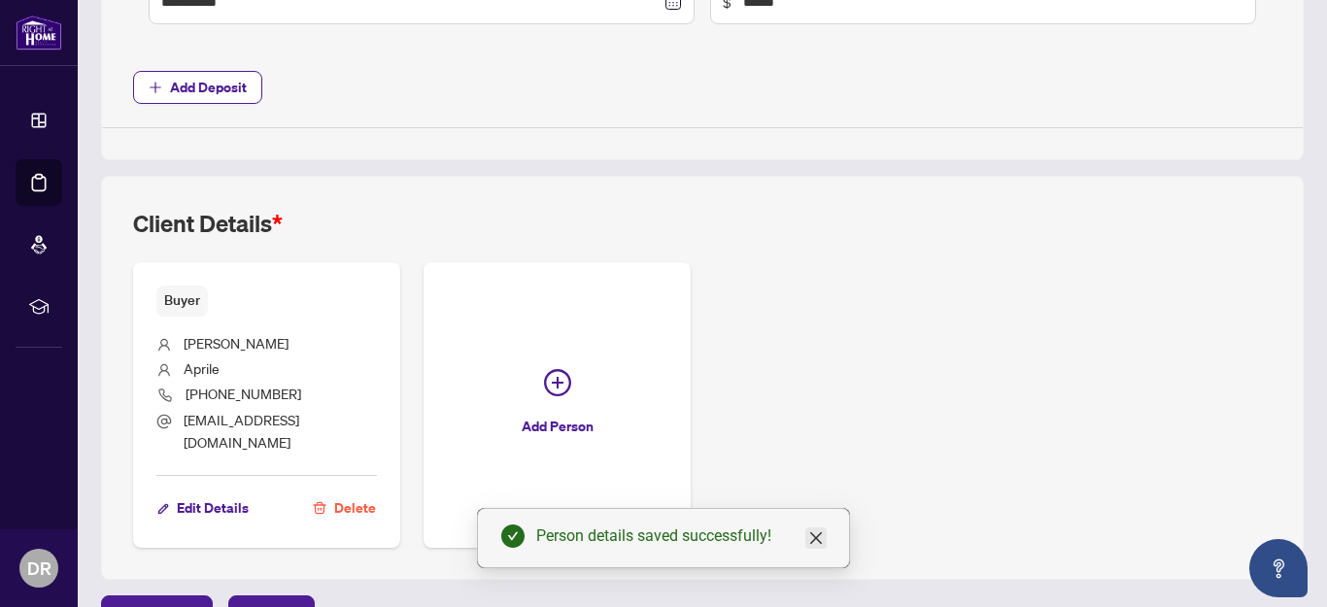
click at [821, 546] on link "Close" at bounding box center [816, 538] width 21 height 21
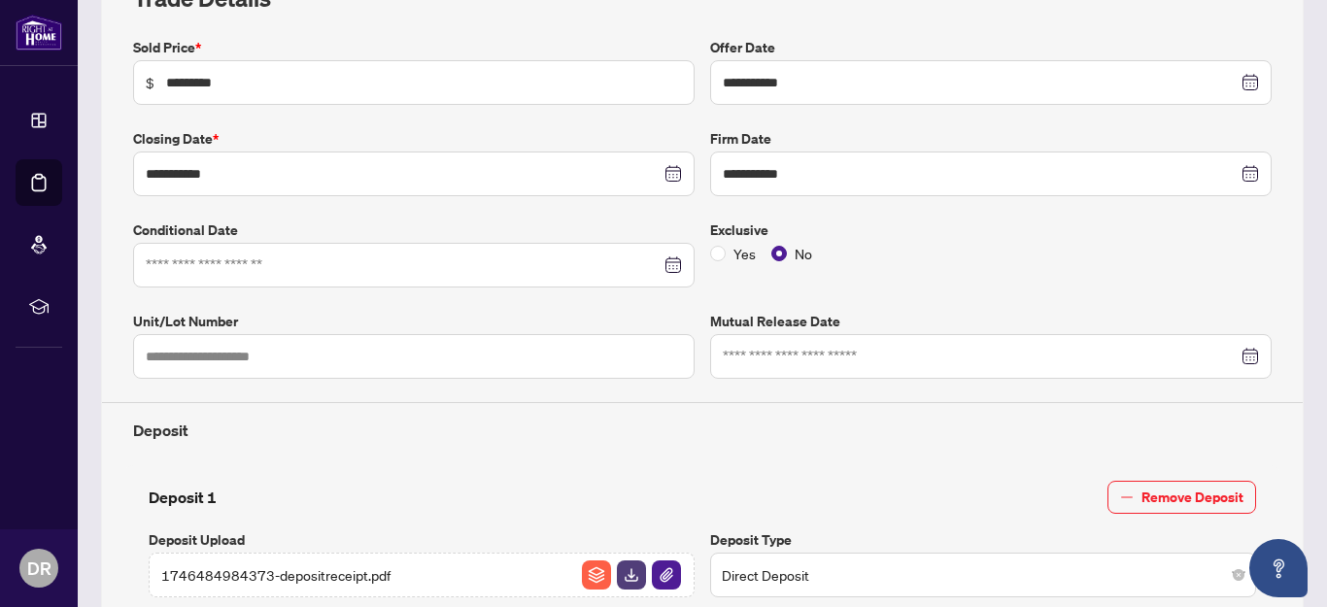
scroll to position [2, 0]
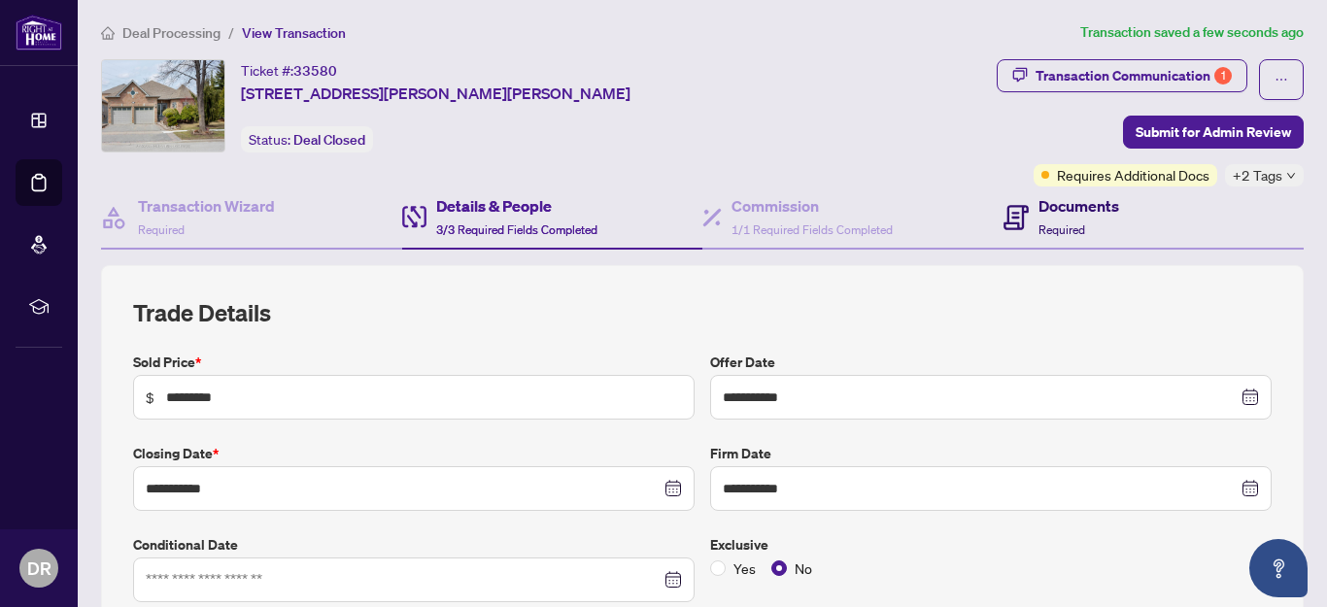
click at [1053, 219] on div "Documents Required" at bounding box center [1079, 217] width 81 height 46
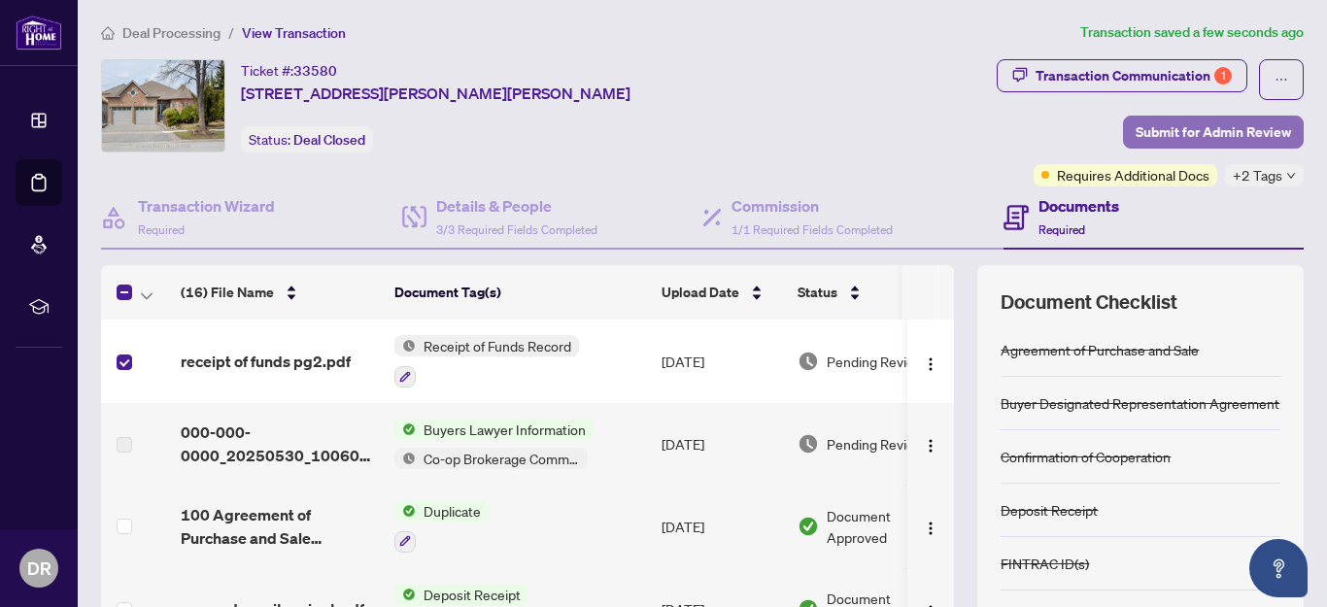
click at [1205, 128] on span "Submit for Admin Review" at bounding box center [1213, 132] width 155 height 31
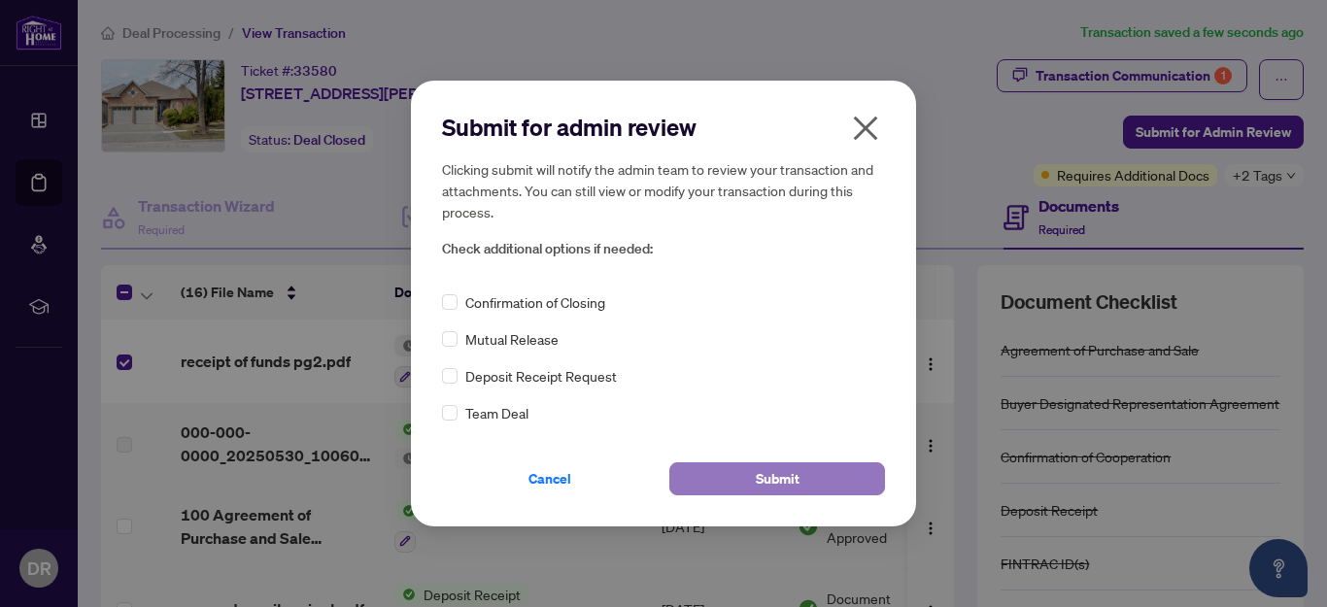
click at [767, 482] on span "Submit" at bounding box center [778, 479] width 44 height 31
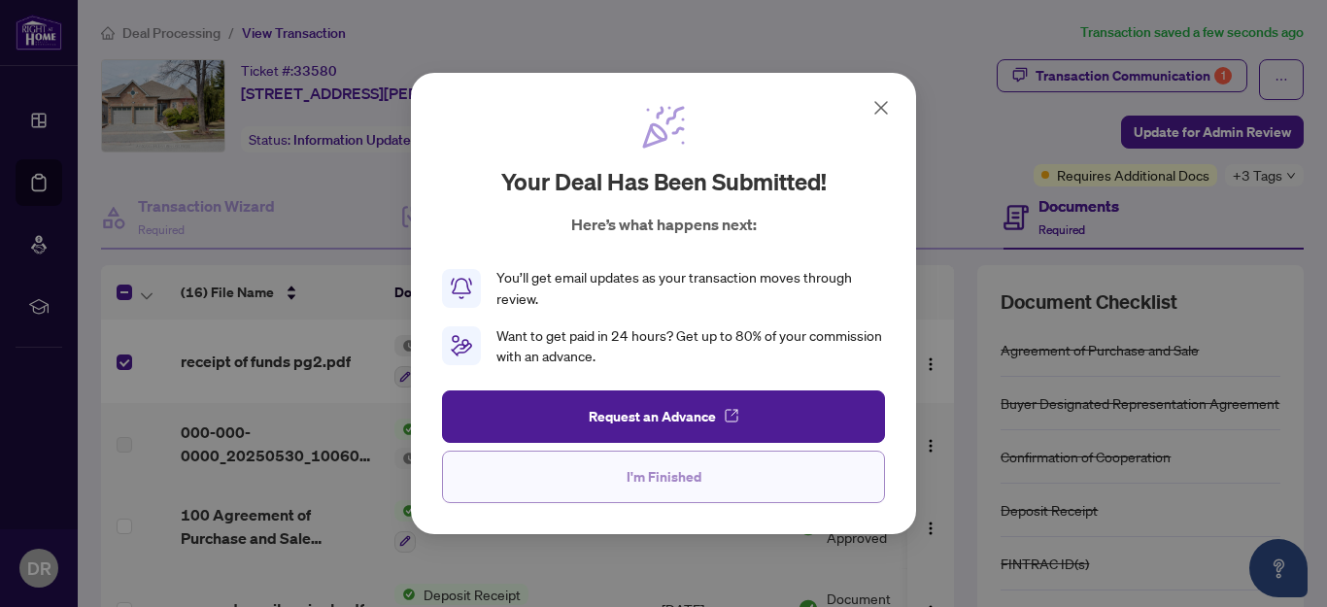
click at [689, 477] on span "I'm Finished" at bounding box center [664, 477] width 75 height 31
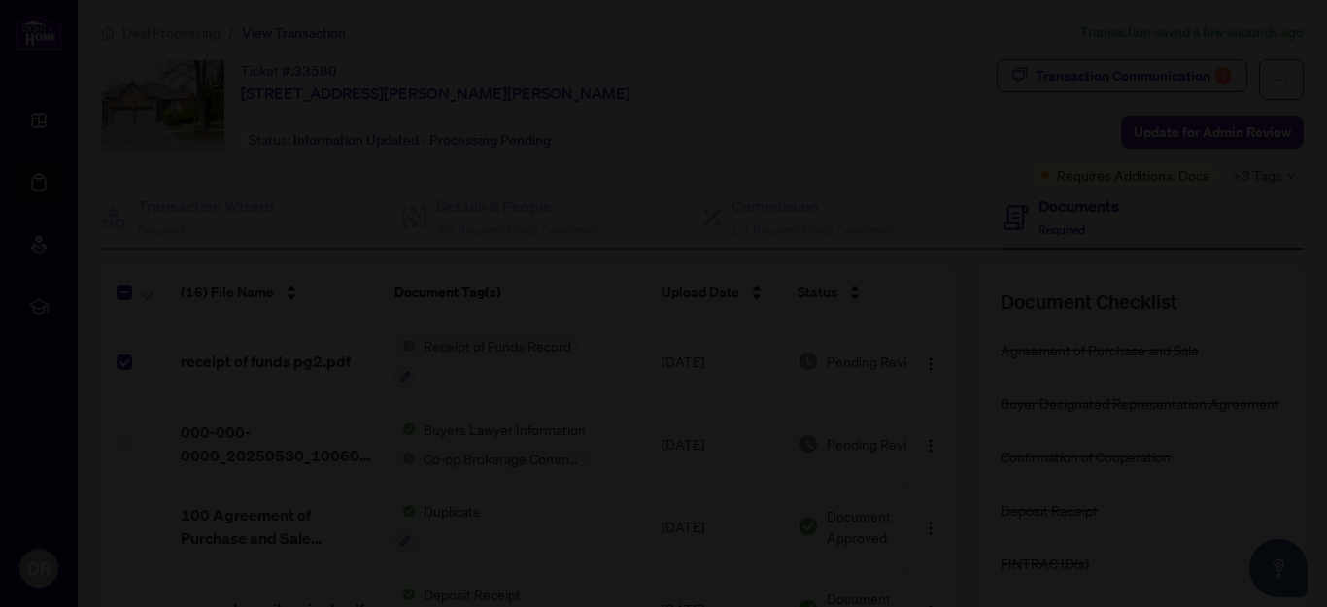
click at [1133, 77] on div at bounding box center [663, 303] width 1327 height 607
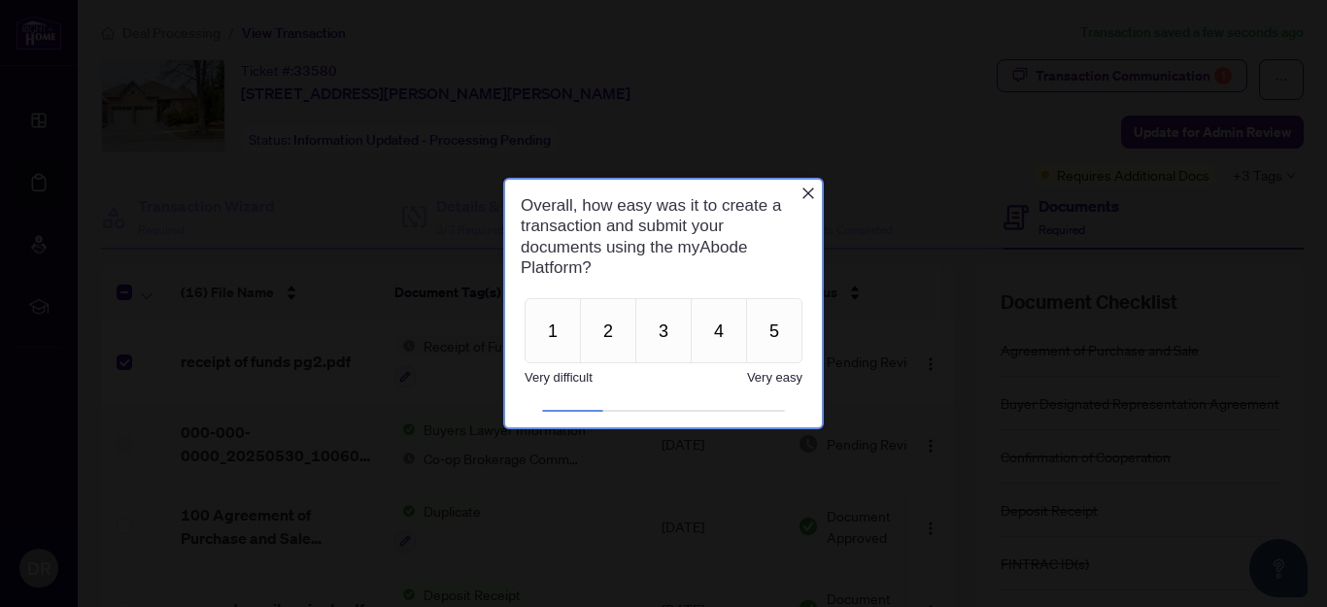
click at [802, 185] on div "Overall, how easy was it to create a transaction and submit your documents usin…" at bounding box center [663, 237] width 317 height 114
click at [805, 194] on icon "Close button" at bounding box center [809, 194] width 16 height 16
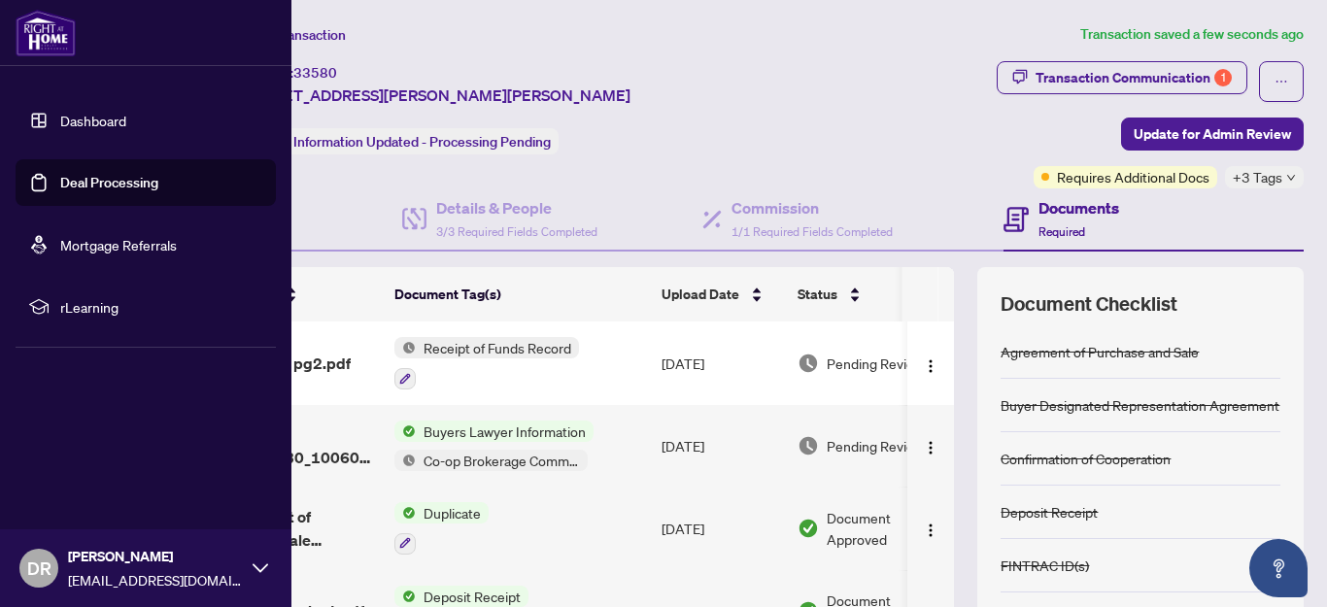
click at [262, 570] on icon at bounding box center [261, 569] width 16 height 16
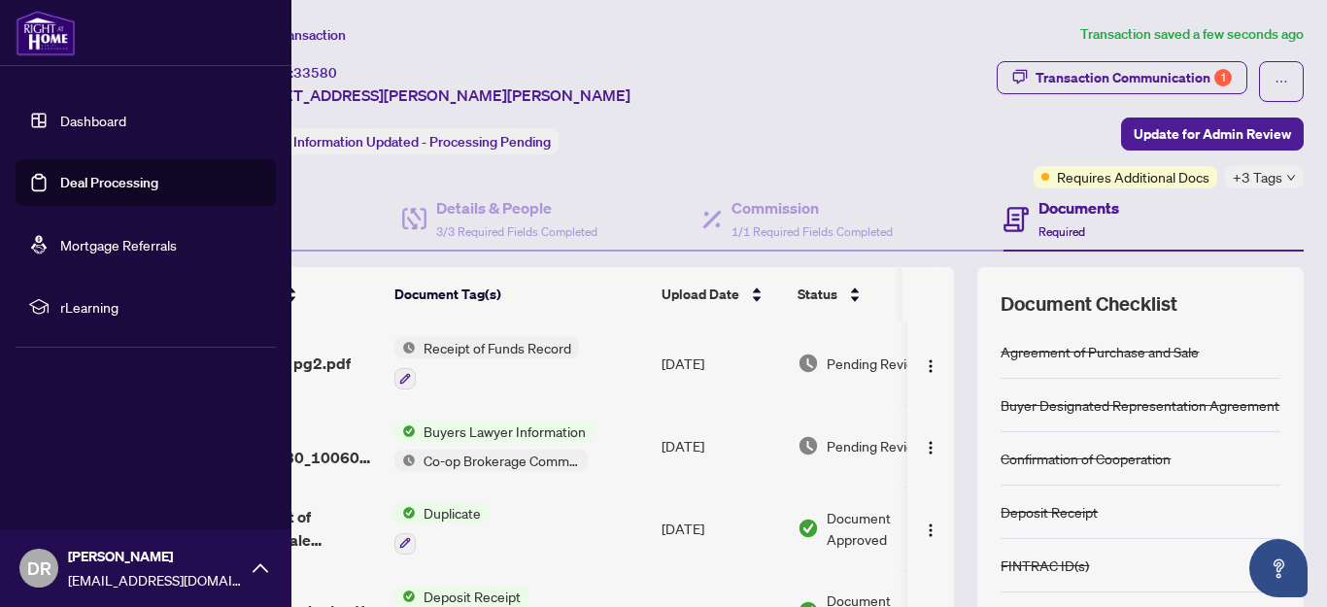
click at [253, 564] on icon at bounding box center [261, 569] width 16 height 16
click at [267, 578] on div "[PERSON_NAME] [EMAIL_ADDRESS][DOMAIN_NAME]" at bounding box center [146, 569] width 292 height 78
click at [135, 447] on button "Logout" at bounding box center [146, 452] width 260 height 33
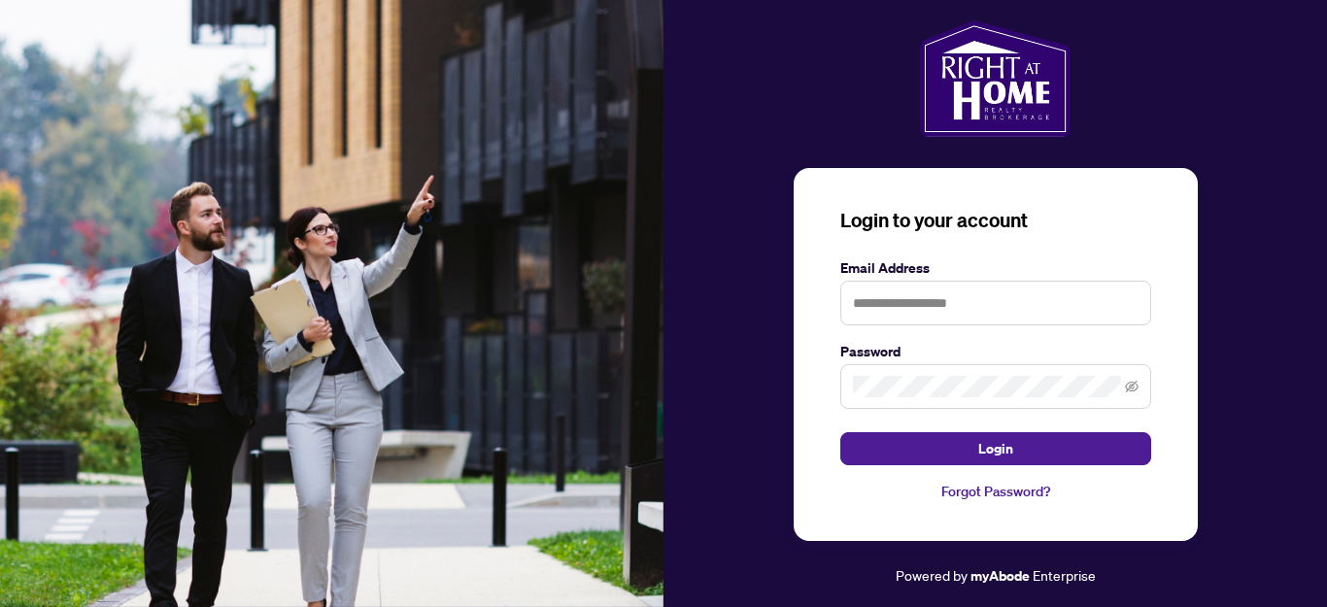
click at [80, 451] on img at bounding box center [332, 303] width 664 height 607
